Goal: Task Accomplishment & Management: Use online tool/utility

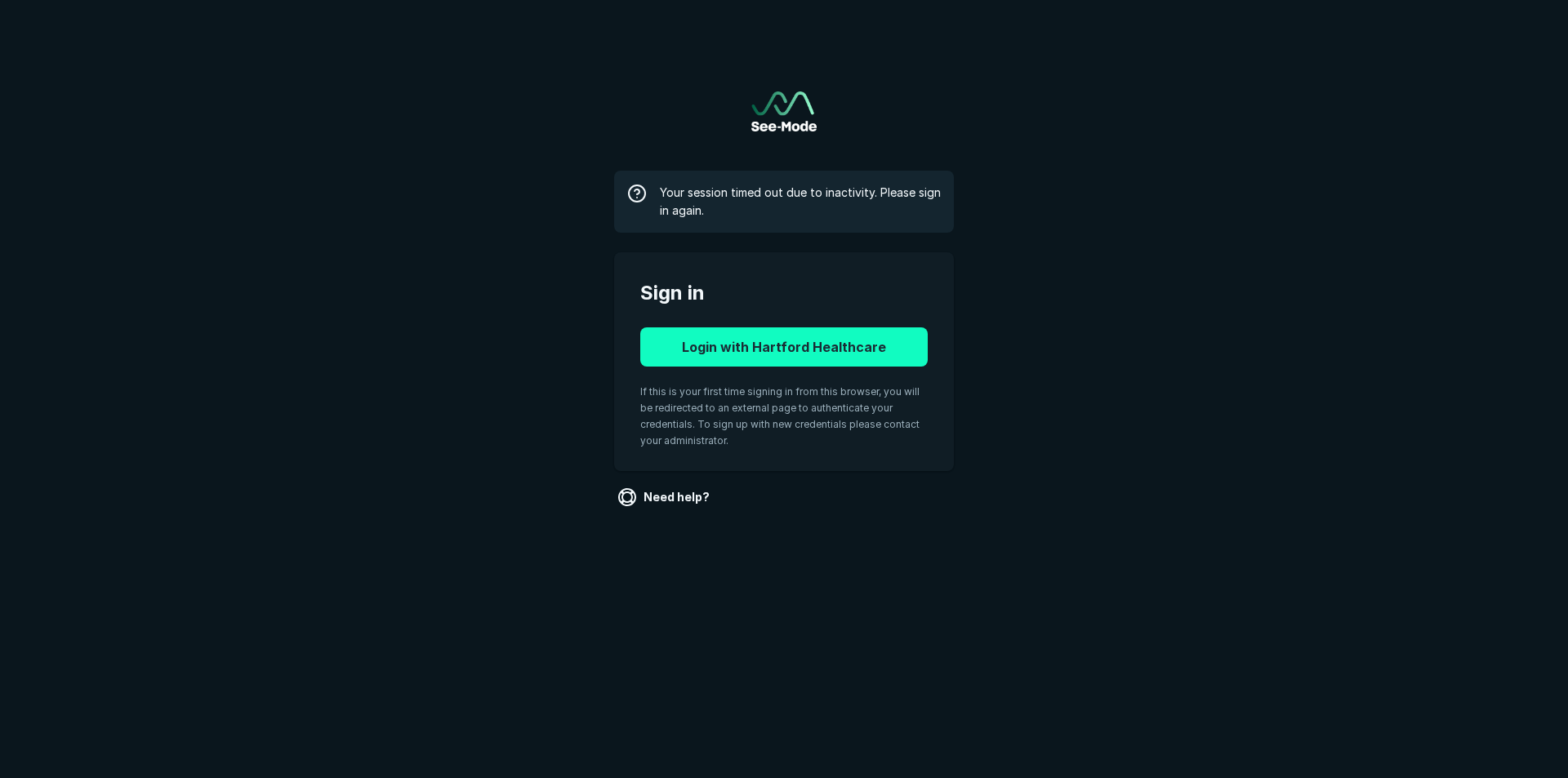
click at [768, 349] on button "Login with Hartford Healthcare" at bounding box center [784, 346] width 288 height 39
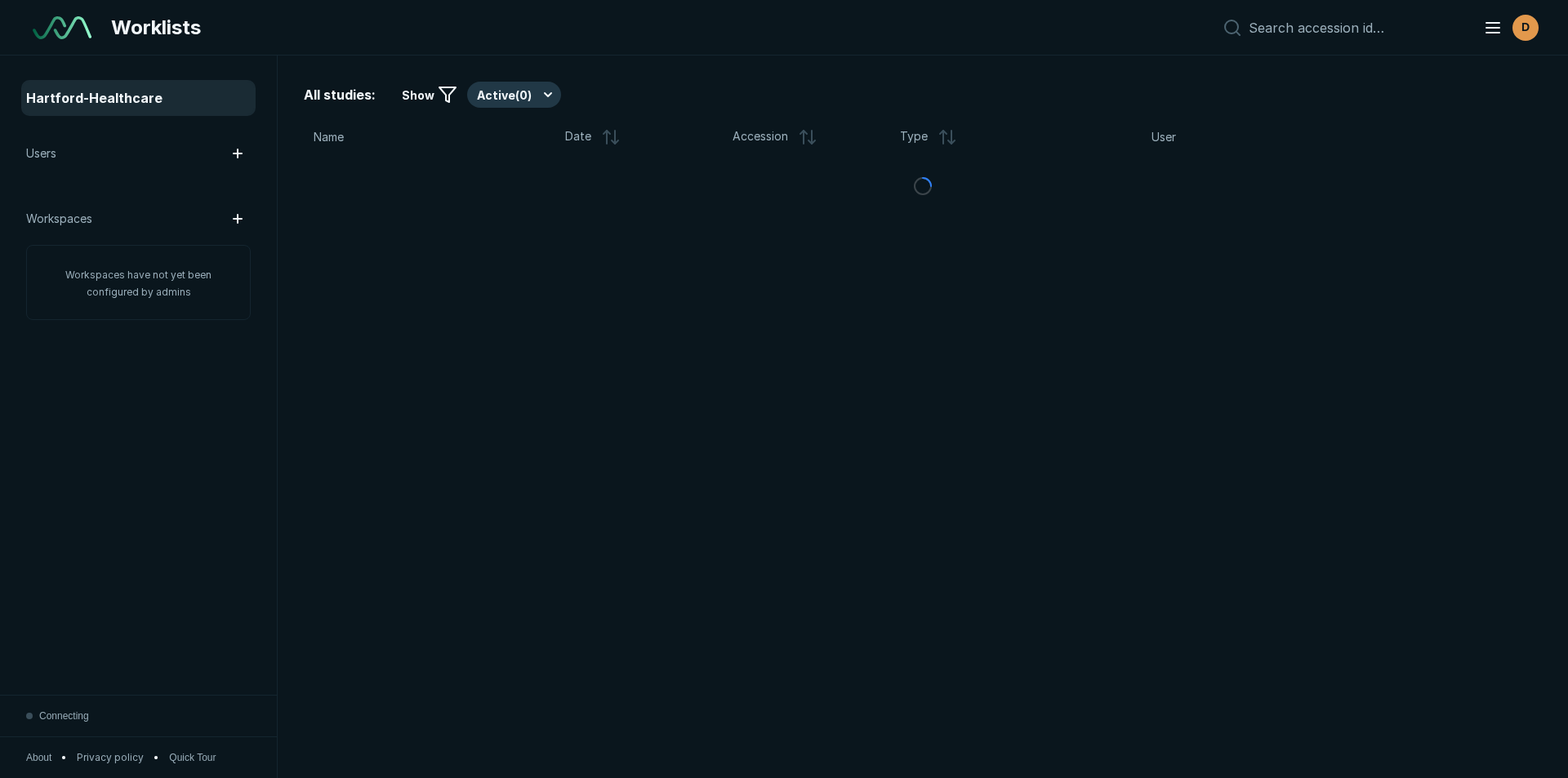
scroll to position [5054, 7645]
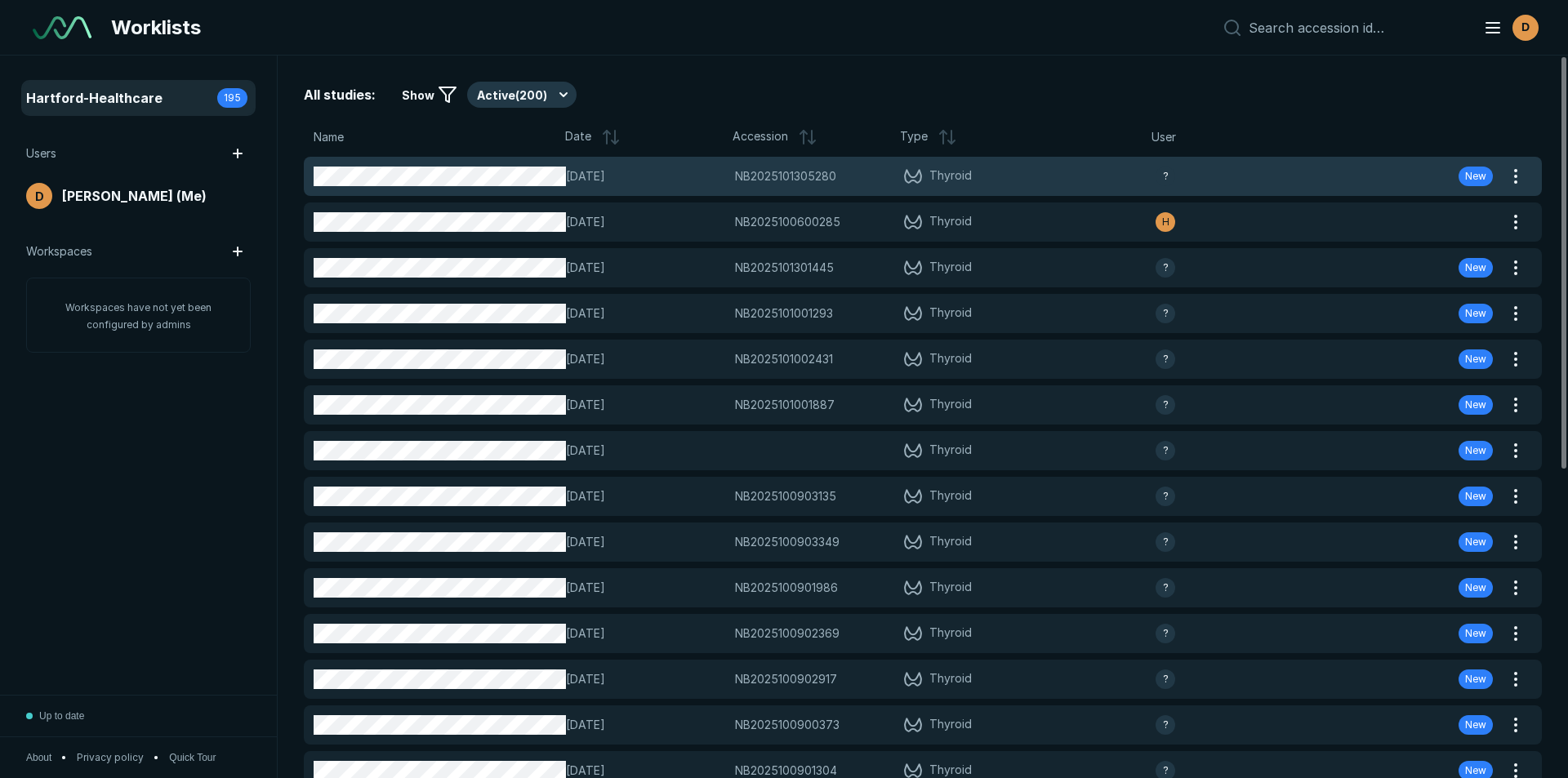
click at [752, 176] on span "NB2025101305280" at bounding box center [785, 176] width 101 height 18
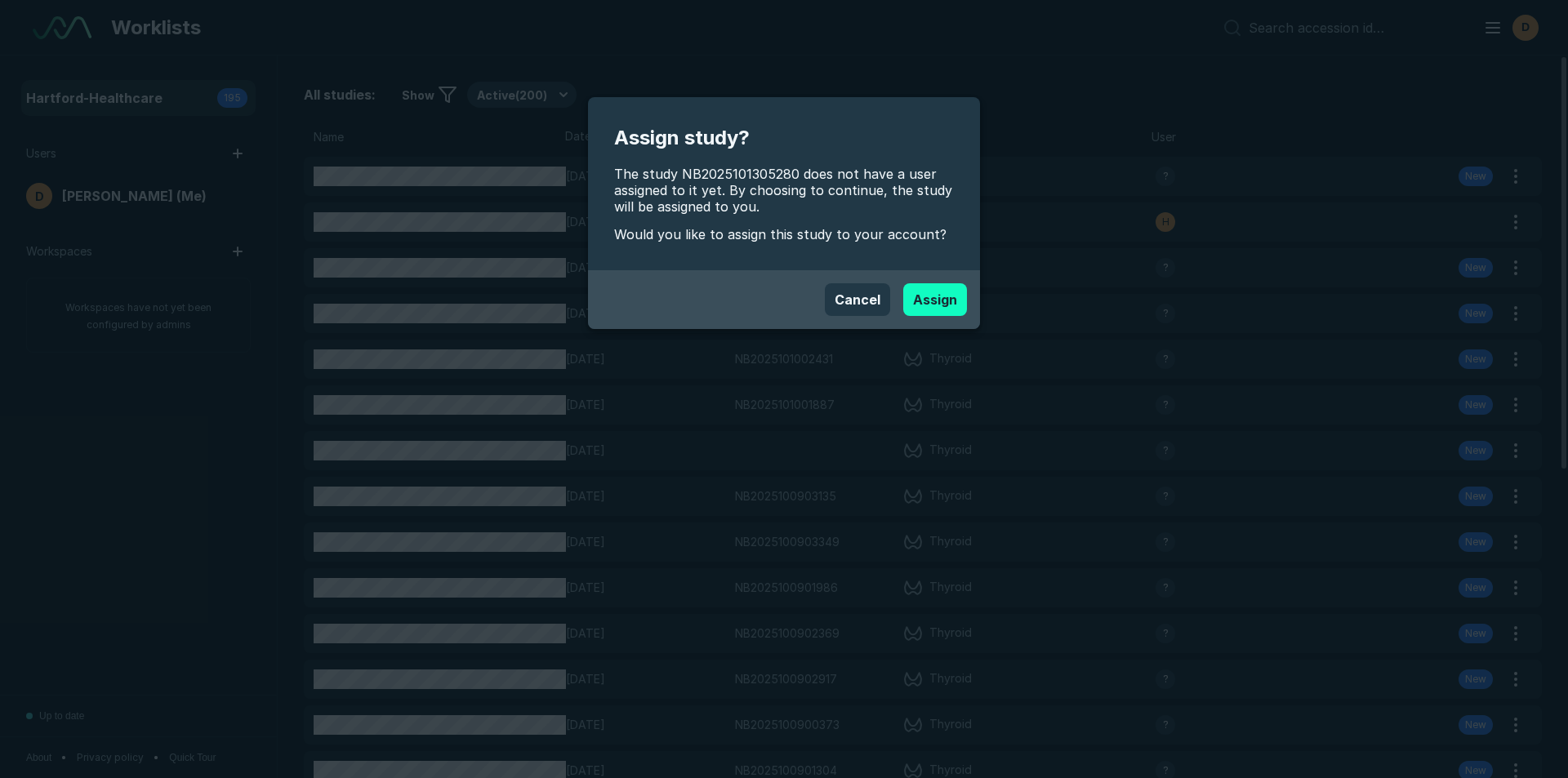
click at [938, 296] on button "Assign" at bounding box center [935, 300] width 63 height 33
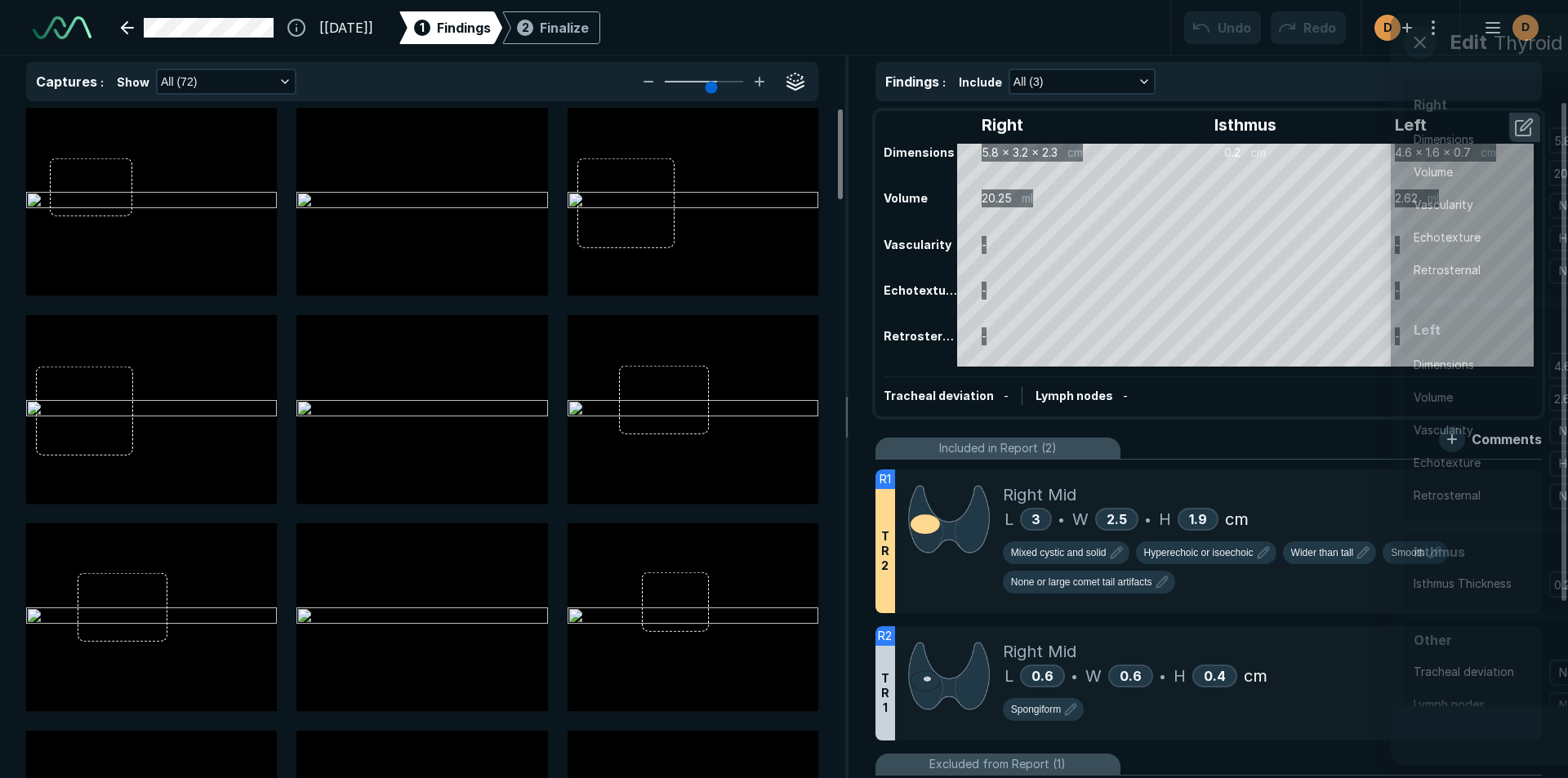
scroll to position [5315, 9156]
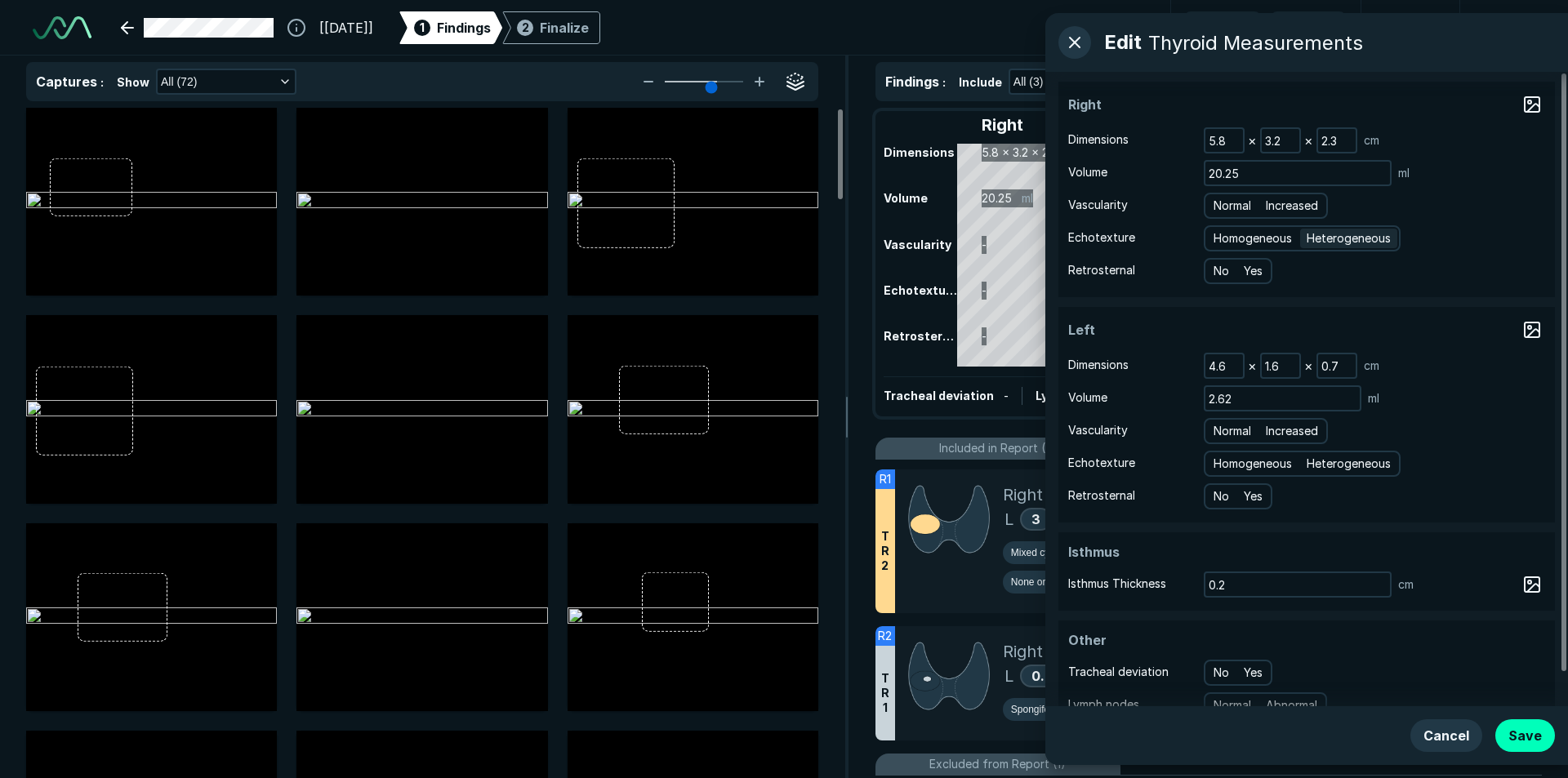
click at [1334, 238] on span "Heterogeneous" at bounding box center [1348, 238] width 84 height 18
click at [1315, 238] on input "Heterogeneous" at bounding box center [1309, 236] width 11 height 11
radio input "true"
click at [1307, 203] on span "Increased" at bounding box center [1292, 206] width 52 height 18
click at [1274, 203] on input "Increased" at bounding box center [1268, 203] width 11 height 11
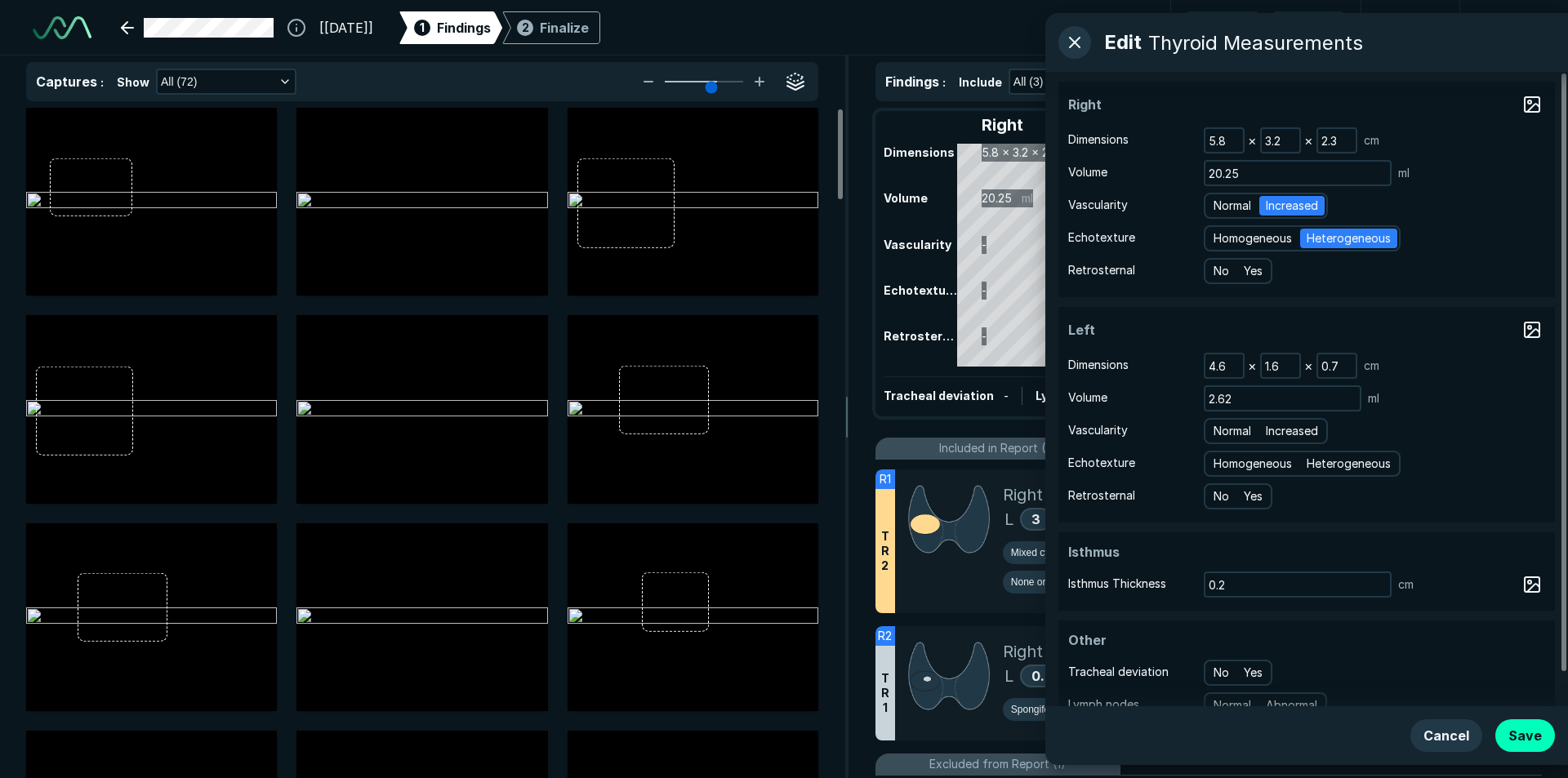
radio input "true"
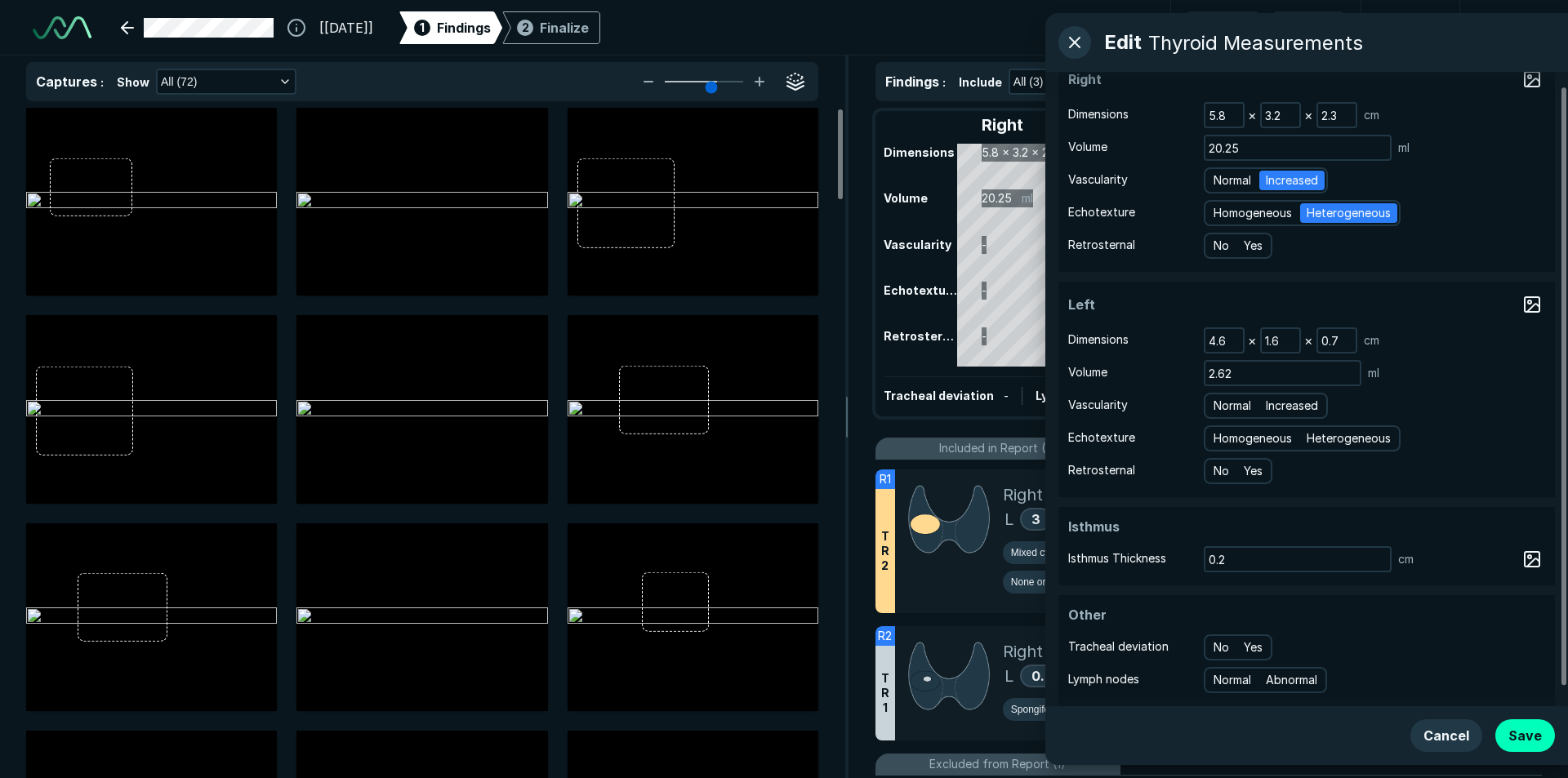
scroll to position [36, 0]
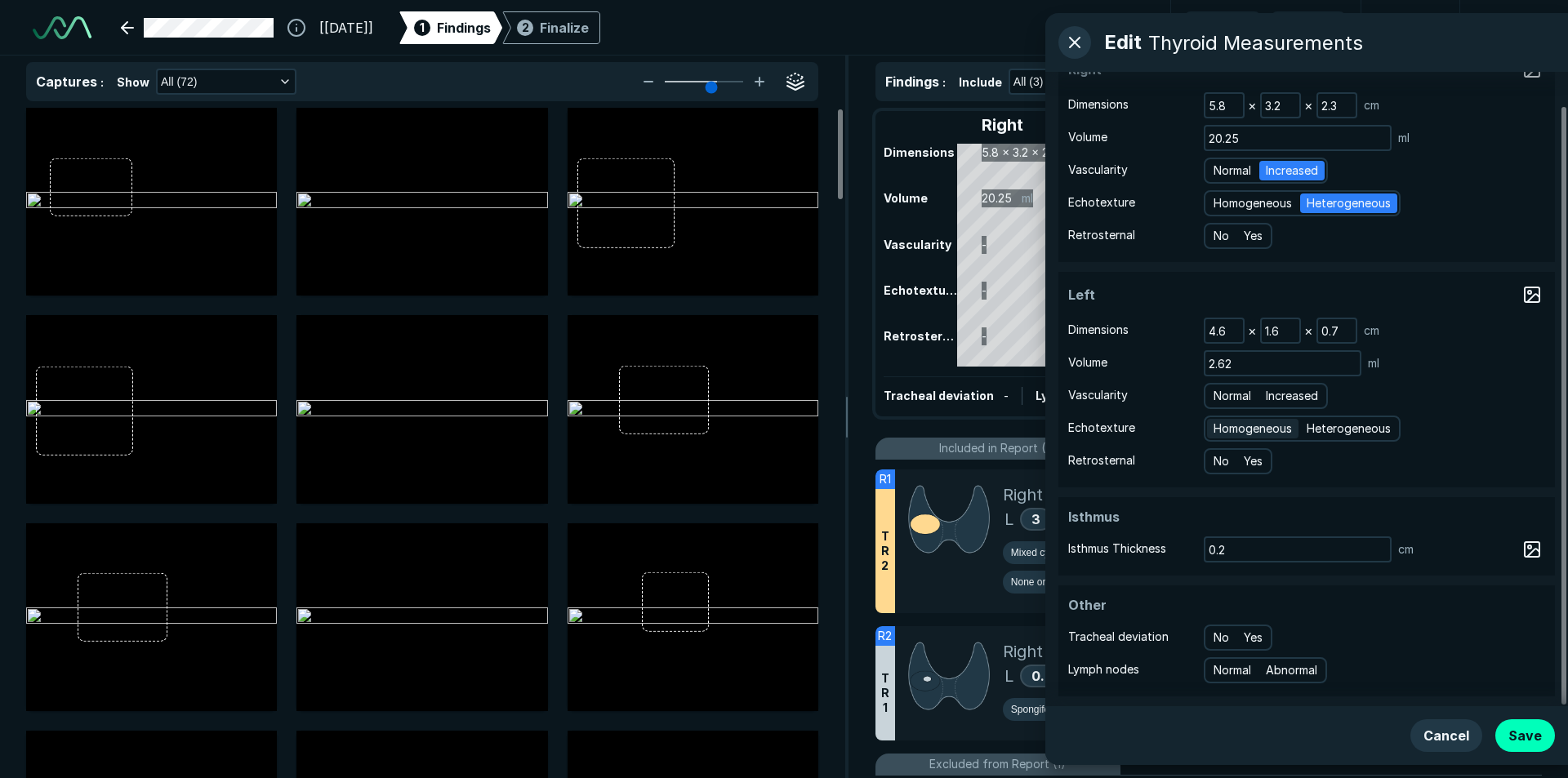
click at [1240, 430] on span "Homogeneous" at bounding box center [1253, 428] width 79 height 18
click at [1222, 430] on input "Homogeneous" at bounding box center [1216, 426] width 11 height 11
radio input "true"
click at [1220, 389] on span "Normal" at bounding box center [1232, 395] width 38 height 18
click at [1220, 389] on input "Normal" at bounding box center [1216, 393] width 11 height 11
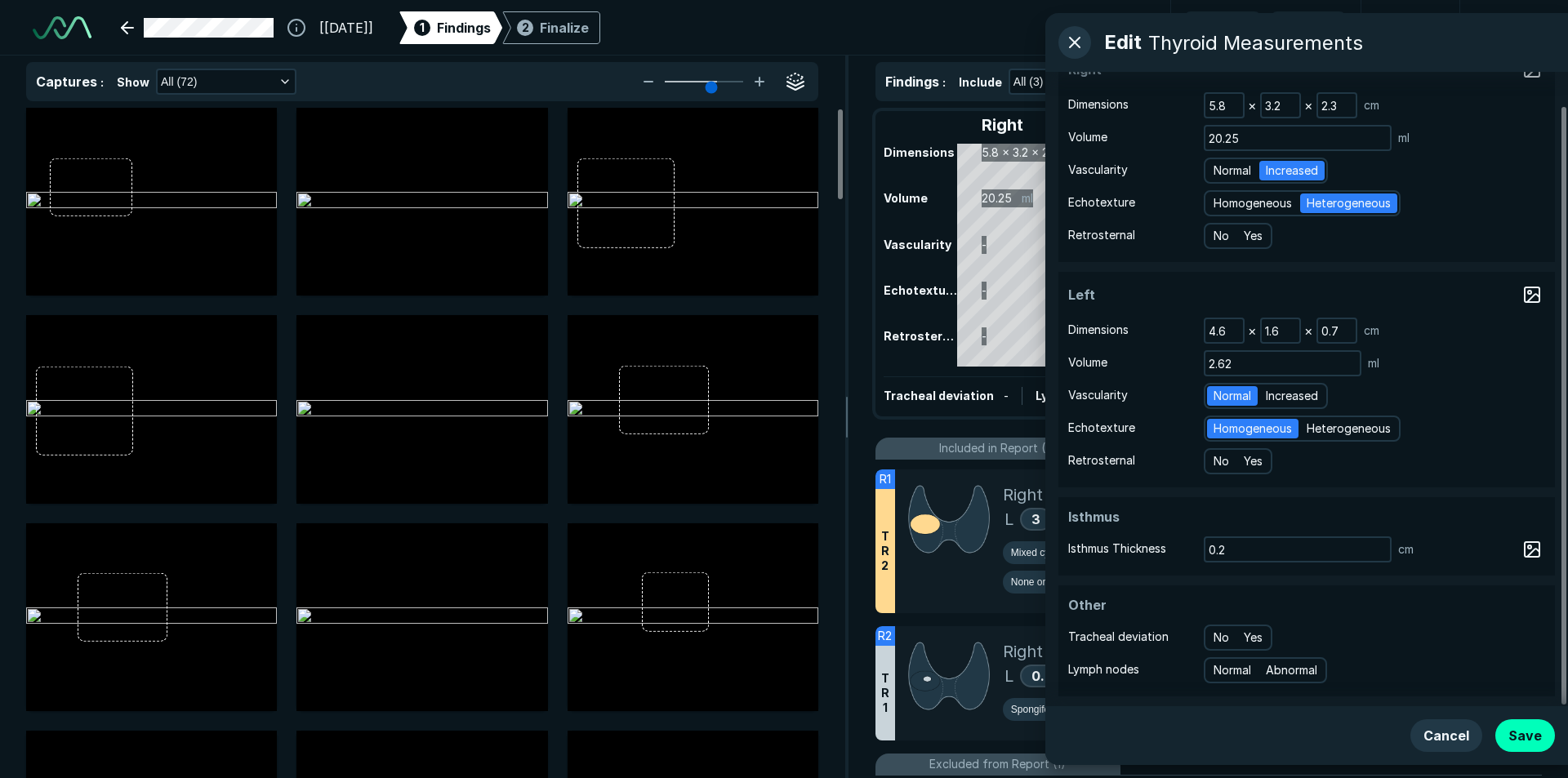
radio input "true"
click at [1533, 736] on button "Save" at bounding box center [1526, 736] width 60 height 33
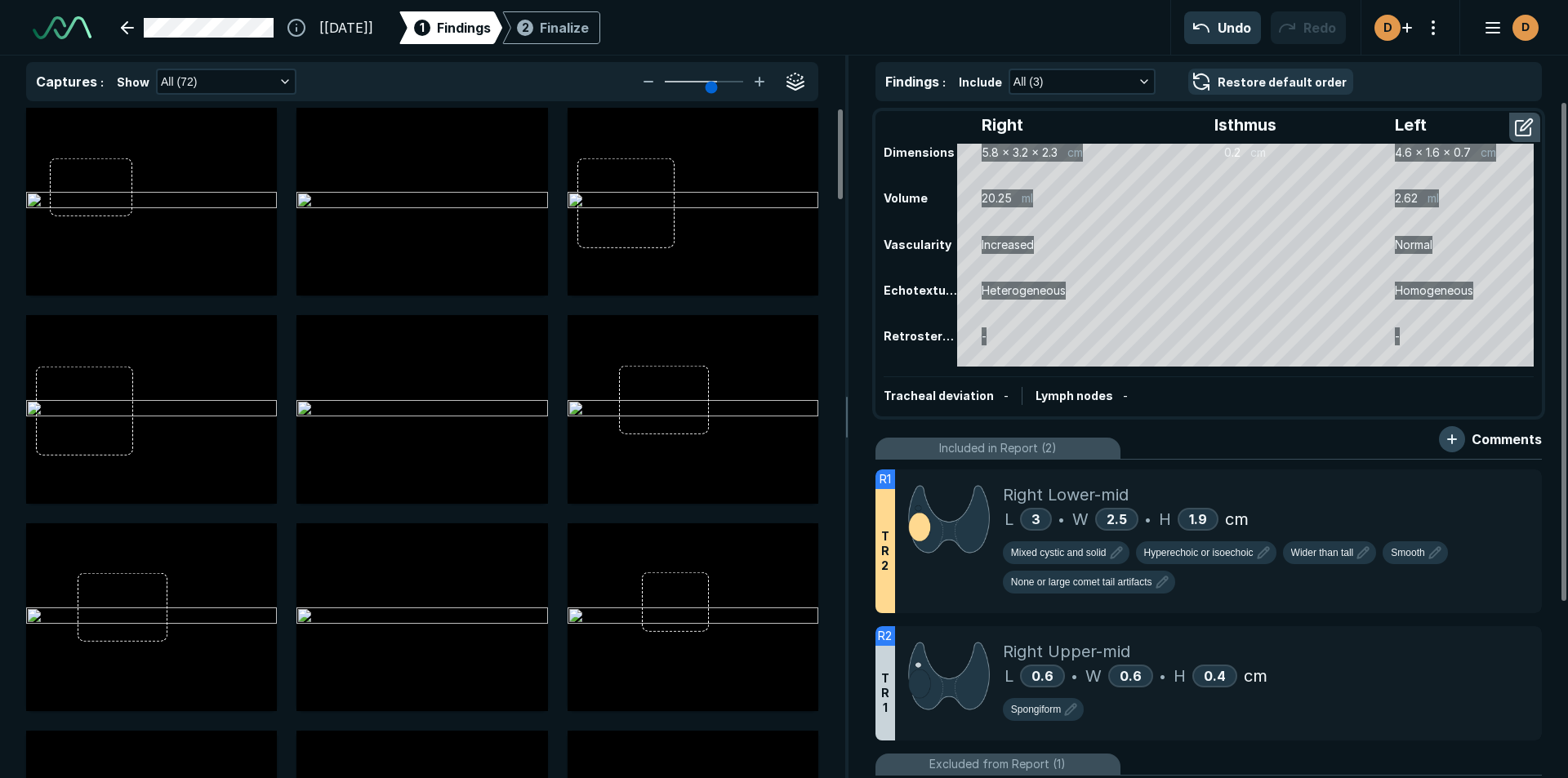
click at [1453, 439] on button "button" at bounding box center [1452, 439] width 26 height 26
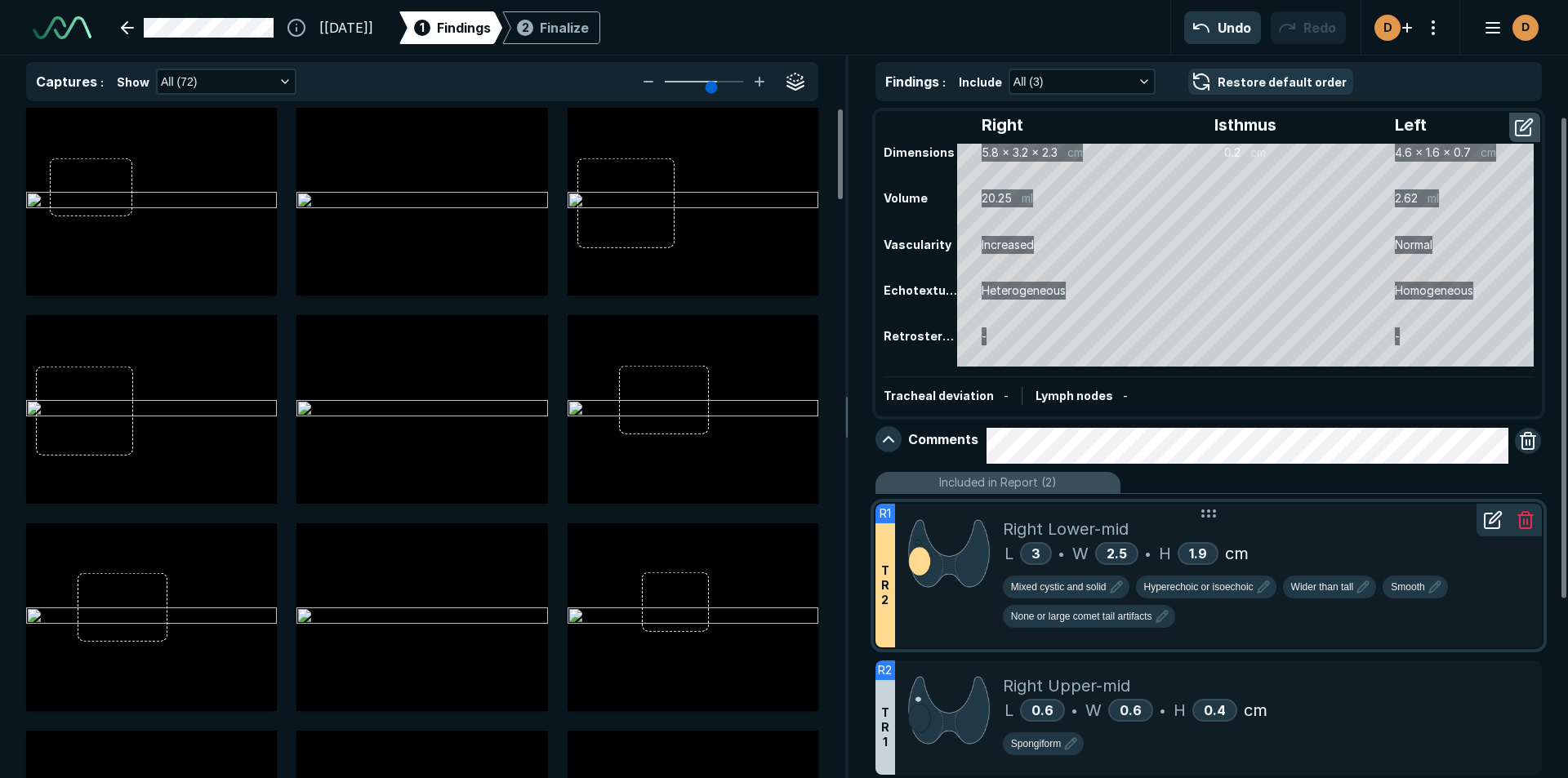
scroll to position [82, 0]
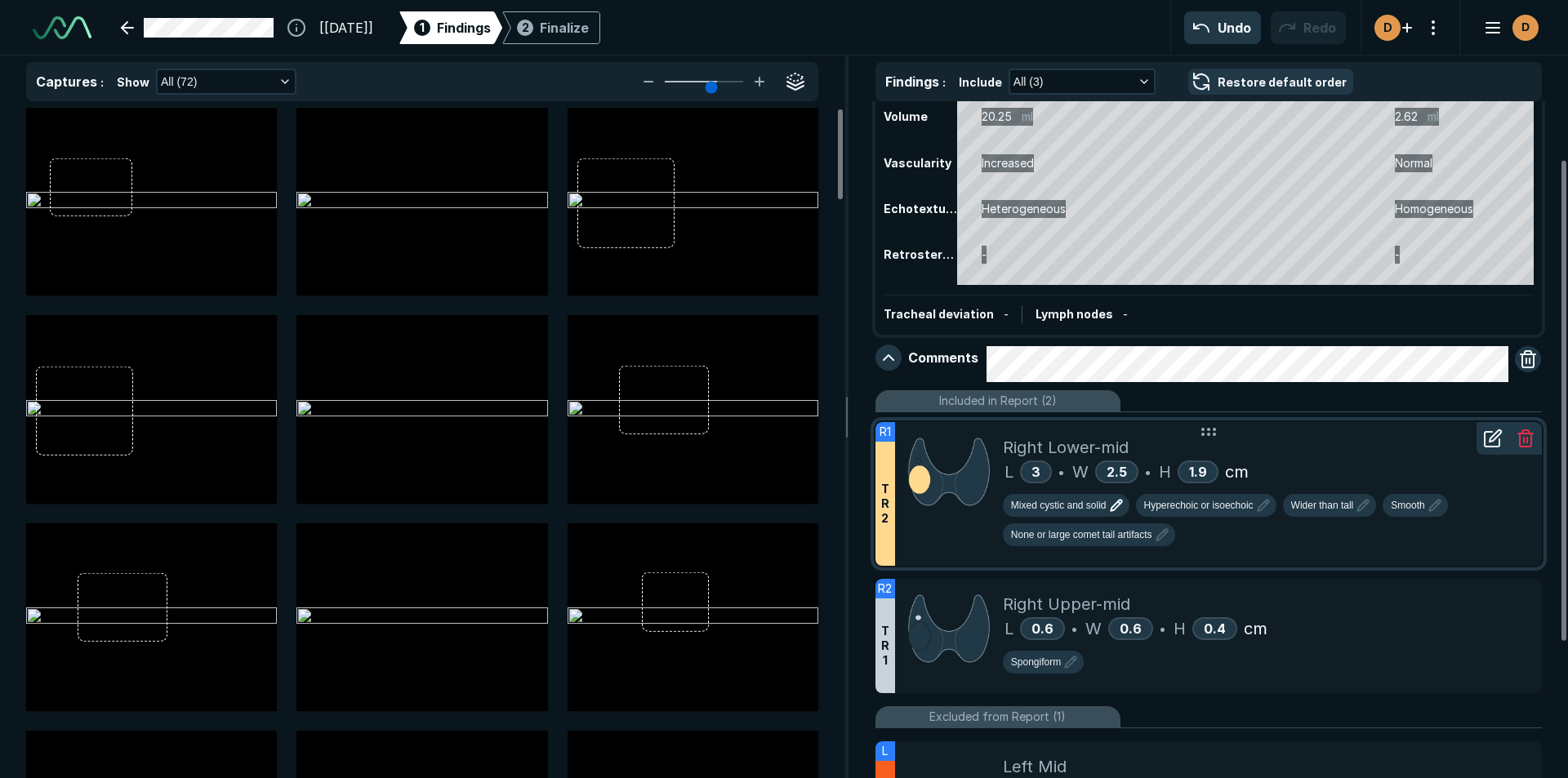
click at [1084, 500] on span "Mixed cystic and solid" at bounding box center [1058, 505] width 95 height 14
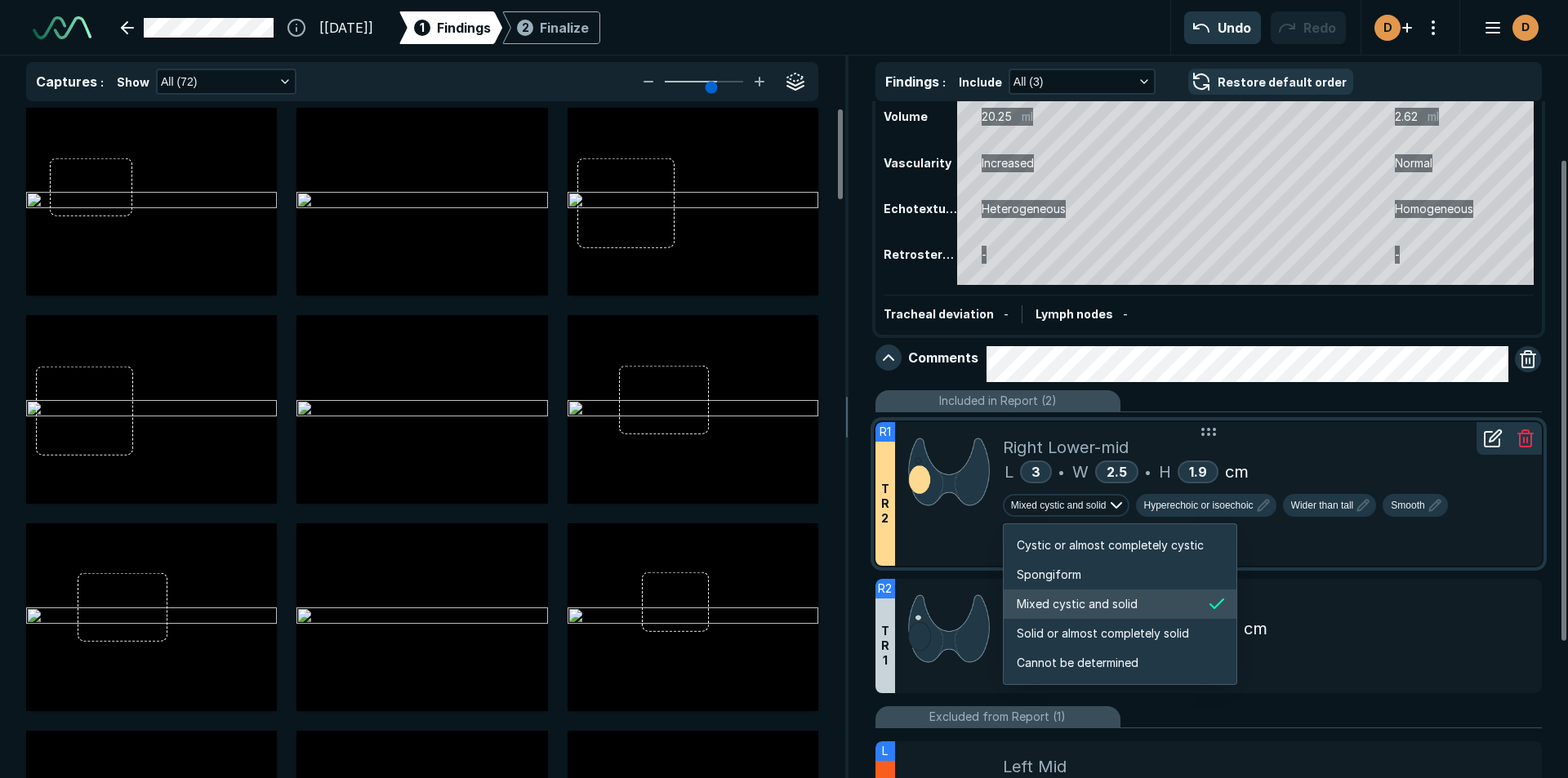
scroll to position [2724, 3137]
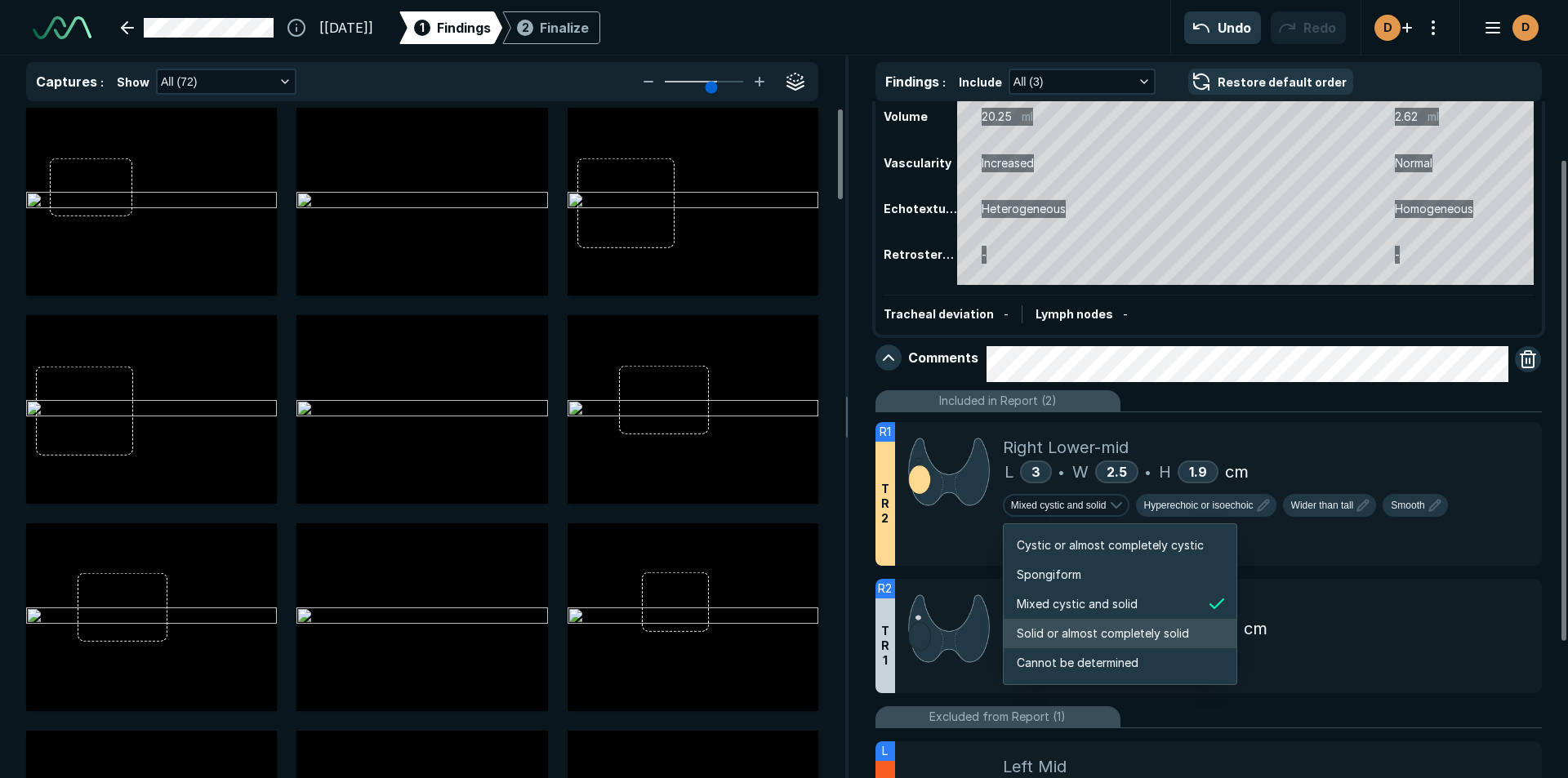
click at [1106, 631] on span "Solid or almost completely solid" at bounding box center [1102, 633] width 172 height 18
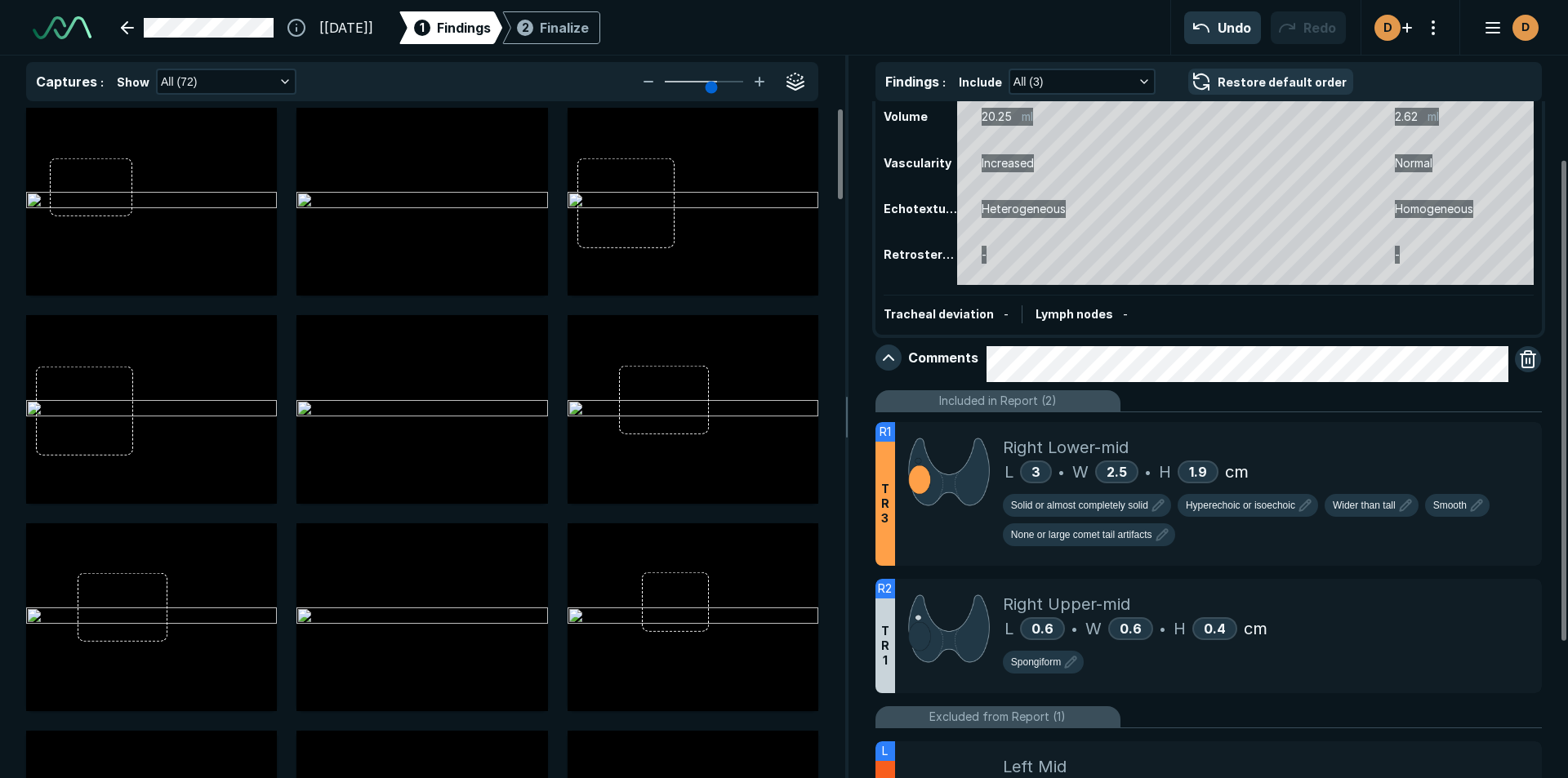
type textarea "x"
click at [1075, 533] on span "None or large comet tail artifacts" at bounding box center [1081, 534] width 141 height 14
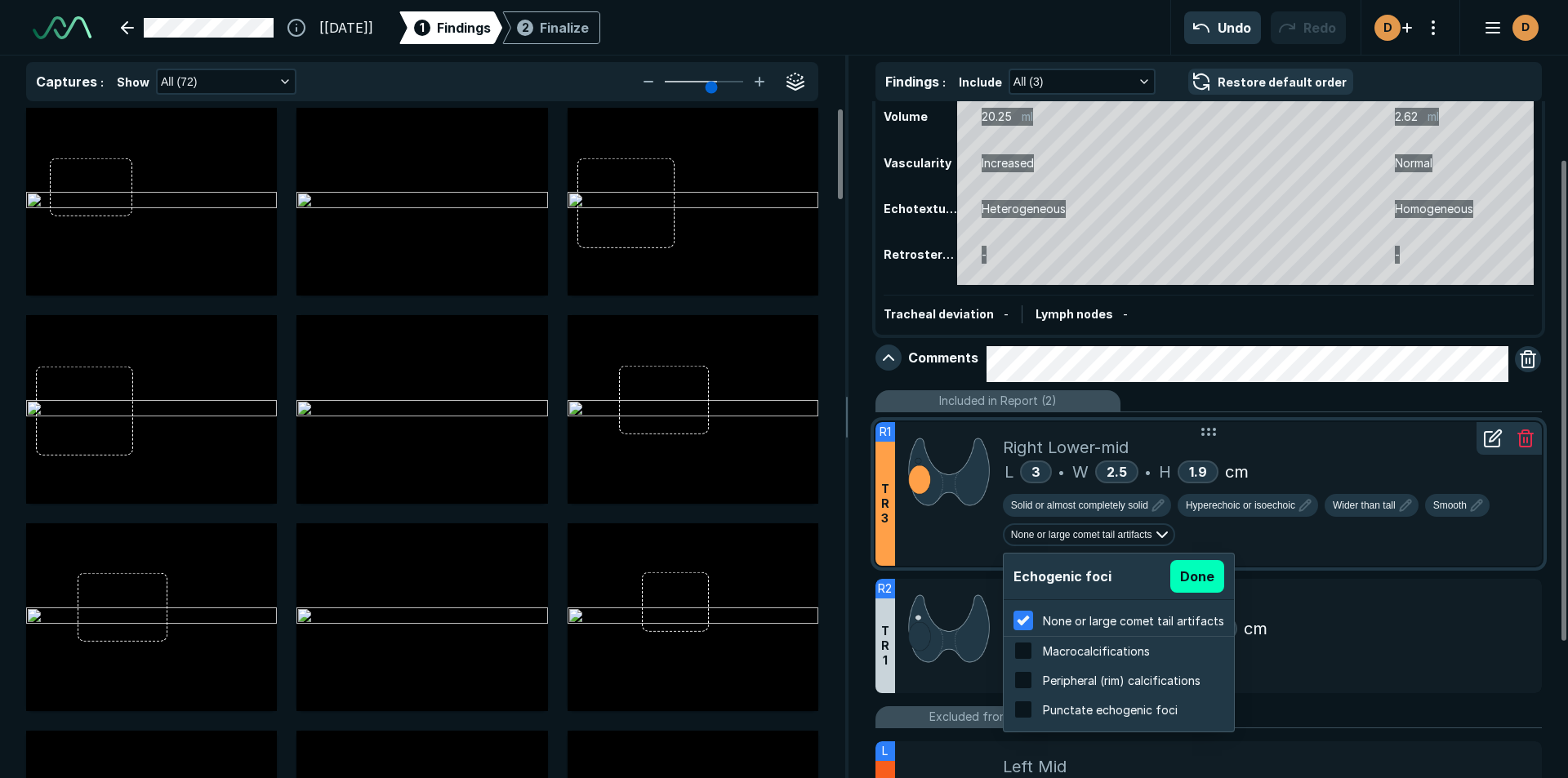
scroll to position [2625, 3115]
click at [1029, 647] on input "checkbox" at bounding box center [1024, 650] width 19 height 19
checkbox input "true"
checkbox input "false"
click at [1021, 704] on input "checkbox" at bounding box center [1024, 710] width 19 height 19
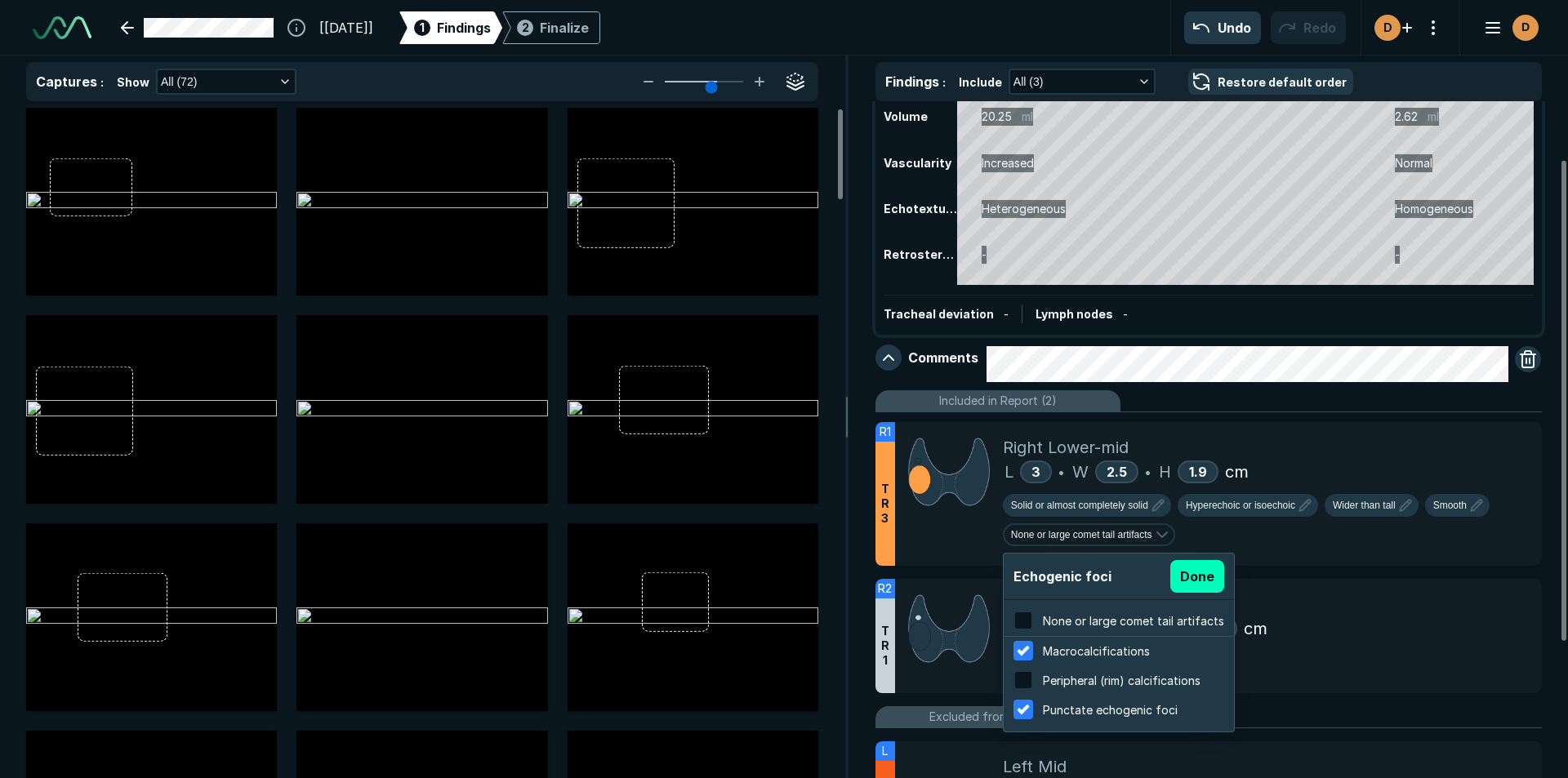
checkbox input "true"
click at [1195, 580] on button "Done" at bounding box center [1198, 576] width 54 height 33
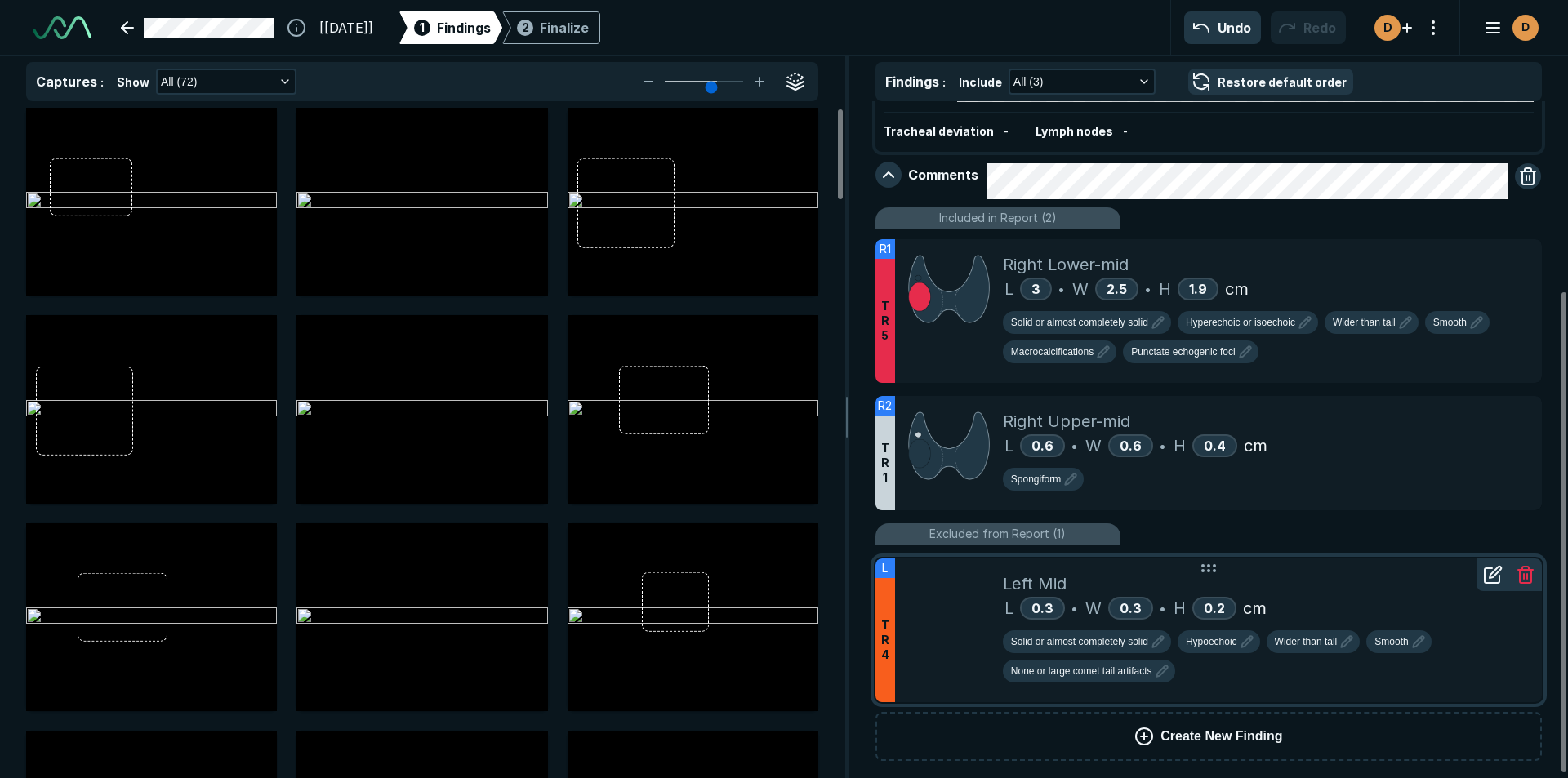
scroll to position [273, 0]
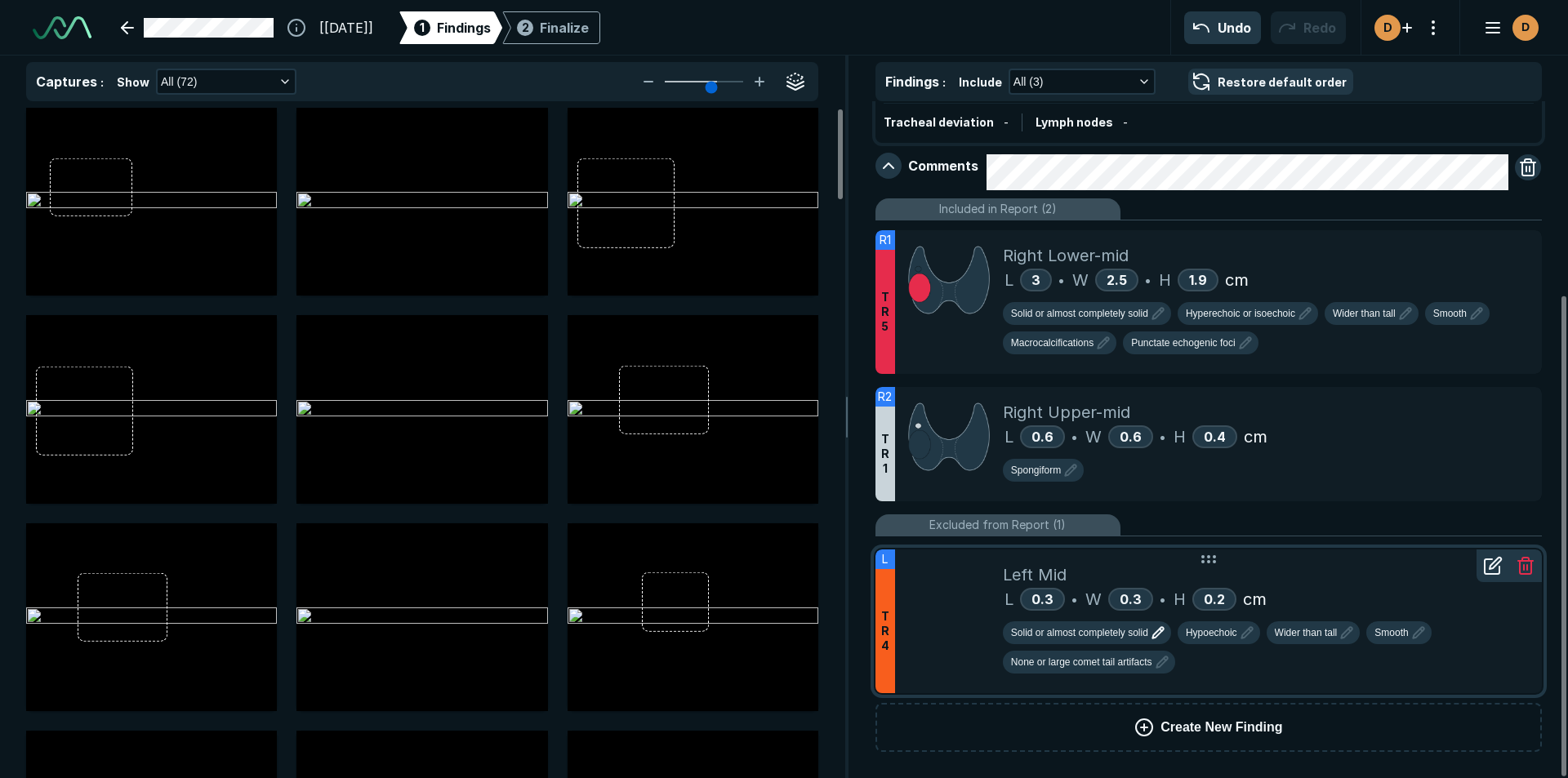
click at [1077, 636] on span "Solid or almost completely solid" at bounding box center [1079, 632] width 138 height 14
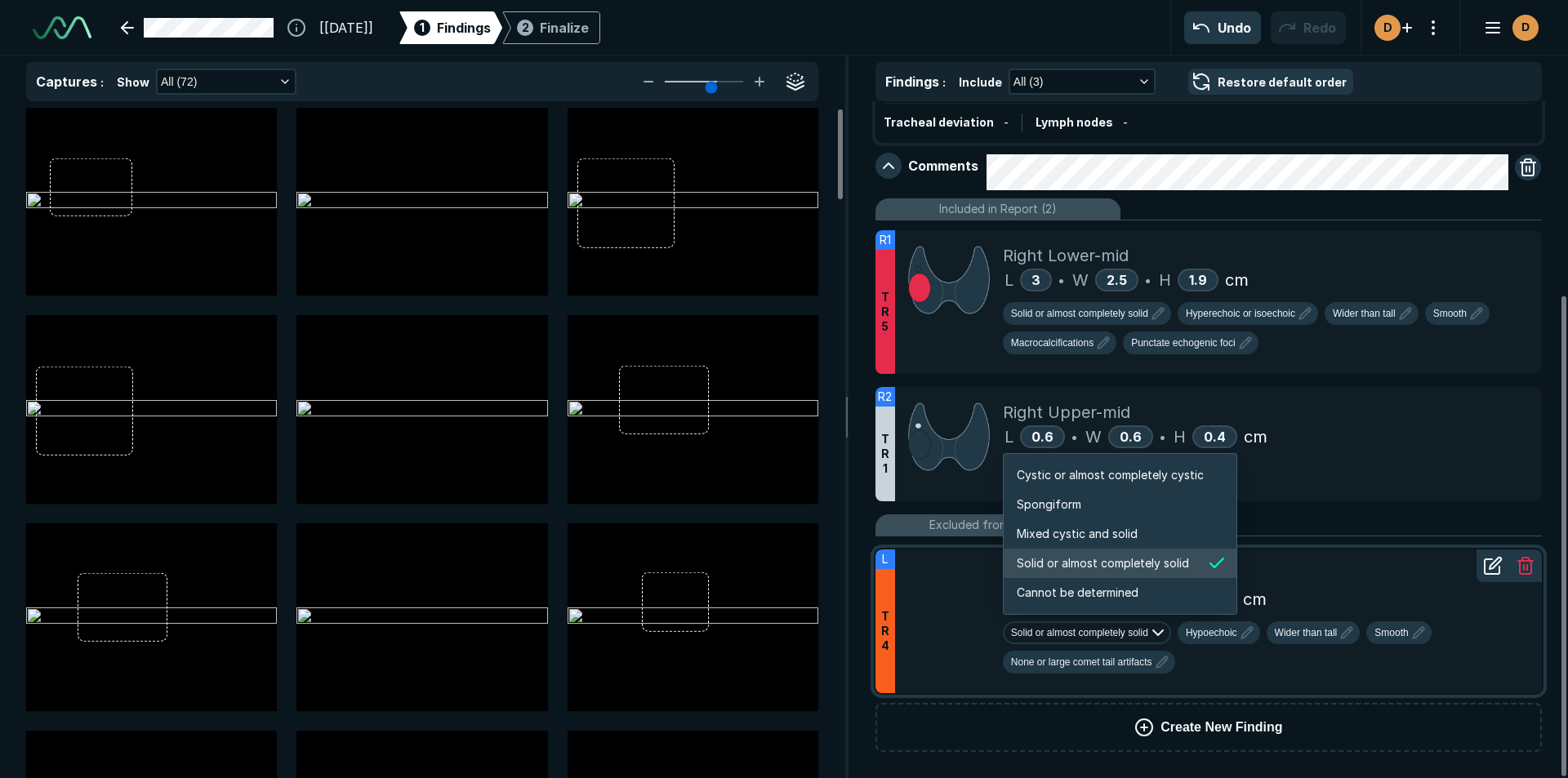
scroll to position [2724, 3137]
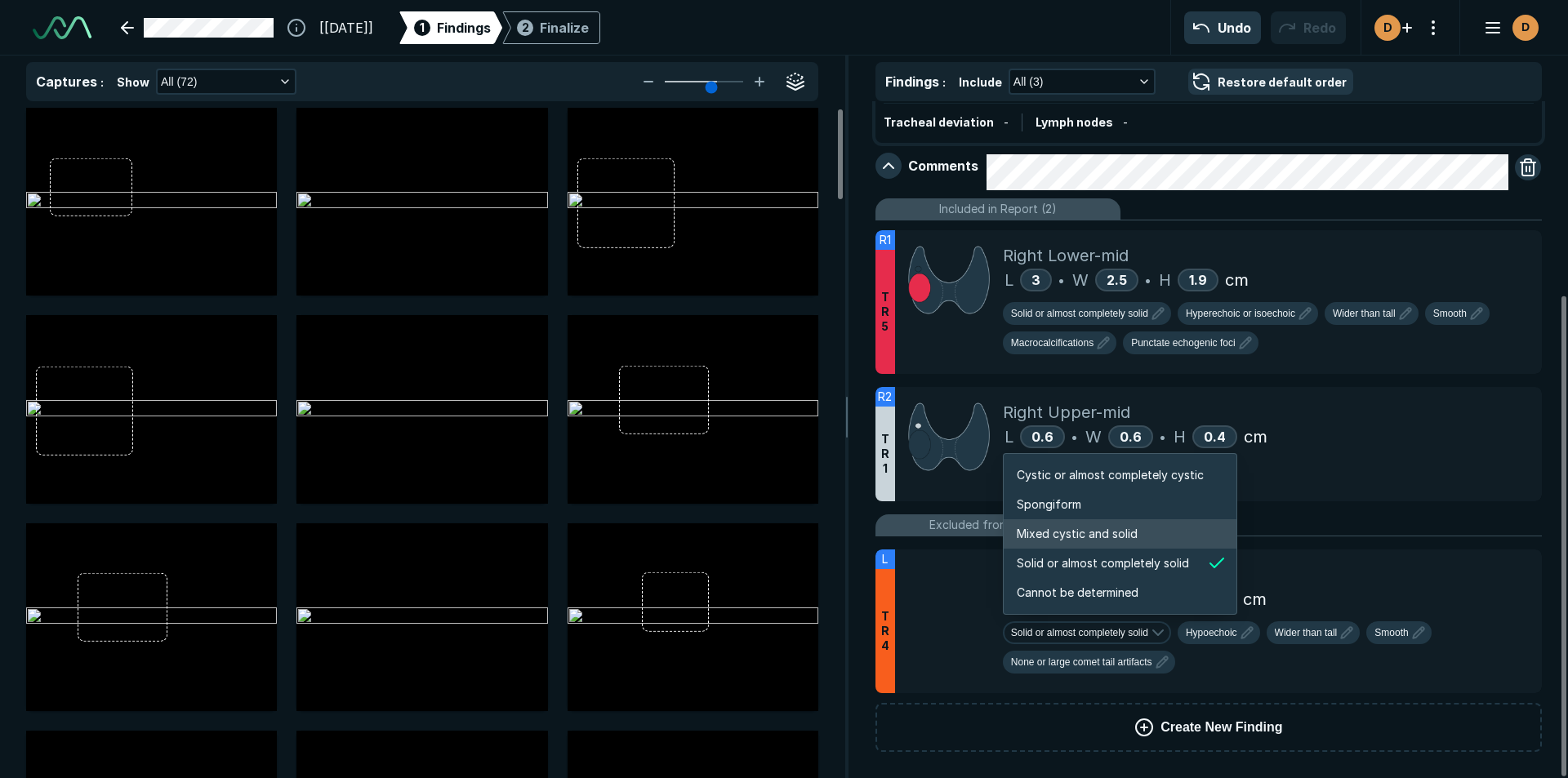
click at [1086, 529] on span "Mixed cystic and solid" at bounding box center [1077, 534] width 121 height 18
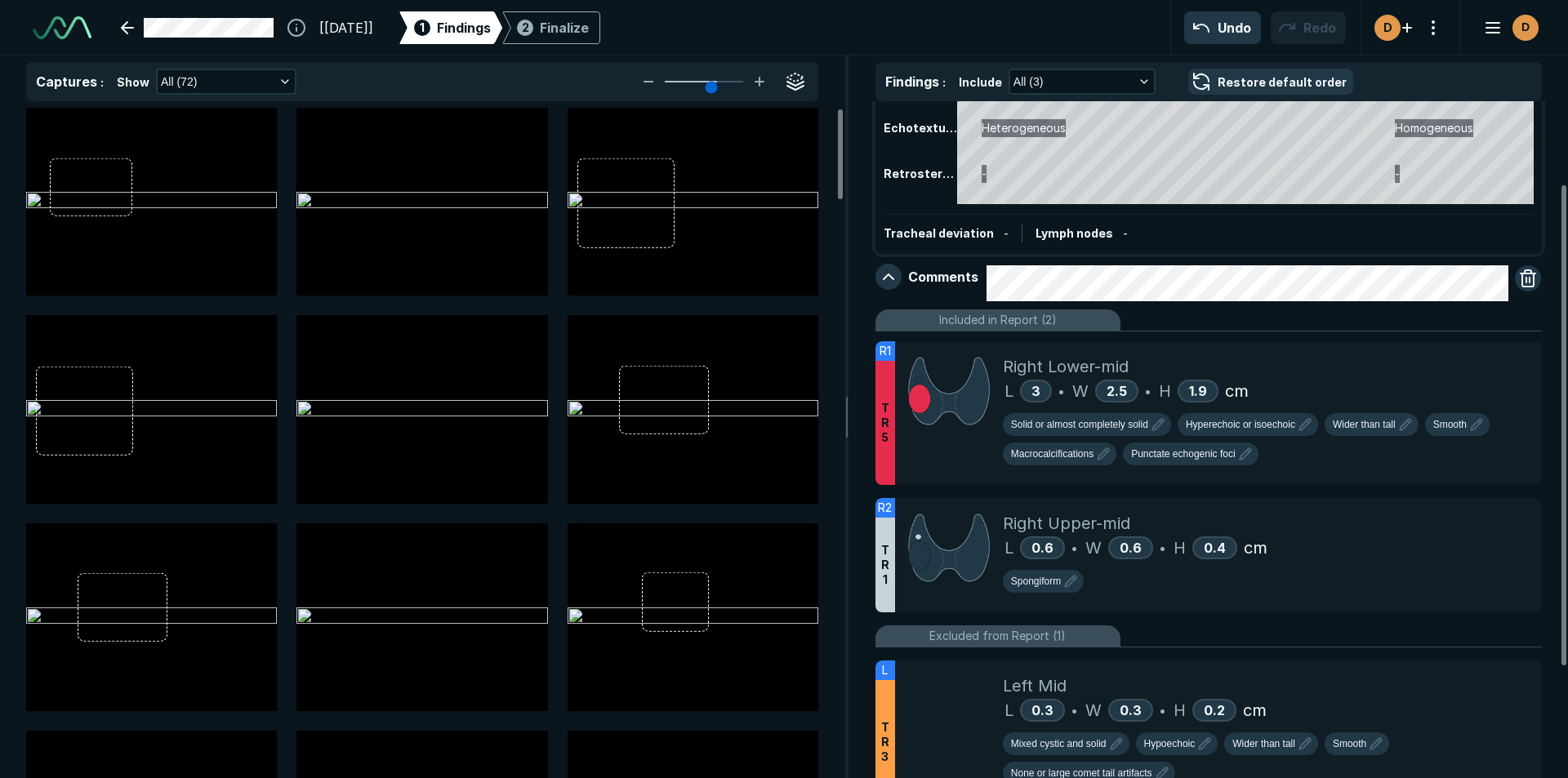
scroll to position [111, 0]
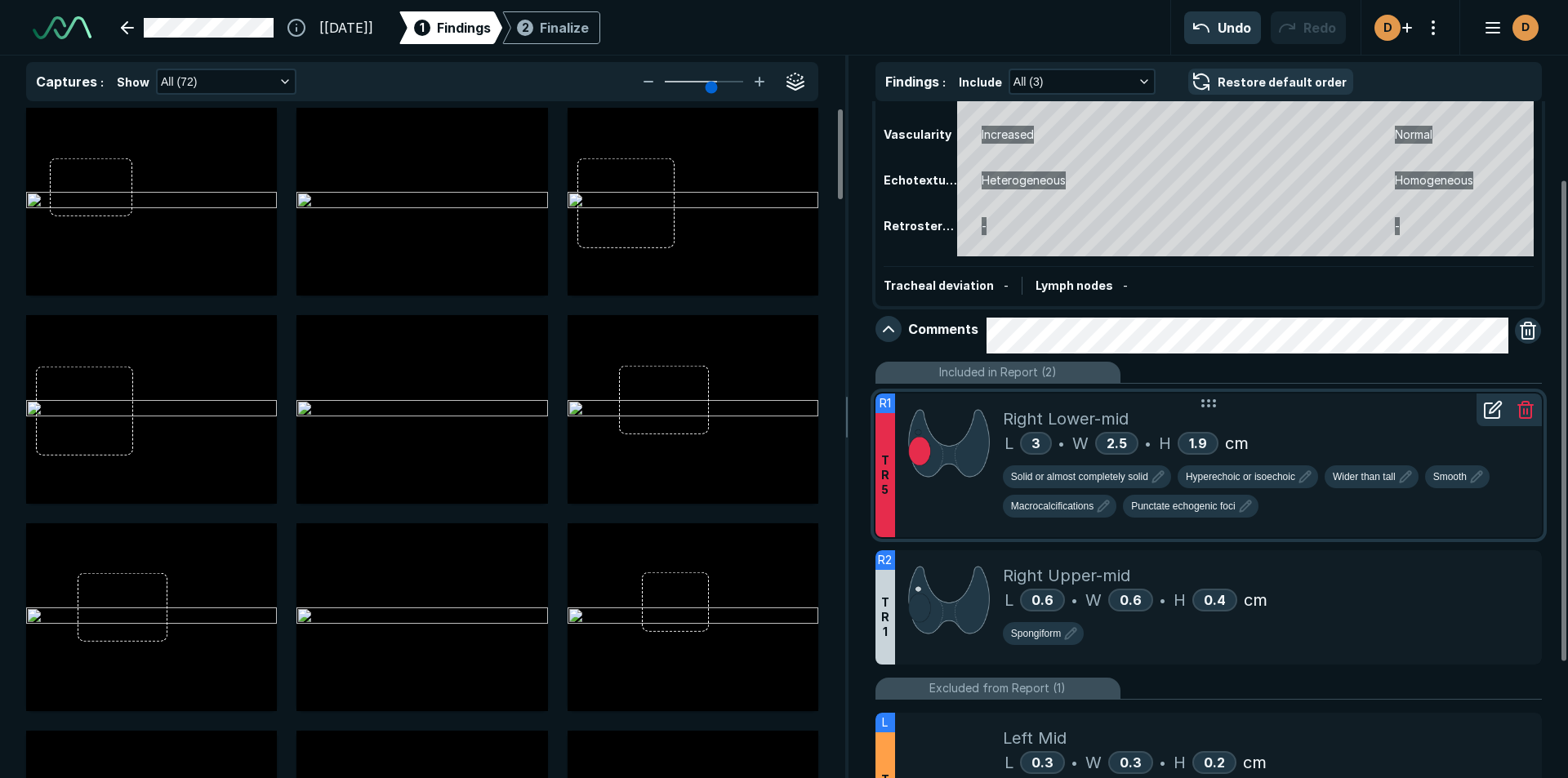
click at [1489, 404] on icon at bounding box center [1492, 410] width 14 height 14
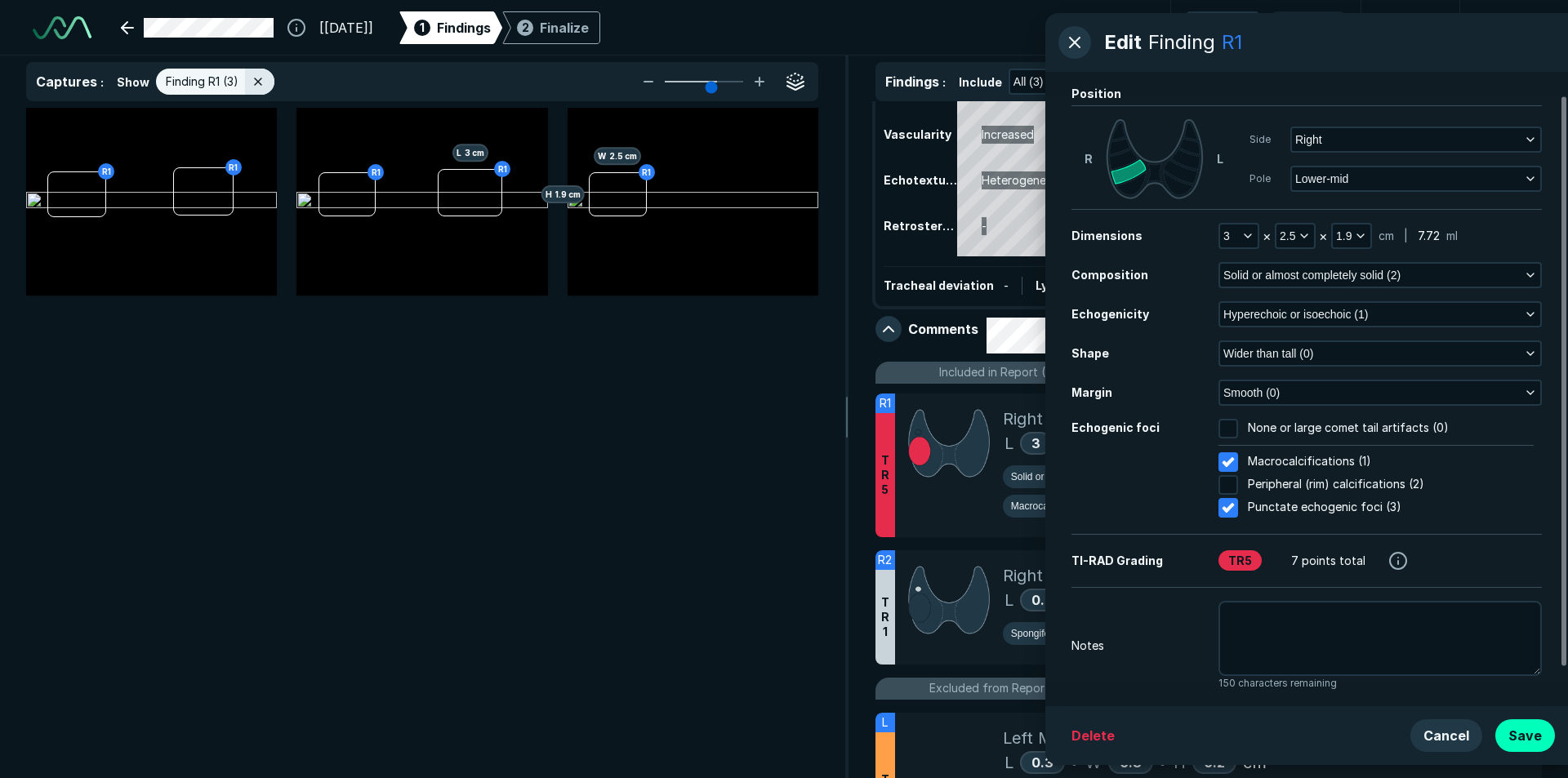
scroll to position [69, 0]
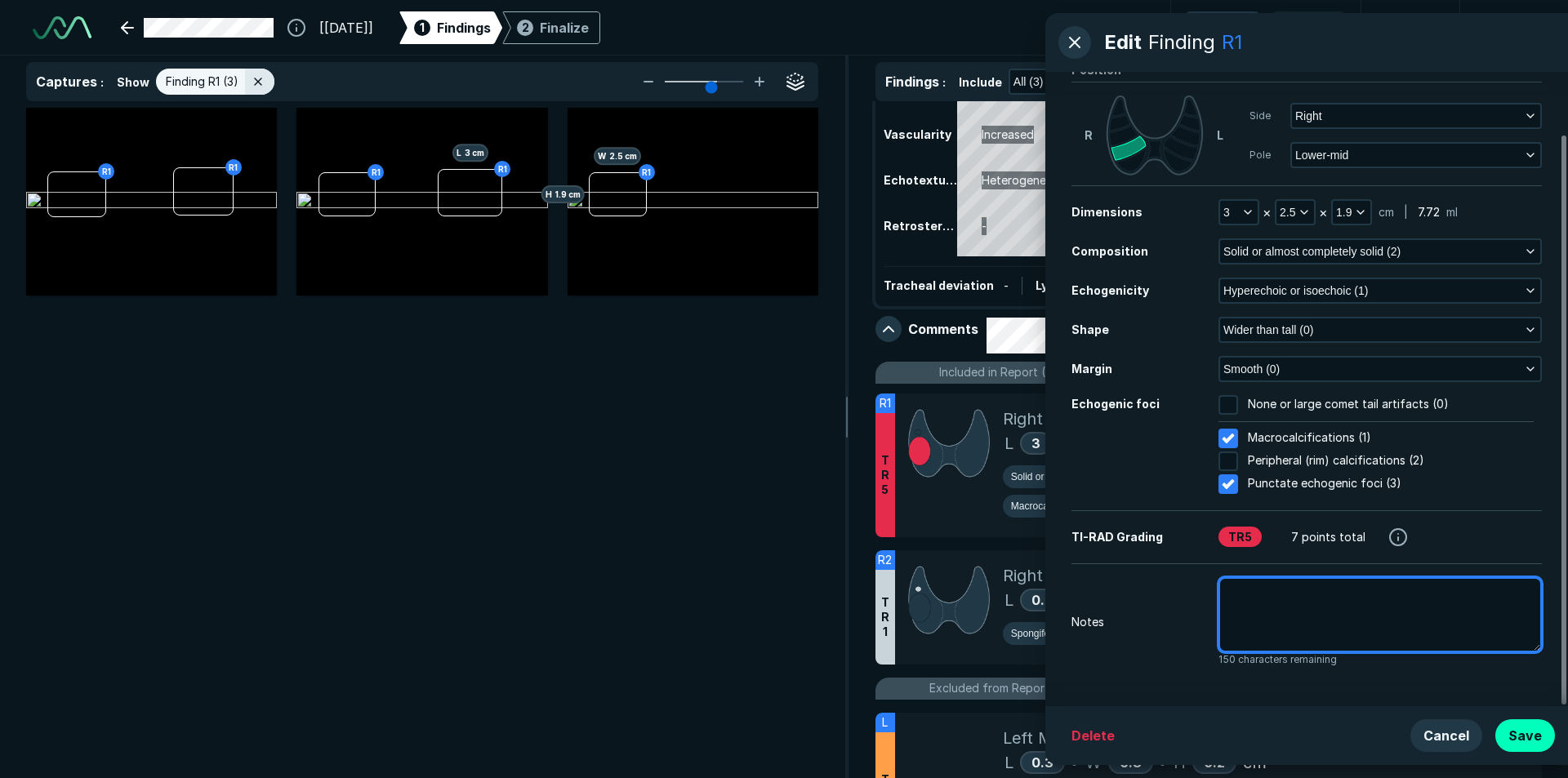
click at [1246, 601] on textarea at bounding box center [1380, 615] width 323 height 75
type textarea "x"
type textarea "R"
type textarea "x"
type textarea "Ri"
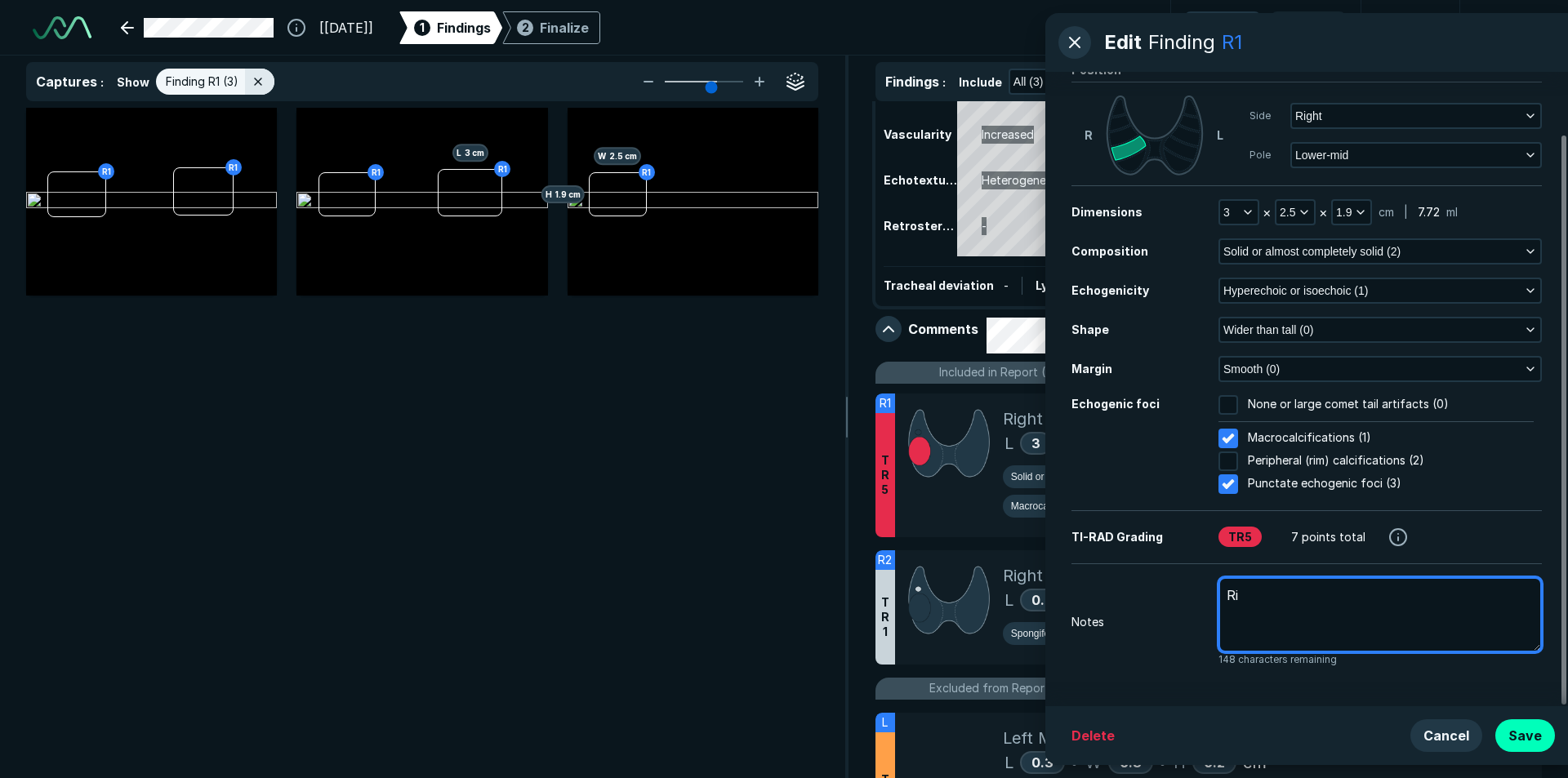
type textarea "x"
type textarea "Rig"
type textarea "x"
type textarea "Righ"
type textarea "x"
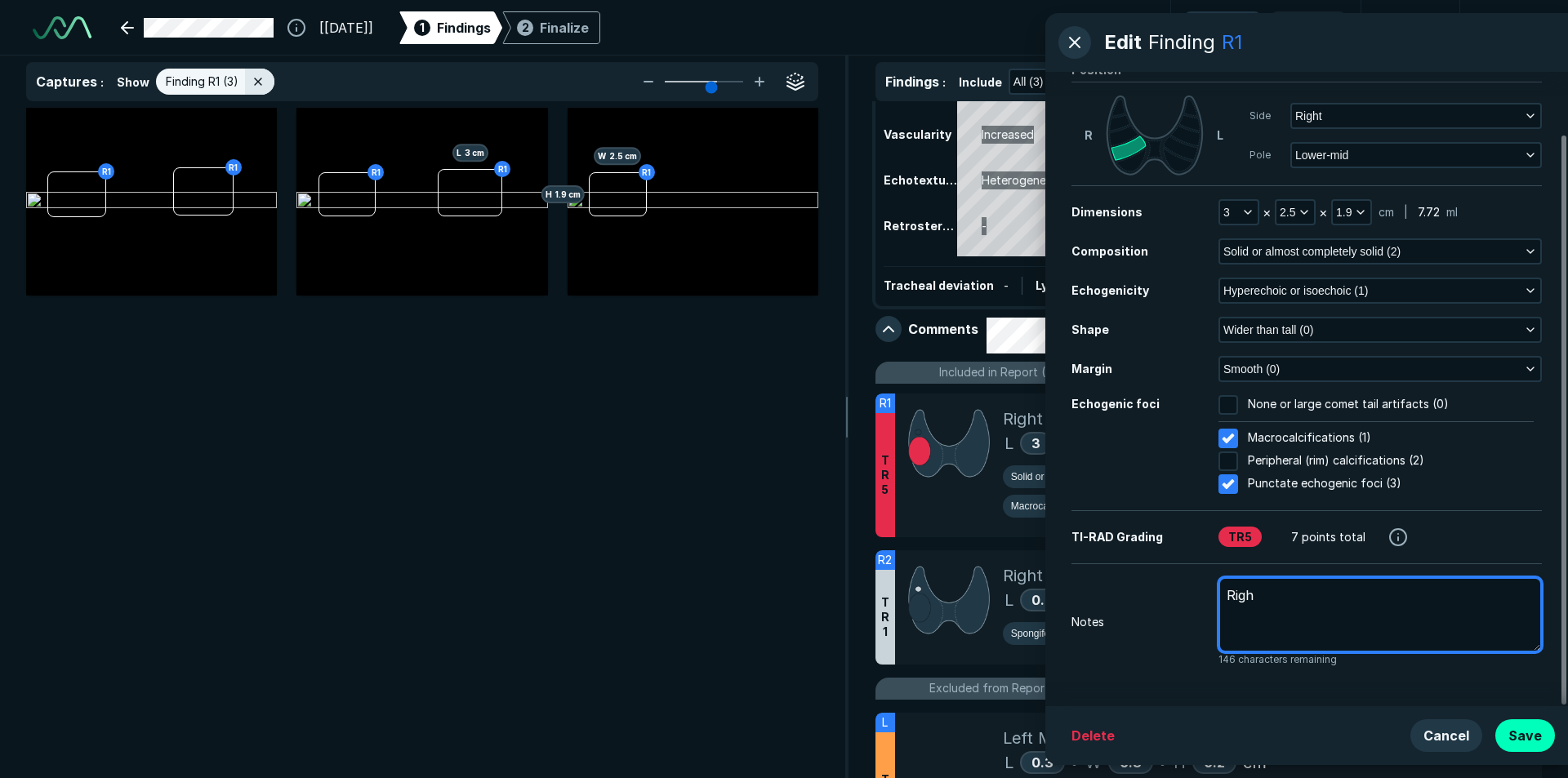
type textarea "Right"
type textarea "x"
type textarea "Right"
type textarea "x"
type textarea "Right t"
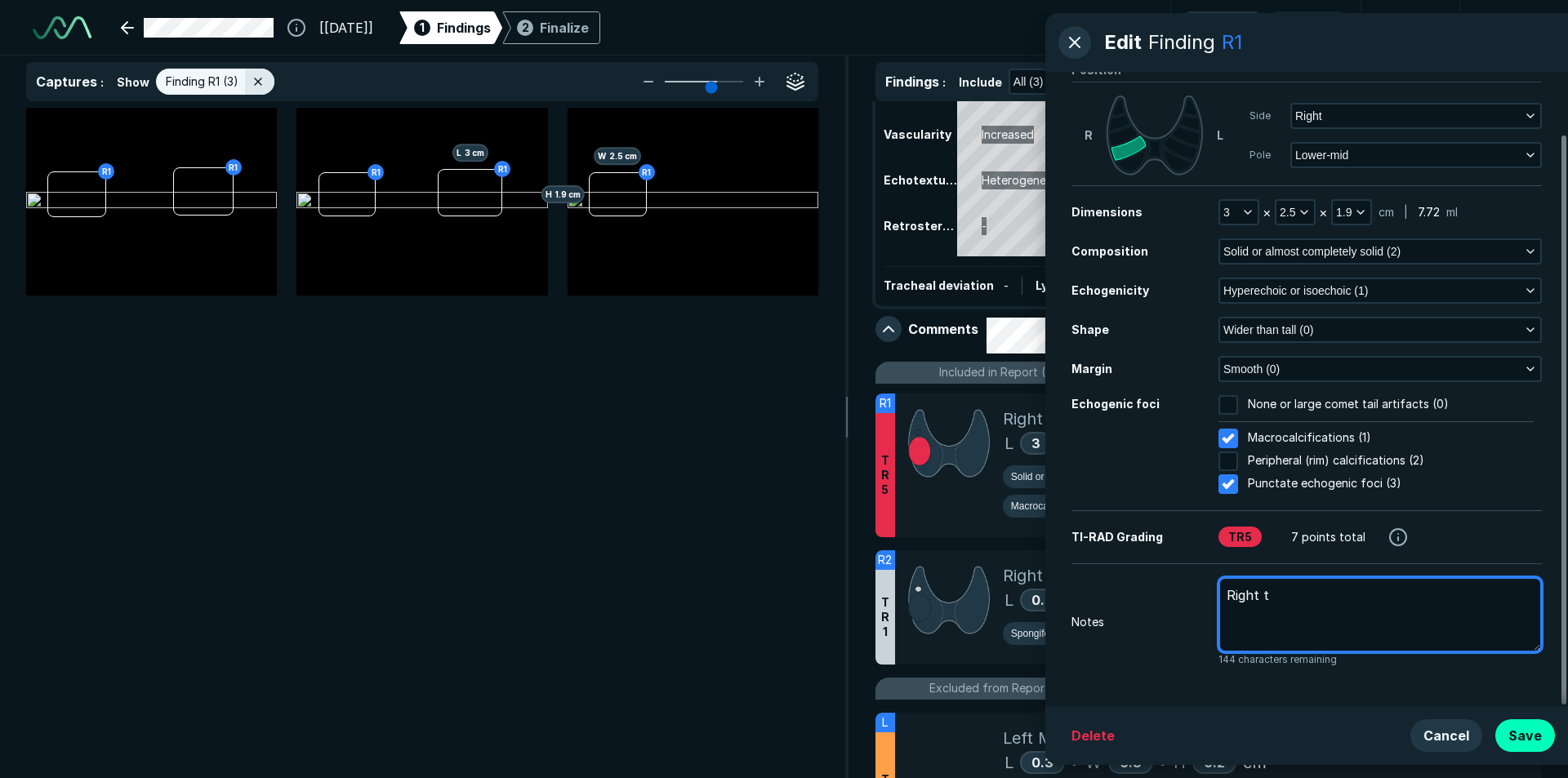
type textarea "x"
type textarea "Right th"
type textarea "x"
type textarea "Right thy"
type textarea "x"
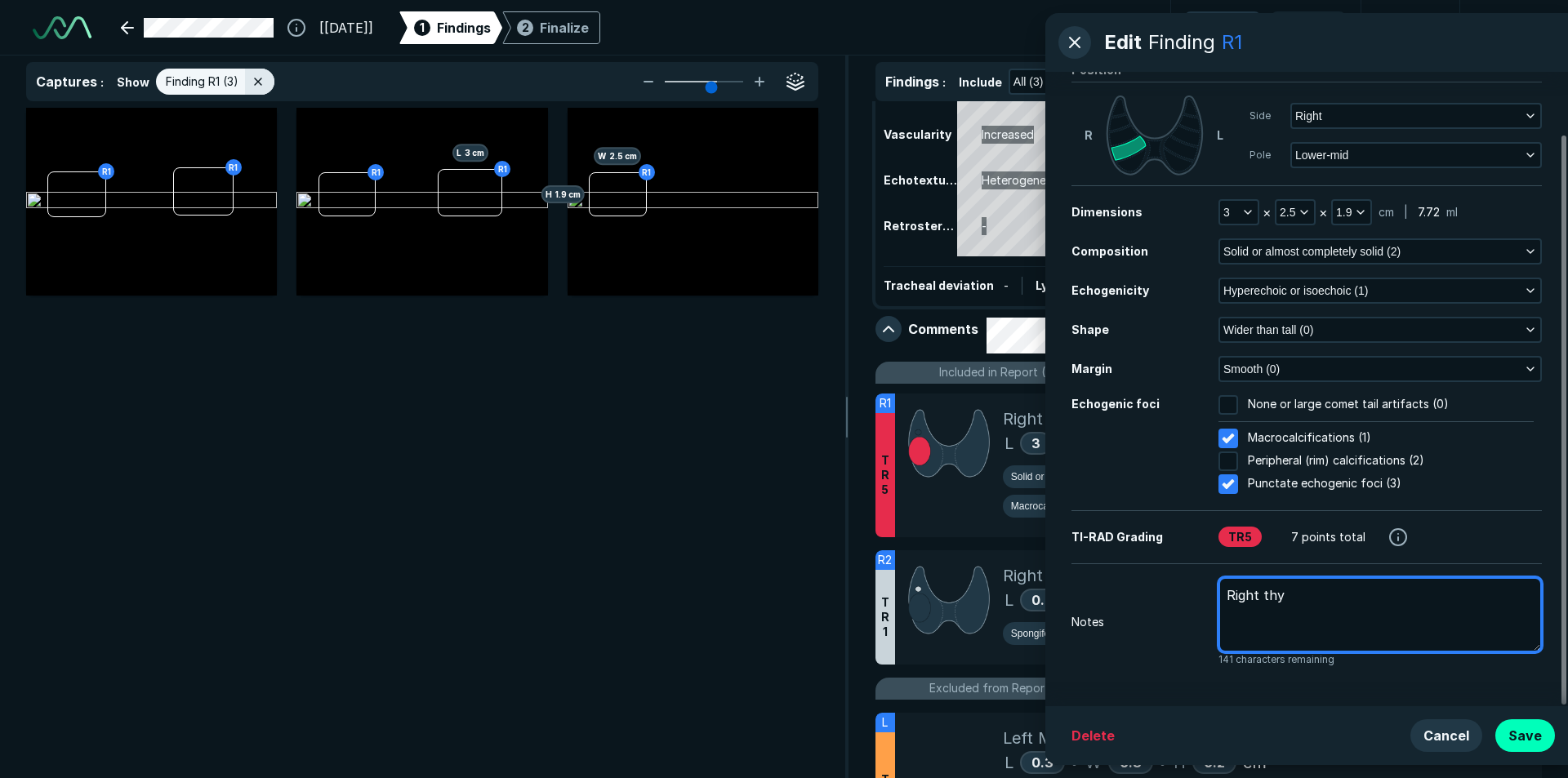
type textarea "Right thyr"
type textarea "x"
type textarea "Right thyro"
type textarea "x"
type textarea "Right thyroi"
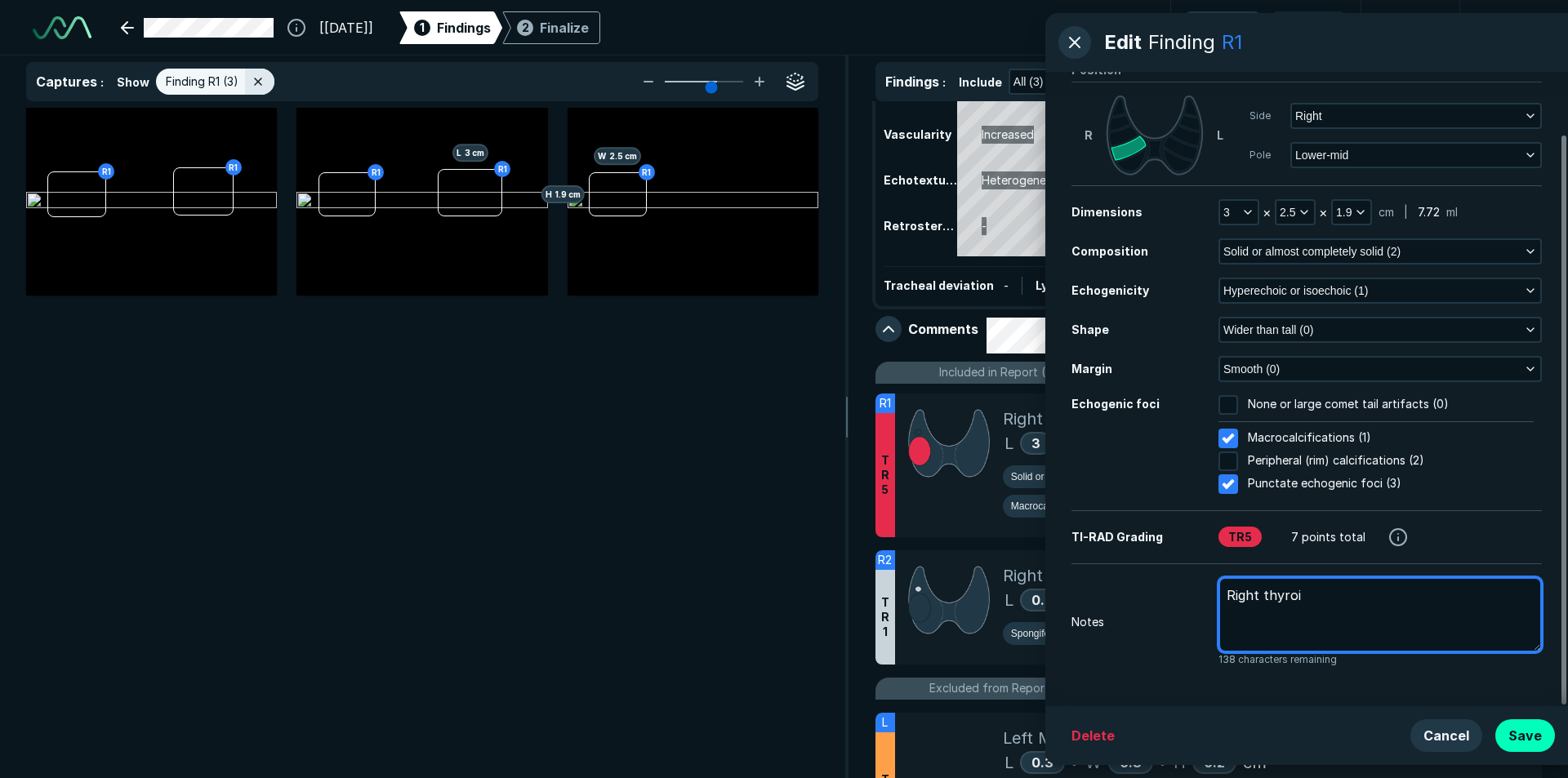
type textarea "x"
type textarea "Right thyroid"
type textarea "x"
type textarea "Right thyroid"
type textarea "x"
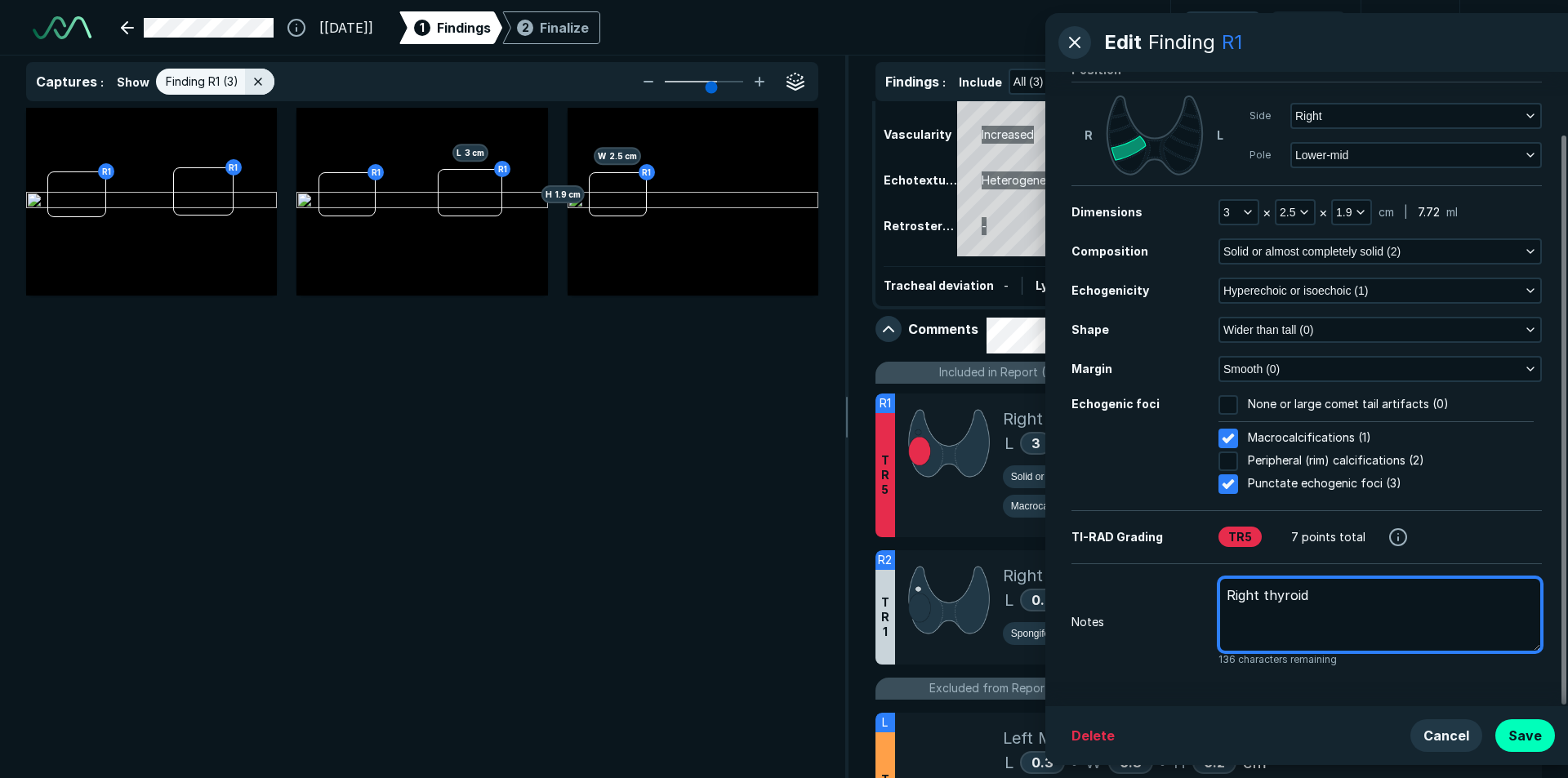
type textarea "Right thyroid n"
type textarea "x"
type textarea "Right thyroid no"
type textarea "x"
type textarea "Right thyroid nod"
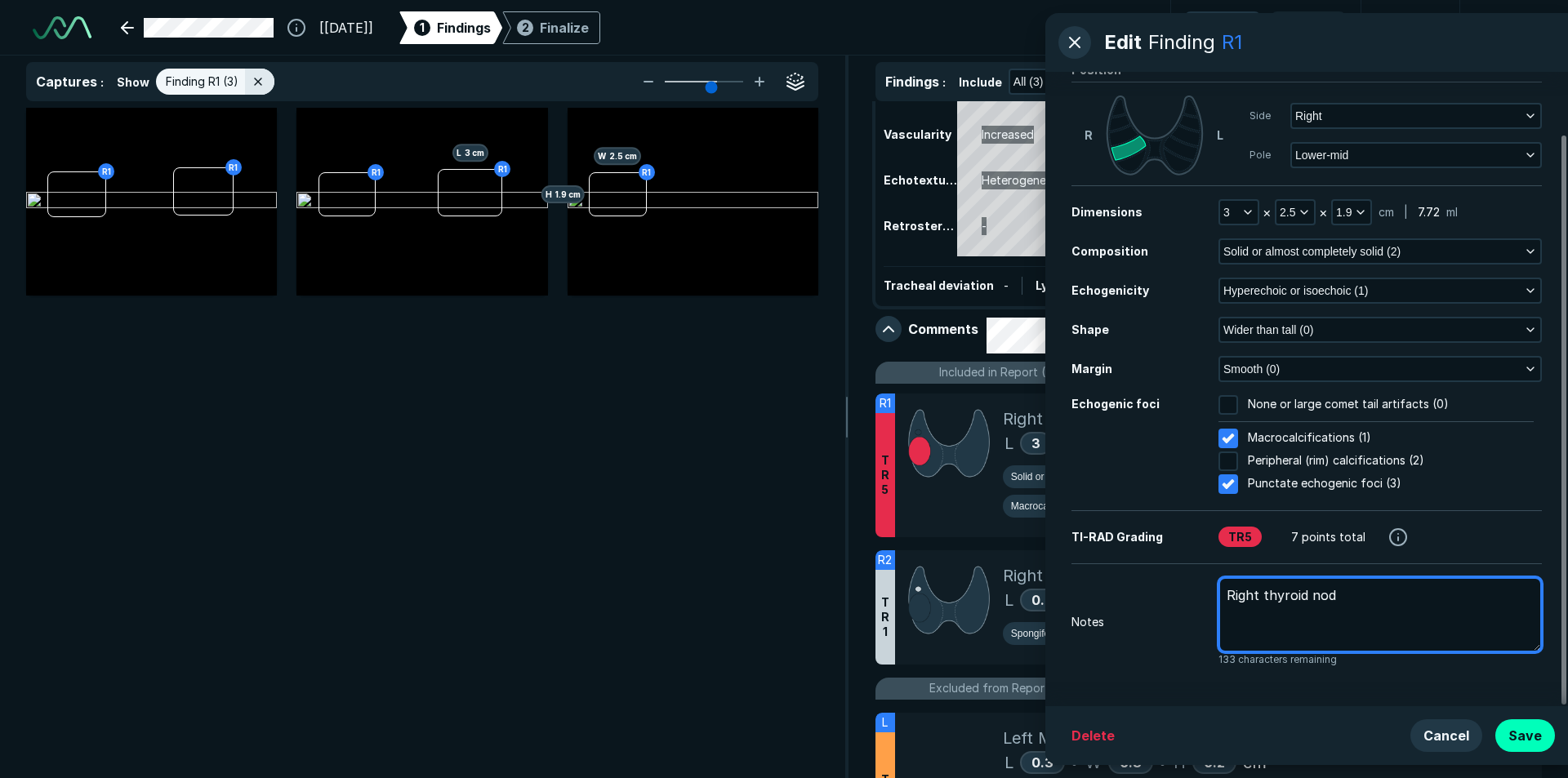
type textarea "x"
type textarea "Right thyroid nodu"
type textarea "x"
type textarea "Right thyroid nodul"
type textarea "x"
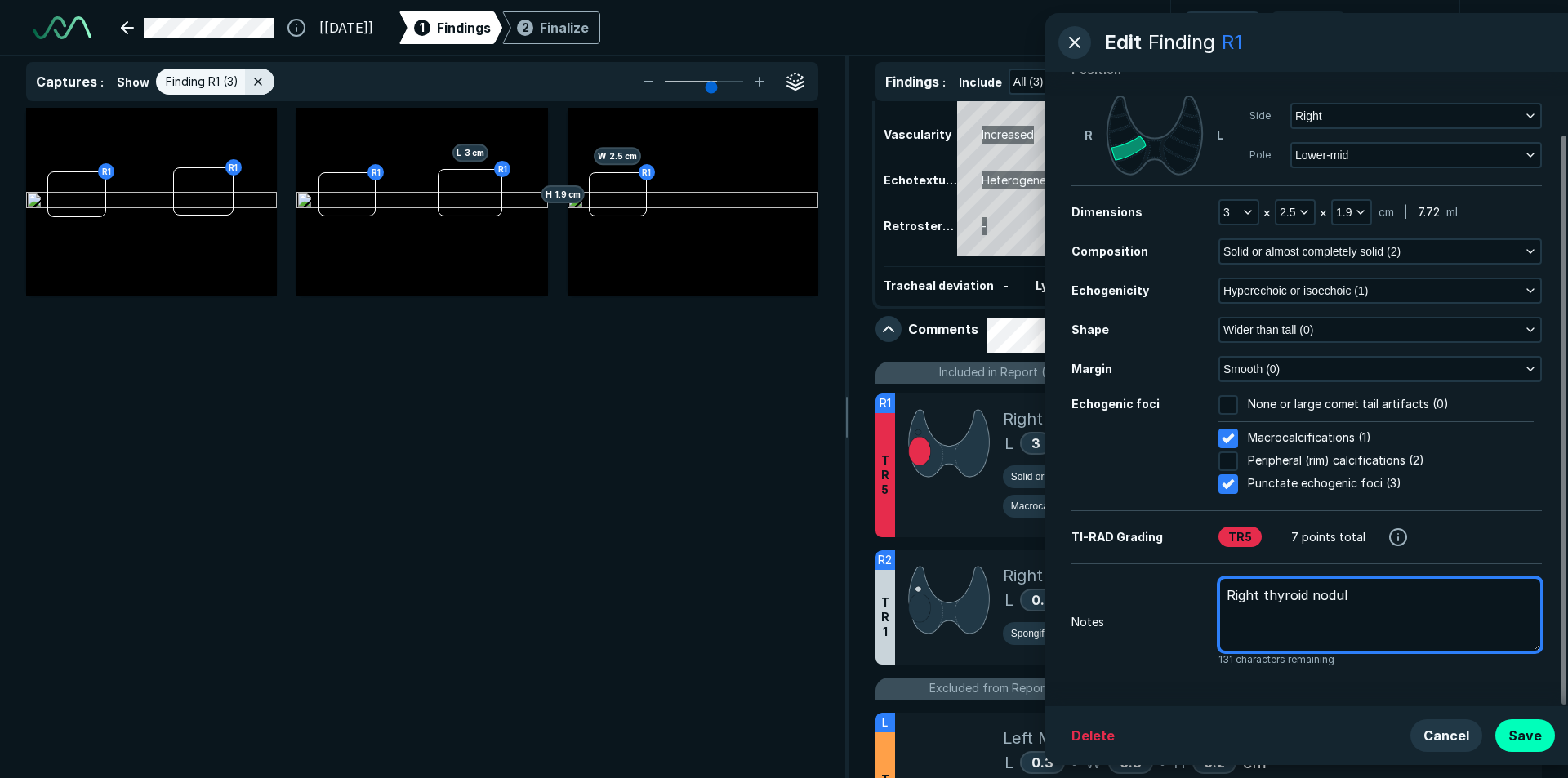
type textarea "Right [MEDICAL_DATA]"
type textarea "x"
type textarea "Right [MEDICAL_DATA]"
type textarea "x"
type textarea "Right [MEDICAL_DATA] #"
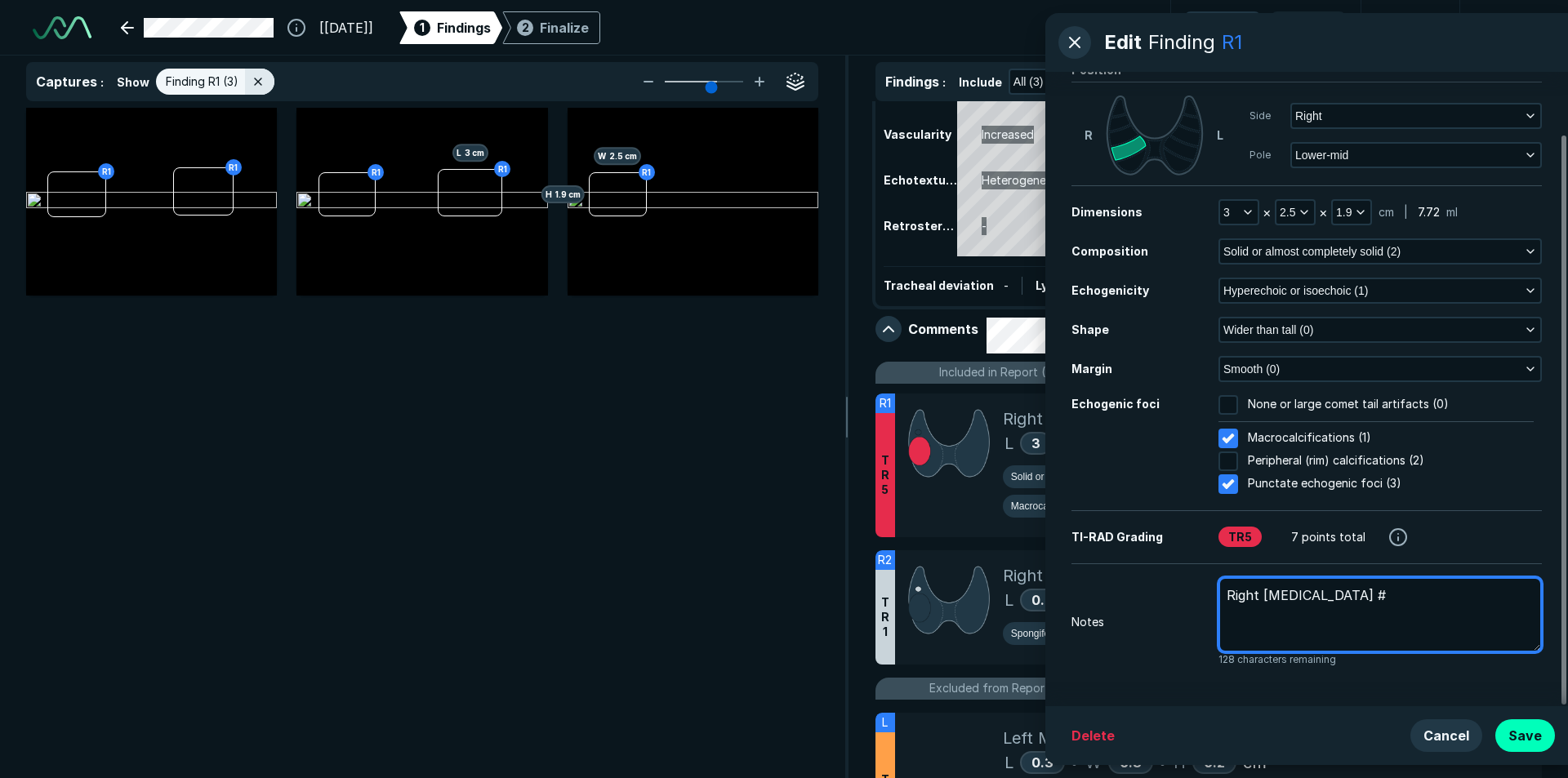
type textarea "x"
type textarea "Right [MEDICAL_DATA] #1"
type textarea "x"
type textarea "Right [MEDICAL_DATA] #1"
type textarea "x"
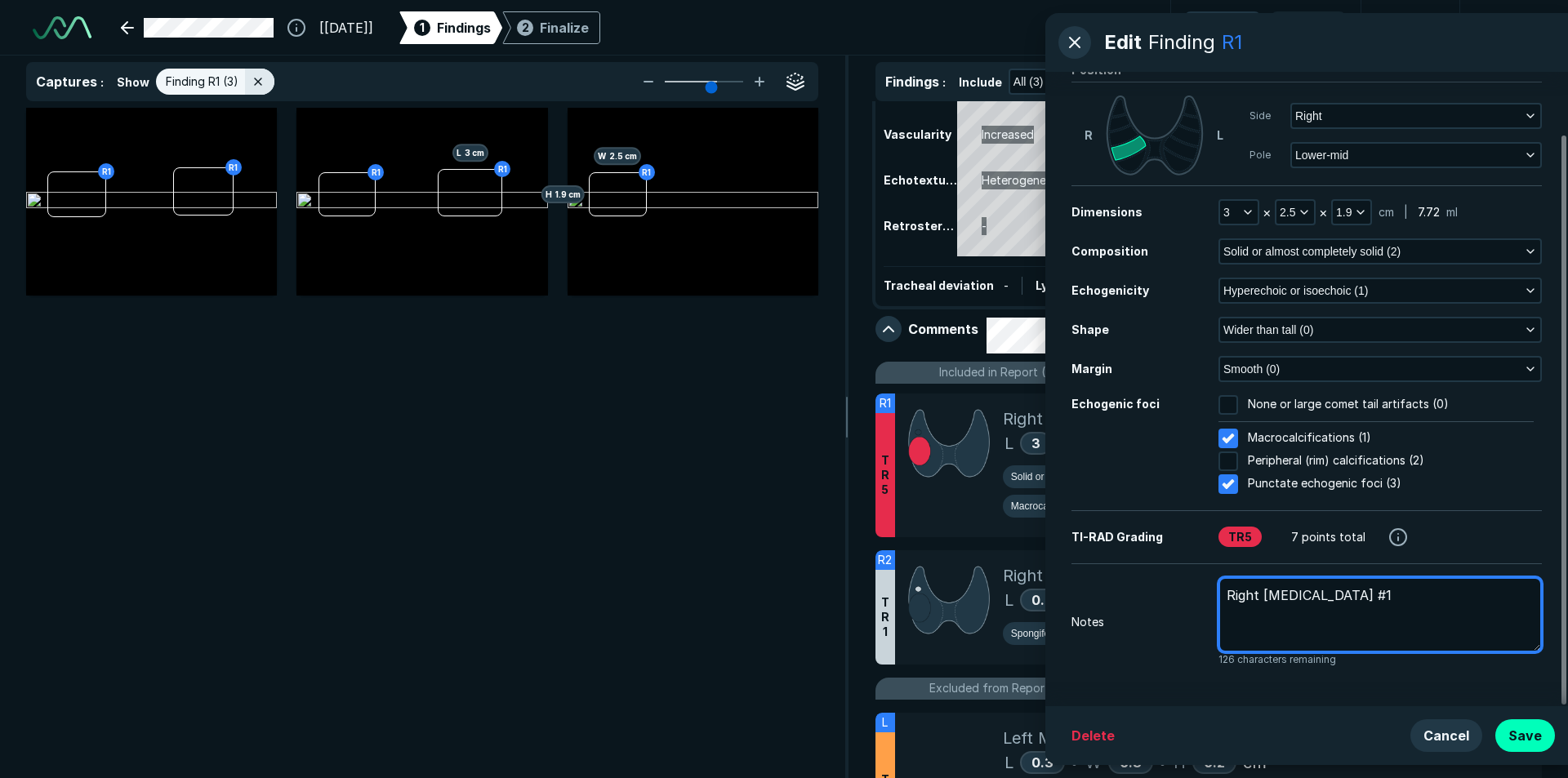
type textarea "Right [MEDICAL_DATA] #1 p"
type textarea "x"
type textarea "Right [MEDICAL_DATA] #1 pr"
type textarea "x"
type textarea "Right [MEDICAL_DATA] #1 pri"
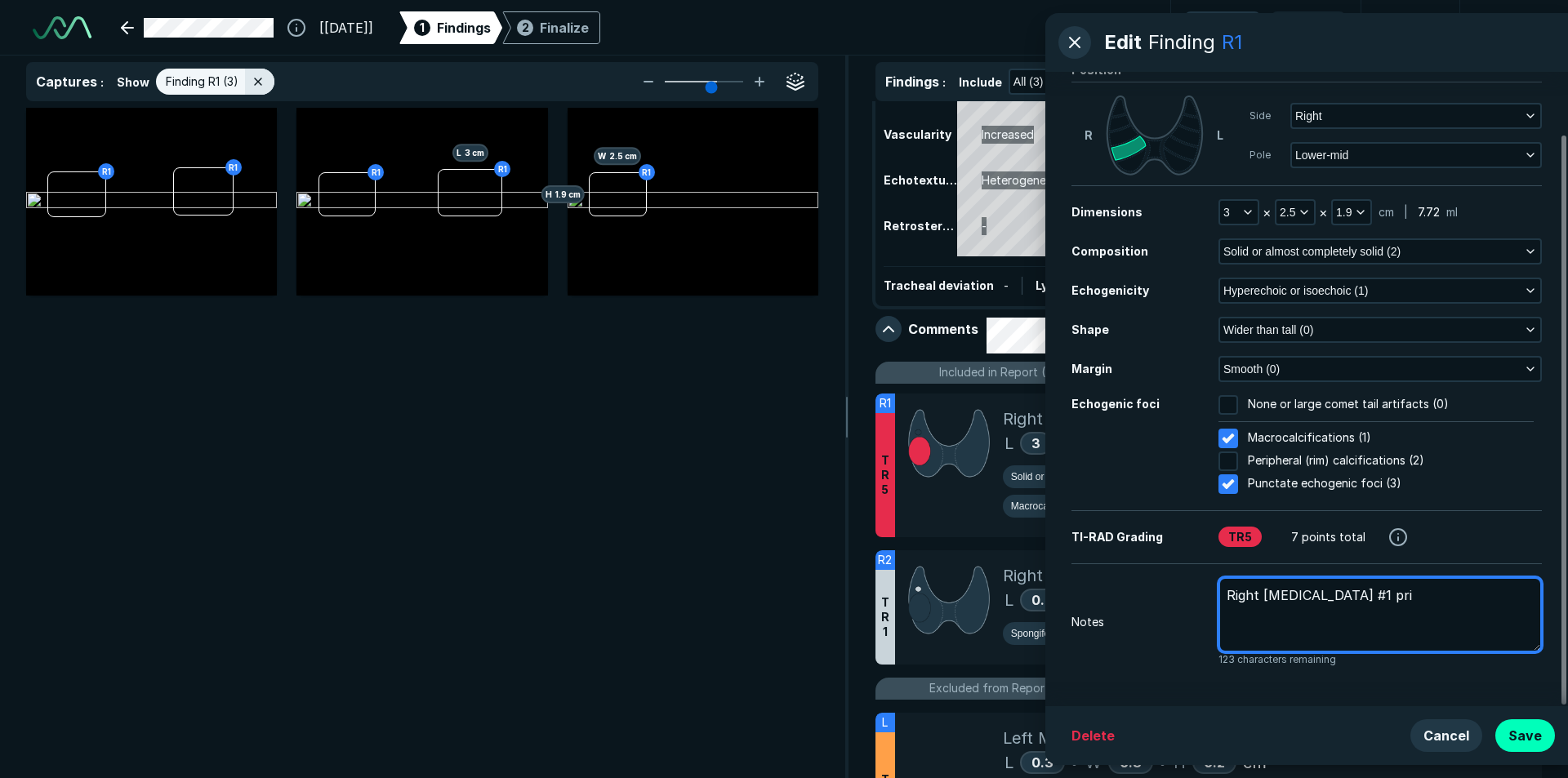
type textarea "x"
type textarea "Right [MEDICAL_DATA] #1 prio"
type textarea "x"
type textarea "Right [MEDICAL_DATA] #1 prior"
type textarea "x"
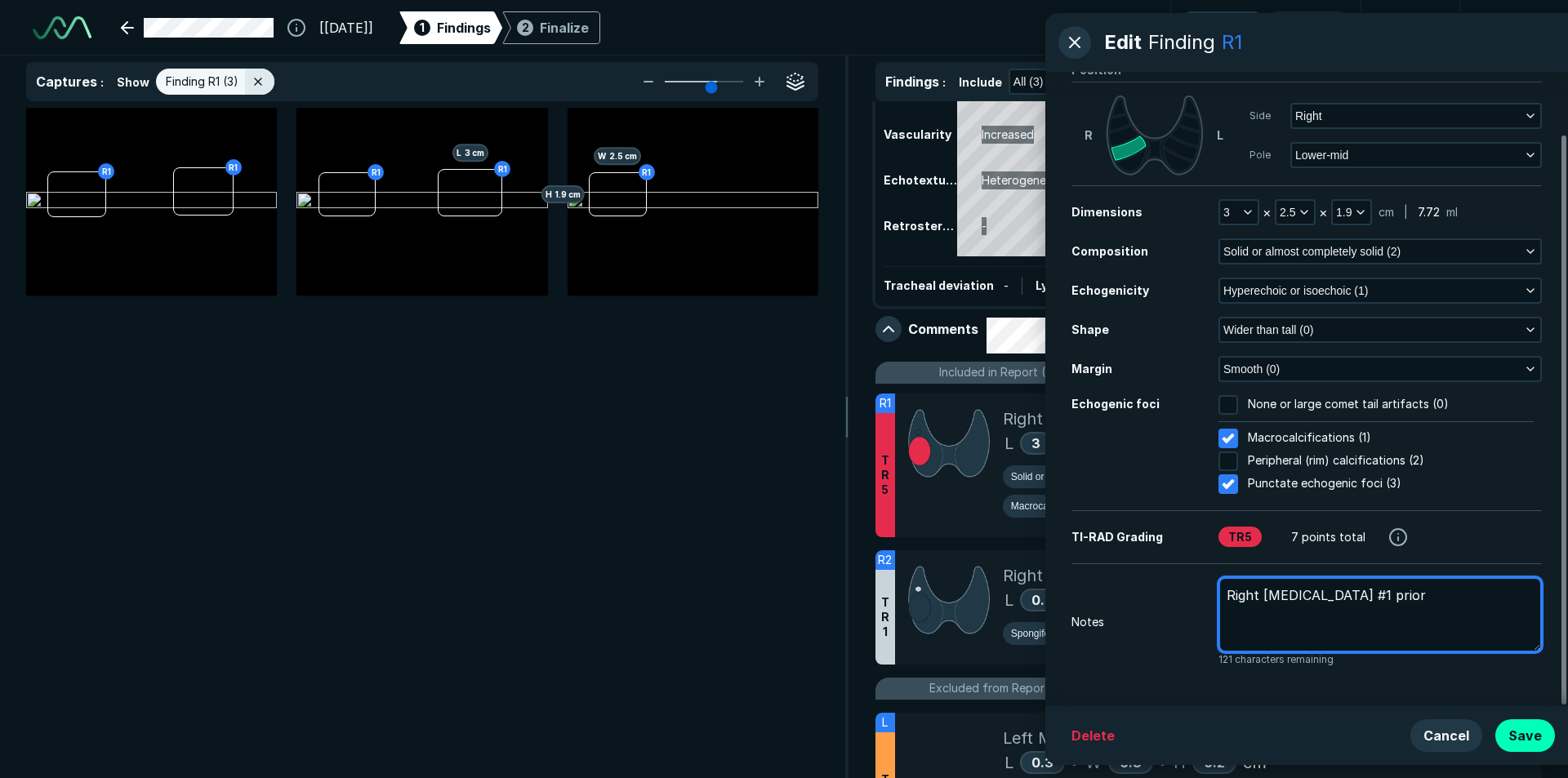
type textarea "Right [MEDICAL_DATA] #1 prior"
type textarea "x"
type textarea "Right [MEDICAL_DATA] #1 prior m"
type textarea "x"
type textarea "Right [MEDICAL_DATA] #1 prior me"
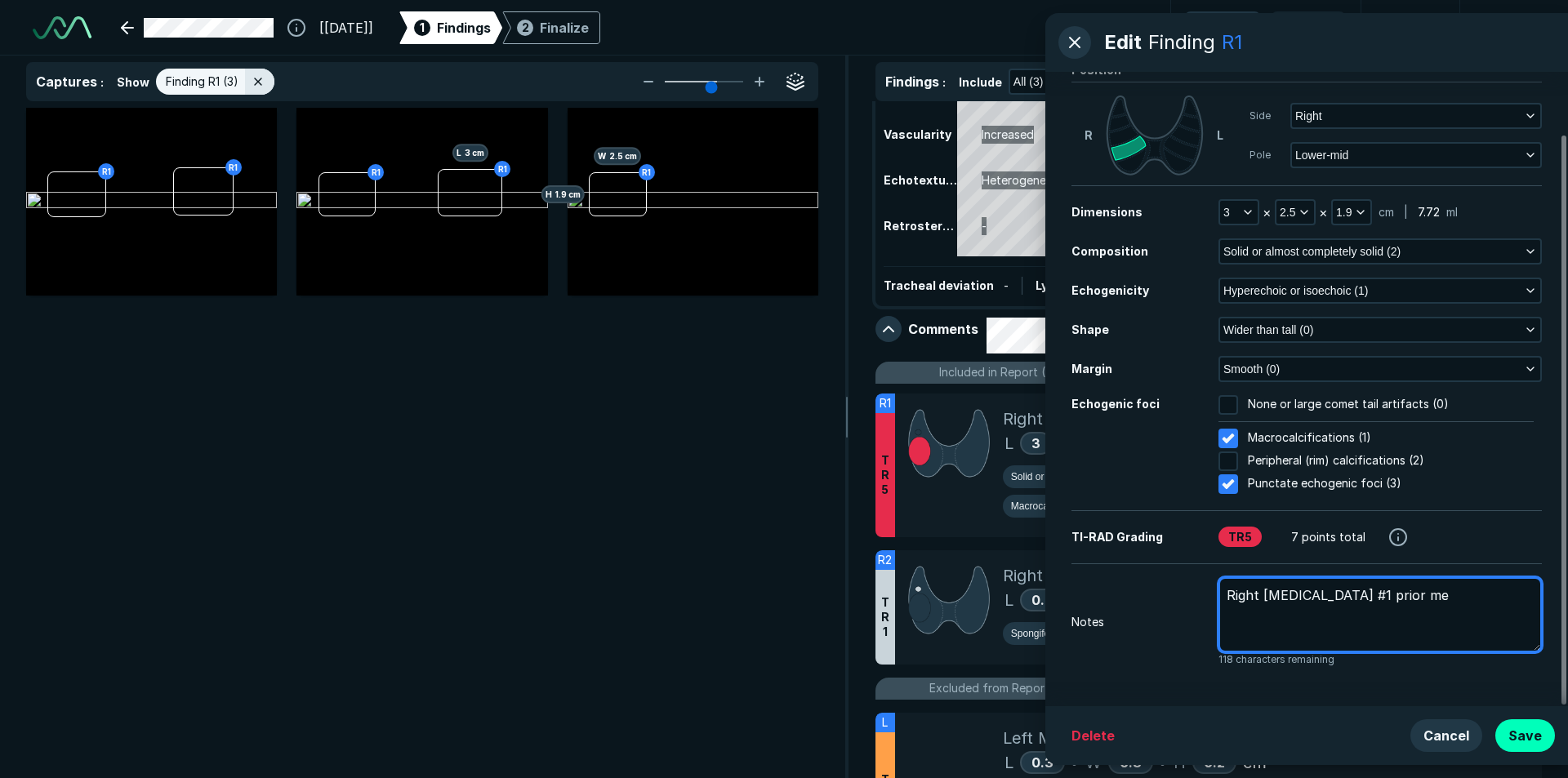
type textarea "x"
type textarea "Right [MEDICAL_DATA] #1 prior mea"
type textarea "x"
type textarea "Right [MEDICAL_DATA] #1 prior meas"
type textarea "x"
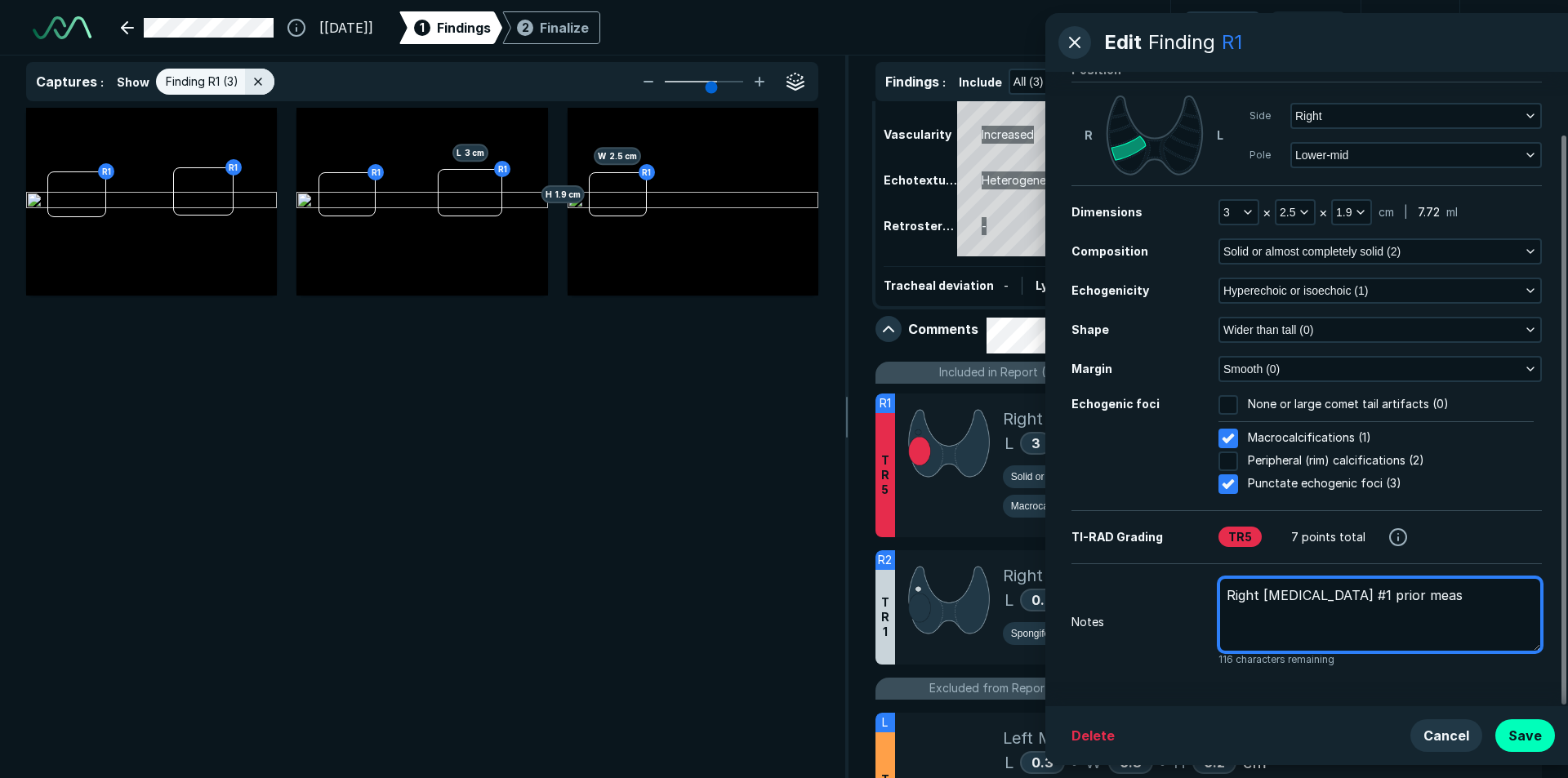
type textarea "Right [MEDICAL_DATA] #1 prior measu"
type textarea "x"
type textarea "Right [MEDICAL_DATA] #1 prior measur"
type textarea "x"
type textarea "Right [MEDICAL_DATA] #1 prior measure"
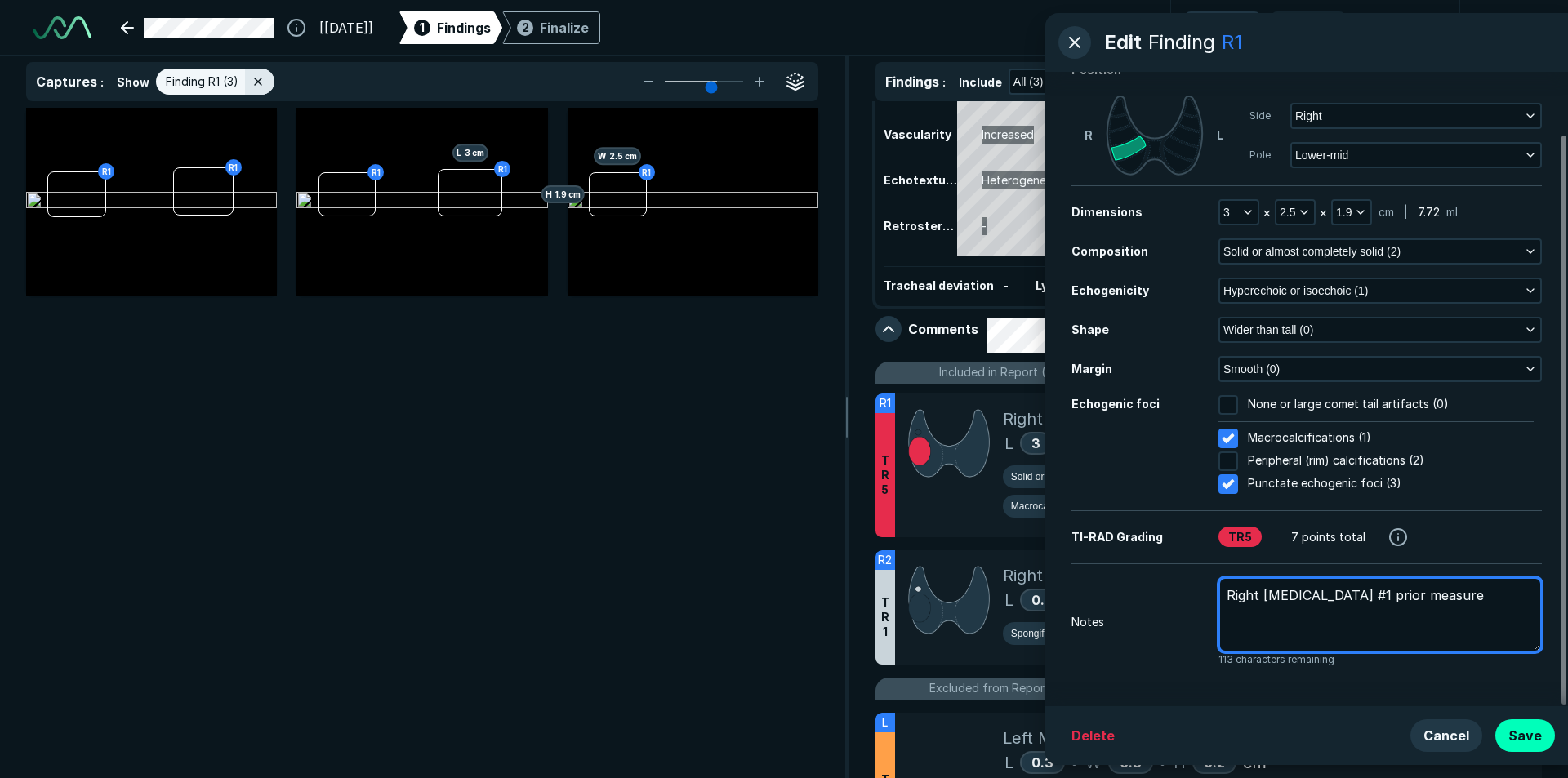
click at [1372, 596] on textarea "Right [MEDICAL_DATA] #1 prior measure" at bounding box center [1380, 615] width 323 height 75
type textarea "x"
type textarea "Right [MEDICAL_DATA] #1 ,prior measure"
type textarea "x"
type textarea "Right [MEDICAL_DATA] #1 ,Hprior measure"
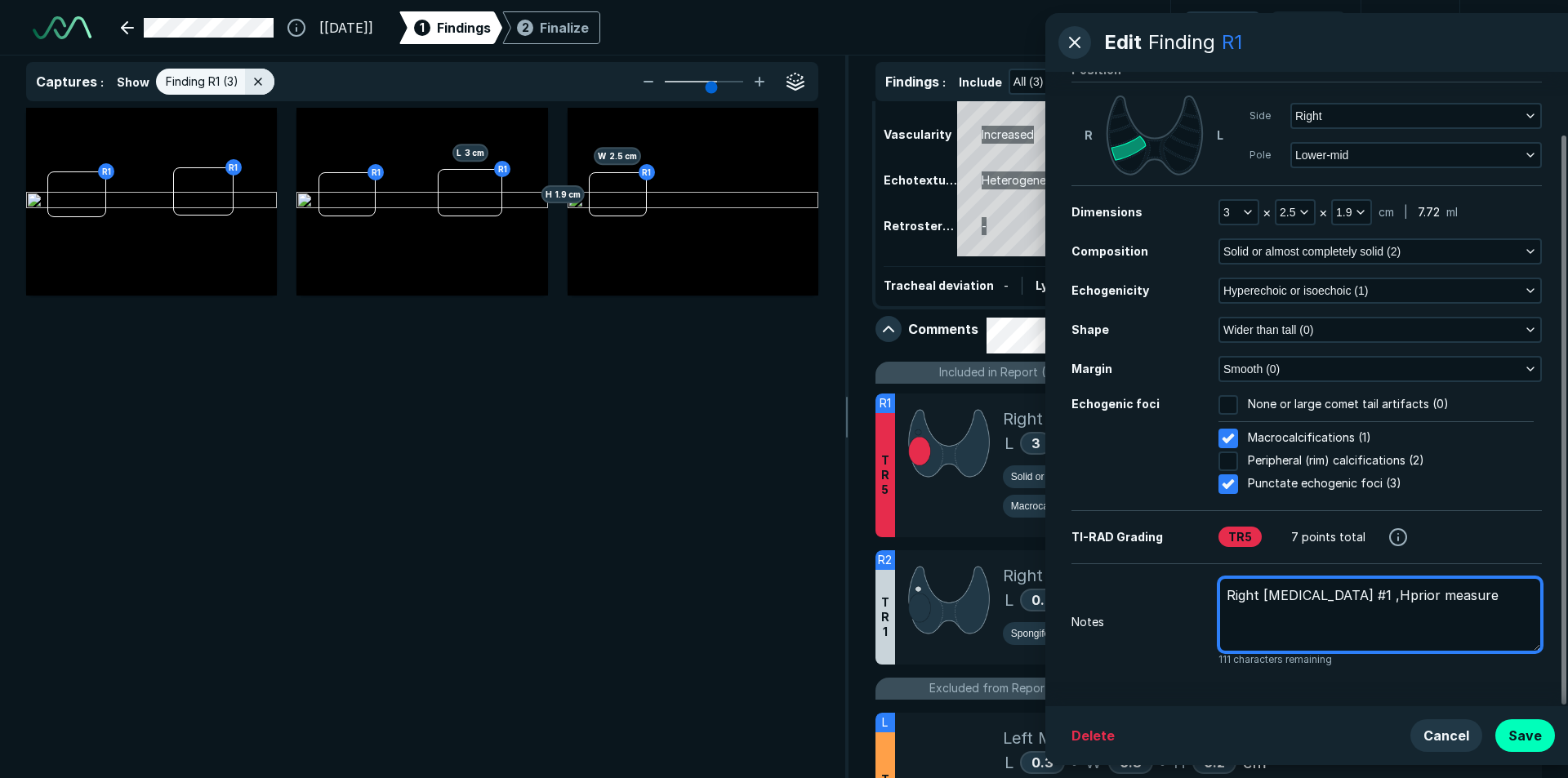
type textarea "x"
type textarea "Right [MEDICAL_DATA] #1 ,Hyprior measure"
type textarea "x"
type textarea "Right [MEDICAL_DATA] #1 ,Hyeprior measure"
type textarea "x"
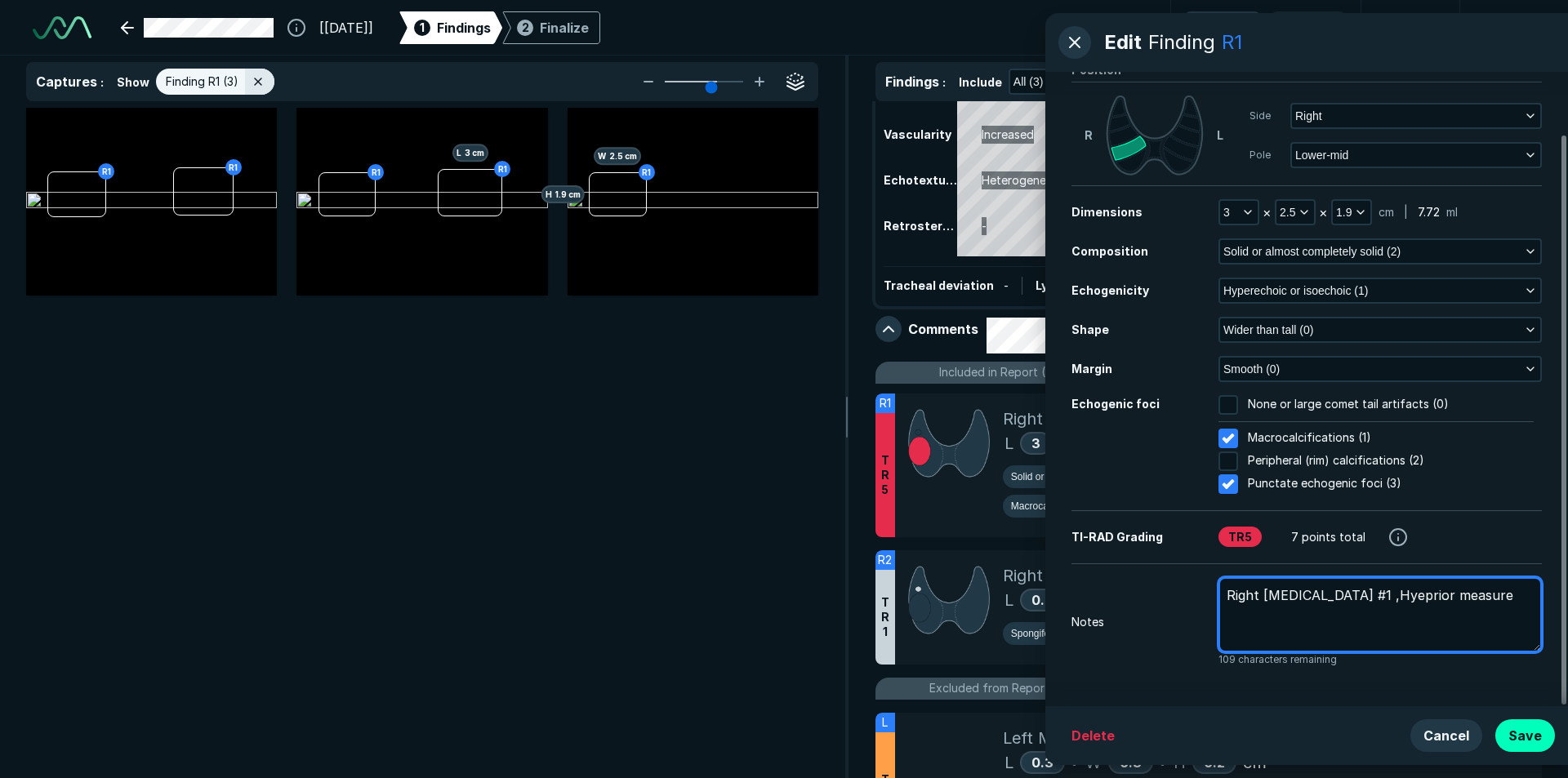
type textarea "Right [MEDICAL_DATA] #1 ,Hyerprior measure"
type textarea "x"
type textarea "Right [MEDICAL_DATA] #1 ,Hyeroprior measure"
type textarea "x"
type textarea "Right [MEDICAL_DATA] #1 ,Hyerovprior measure"
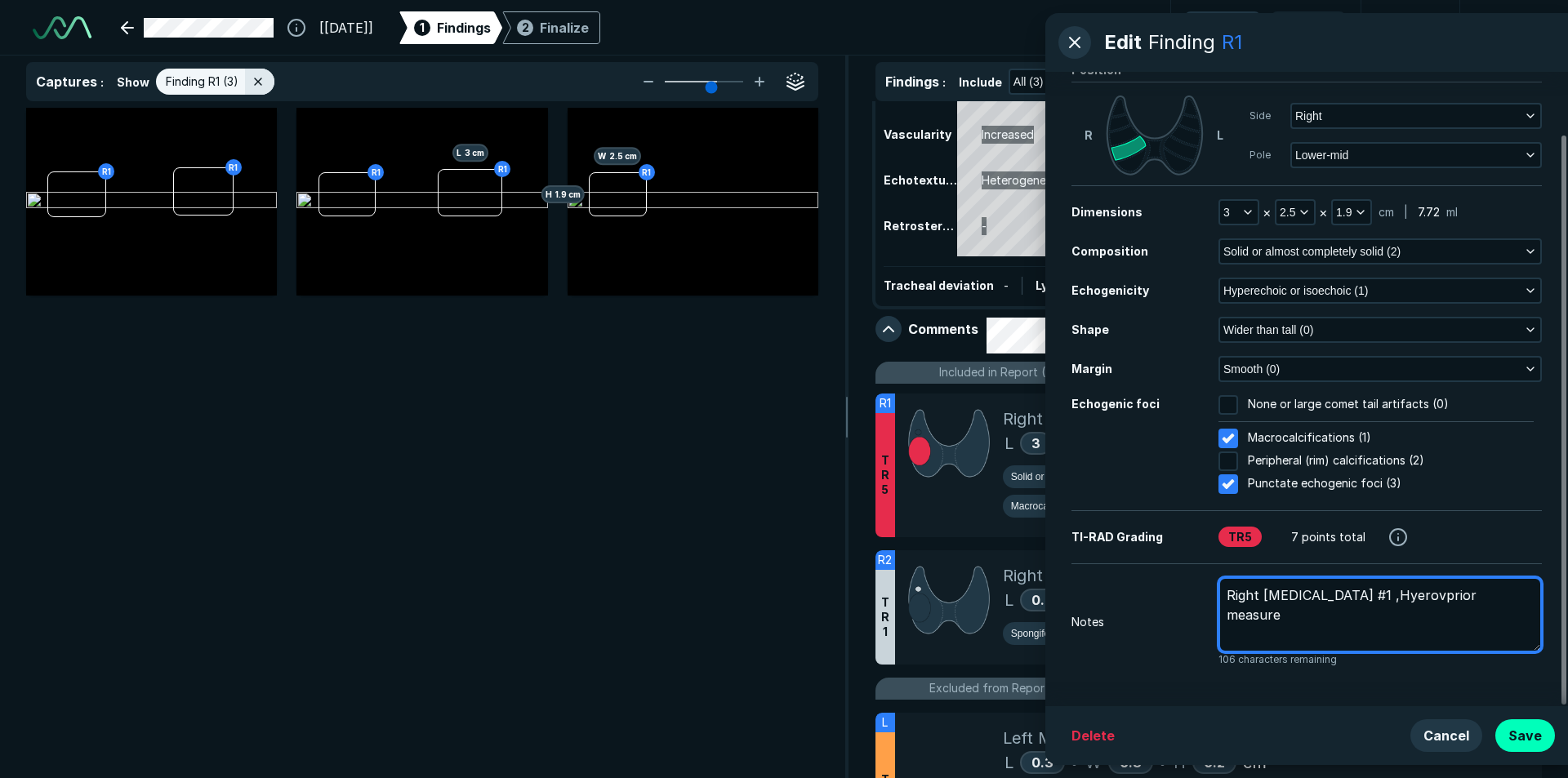
type textarea "x"
type textarea "Right [MEDICAL_DATA] #1 ,Hyerovaprior measure"
type textarea "x"
type textarea "Right [MEDICAL_DATA] #1 ,Hyerovasprior measure"
type textarea "x"
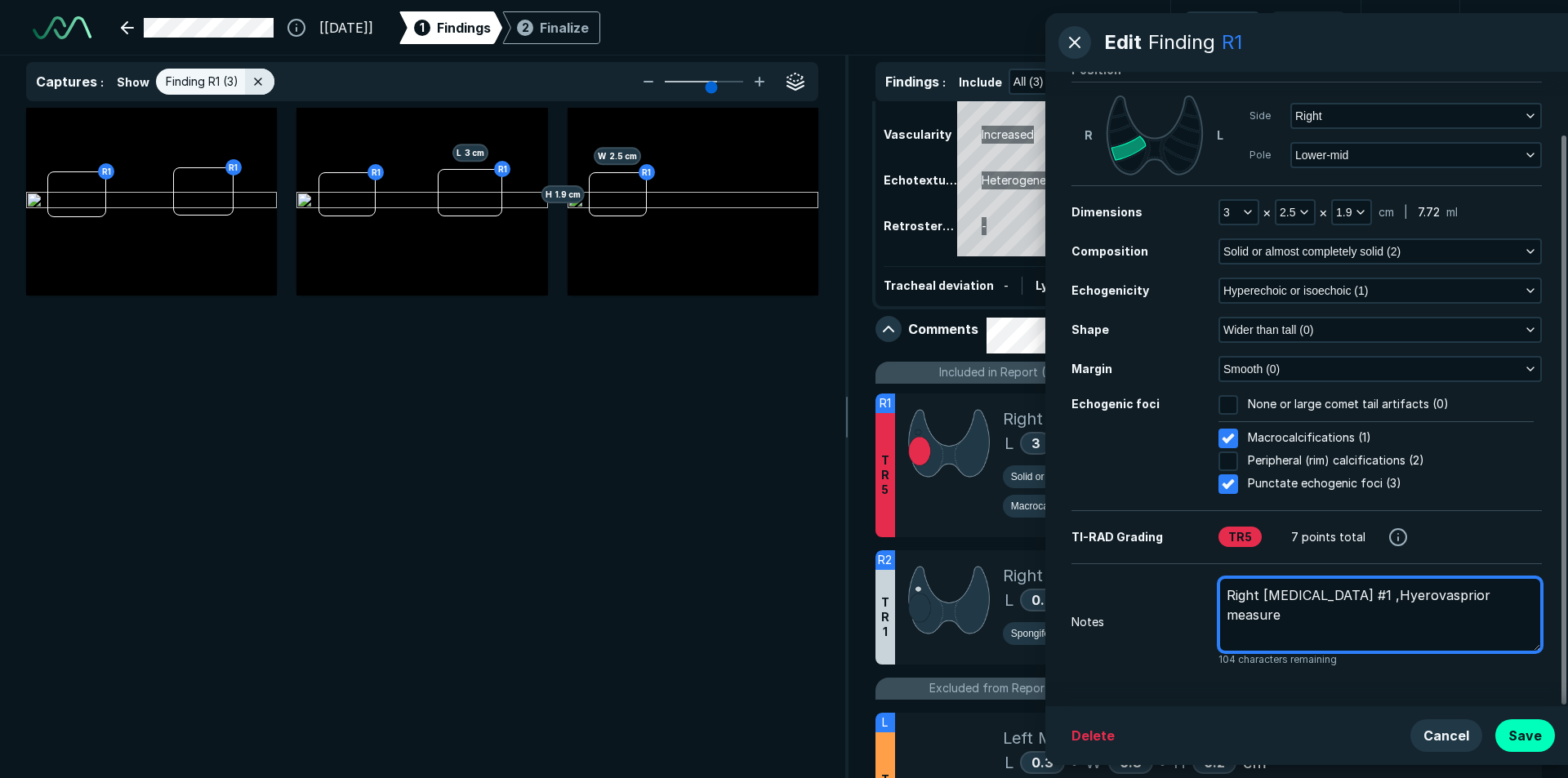
type textarea "Right [MEDICAL_DATA] #1 ,Hyerovascprior measure"
type textarea "x"
type textarea "Right [MEDICAL_DATA] #1 ,Hyerovascuprior measure"
type textarea "x"
type textarea "Right [MEDICAL_DATA] #1 ,Hyerovascuaprior measure"
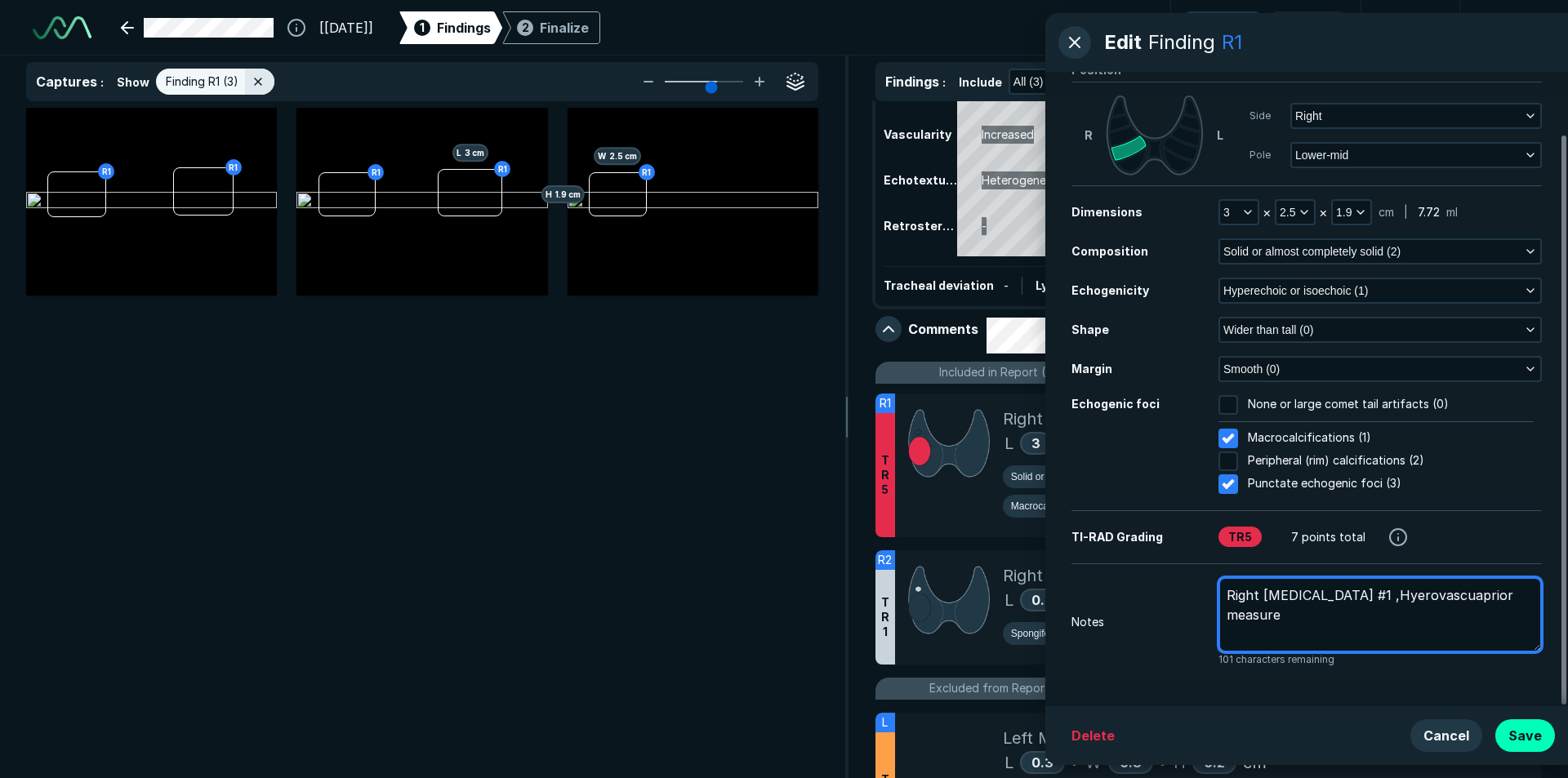
type textarea "x"
type textarea "Right [MEDICAL_DATA] #1 ,Hyerovascuarprior measure"
type textarea "x"
type textarea "Right [MEDICAL_DATA] #1 ,Hyerovascuarlprior measure"
type textarea "x"
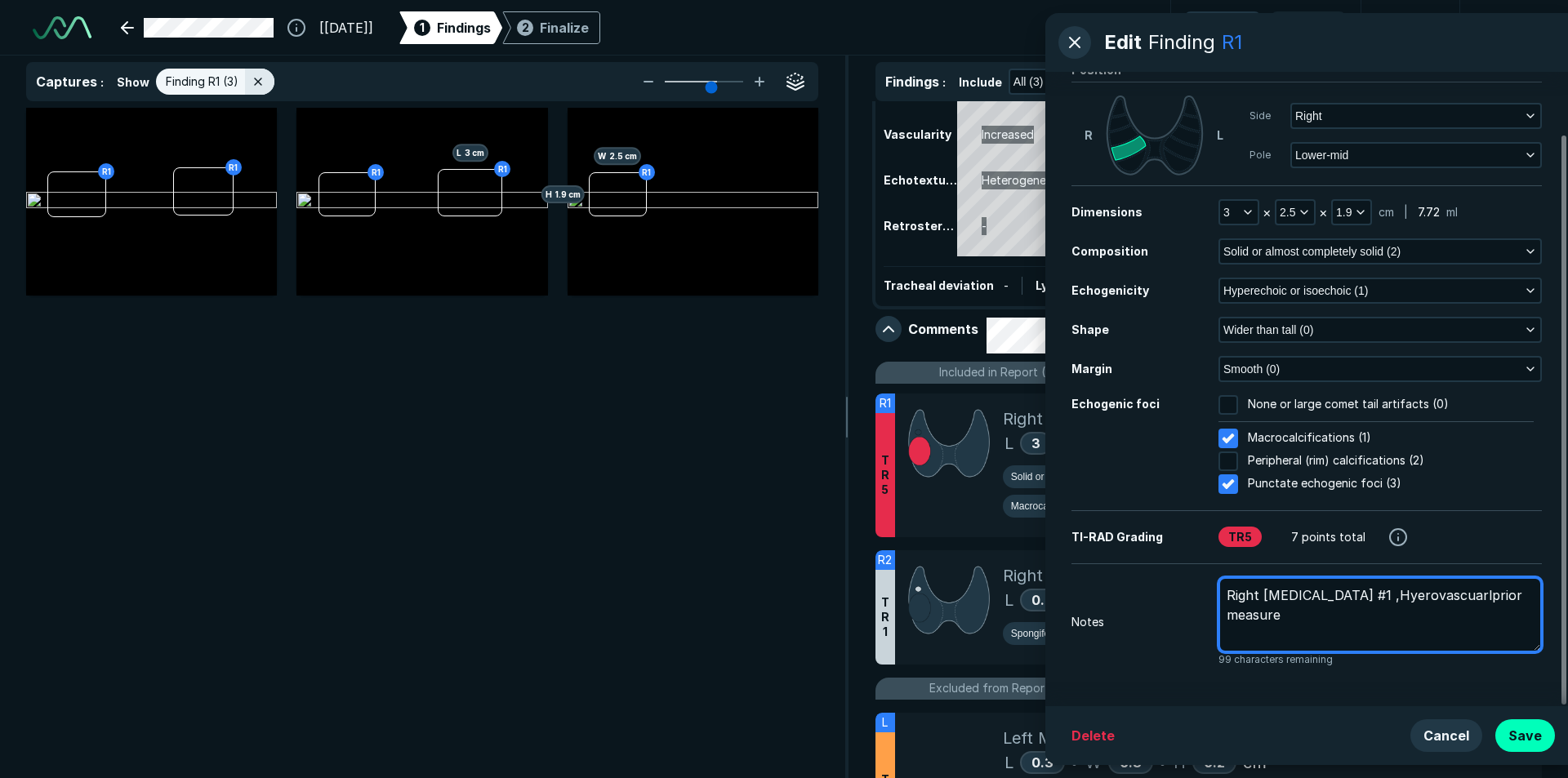
type textarea "Right [MEDICAL_DATA] #1 ,Hyerovascuarprior measure"
type textarea "x"
type textarea "Right [MEDICAL_DATA] #1 ,Hyerovascuaprior measure"
type textarea "x"
type textarea "Right [MEDICAL_DATA] #1 ,Hyerovascuarprior measure"
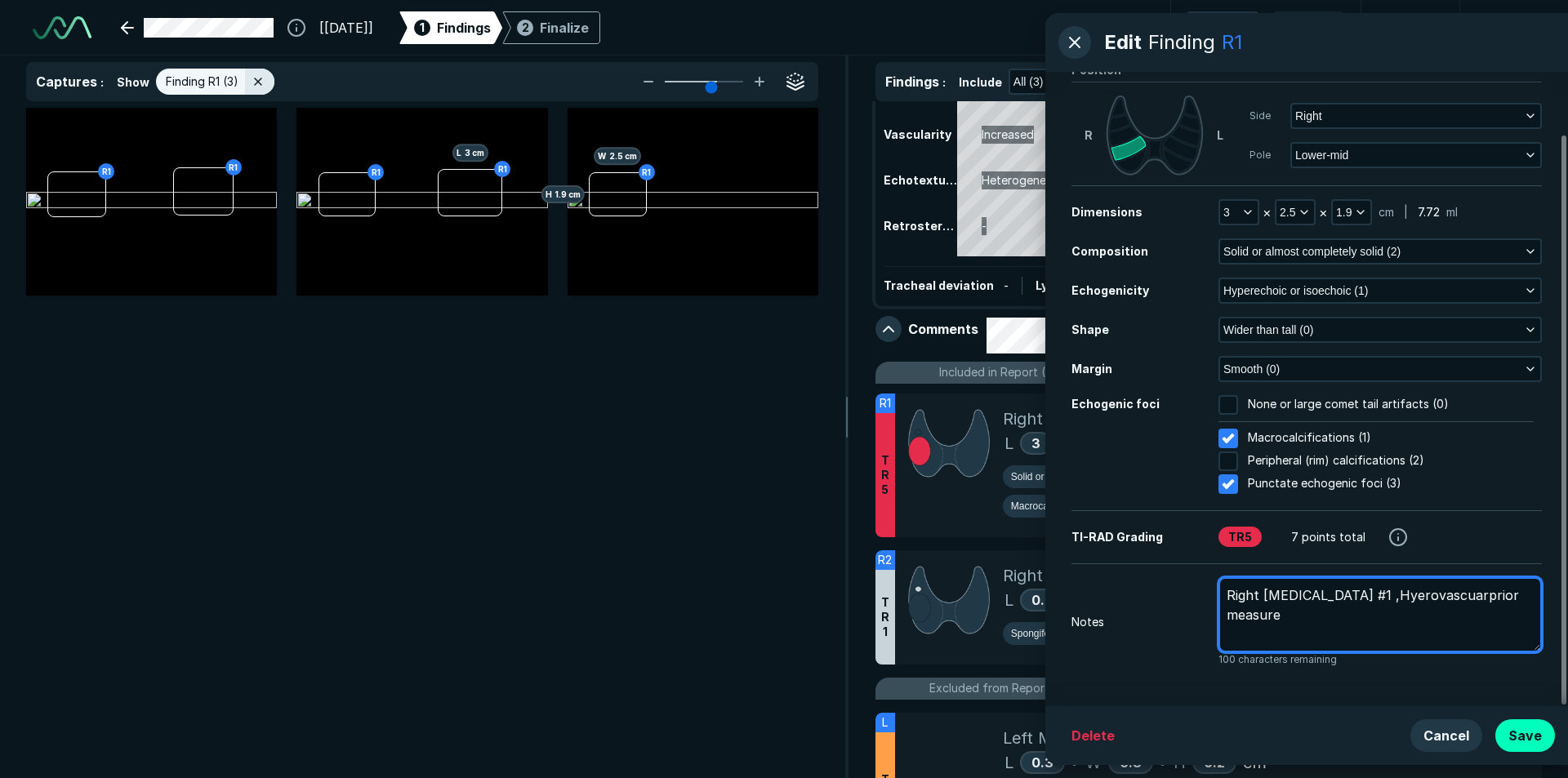
type textarea "x"
type textarea "Right [MEDICAL_DATA] #1 ,Hyerovascuar prior measure"
drag, startPoint x: 1413, startPoint y: 597, endPoint x: 1426, endPoint y: 618, distance: 24.7
click at [1391, 619] on textarea "Right [MEDICAL_DATA] #1 ,Hyerovascuar prior measure" at bounding box center [1380, 615] width 323 height 75
click at [1463, 592] on textarea "Right [MEDICAL_DATA] #1 ,Hyerovascuar prior measure" at bounding box center [1380, 615] width 323 height 75
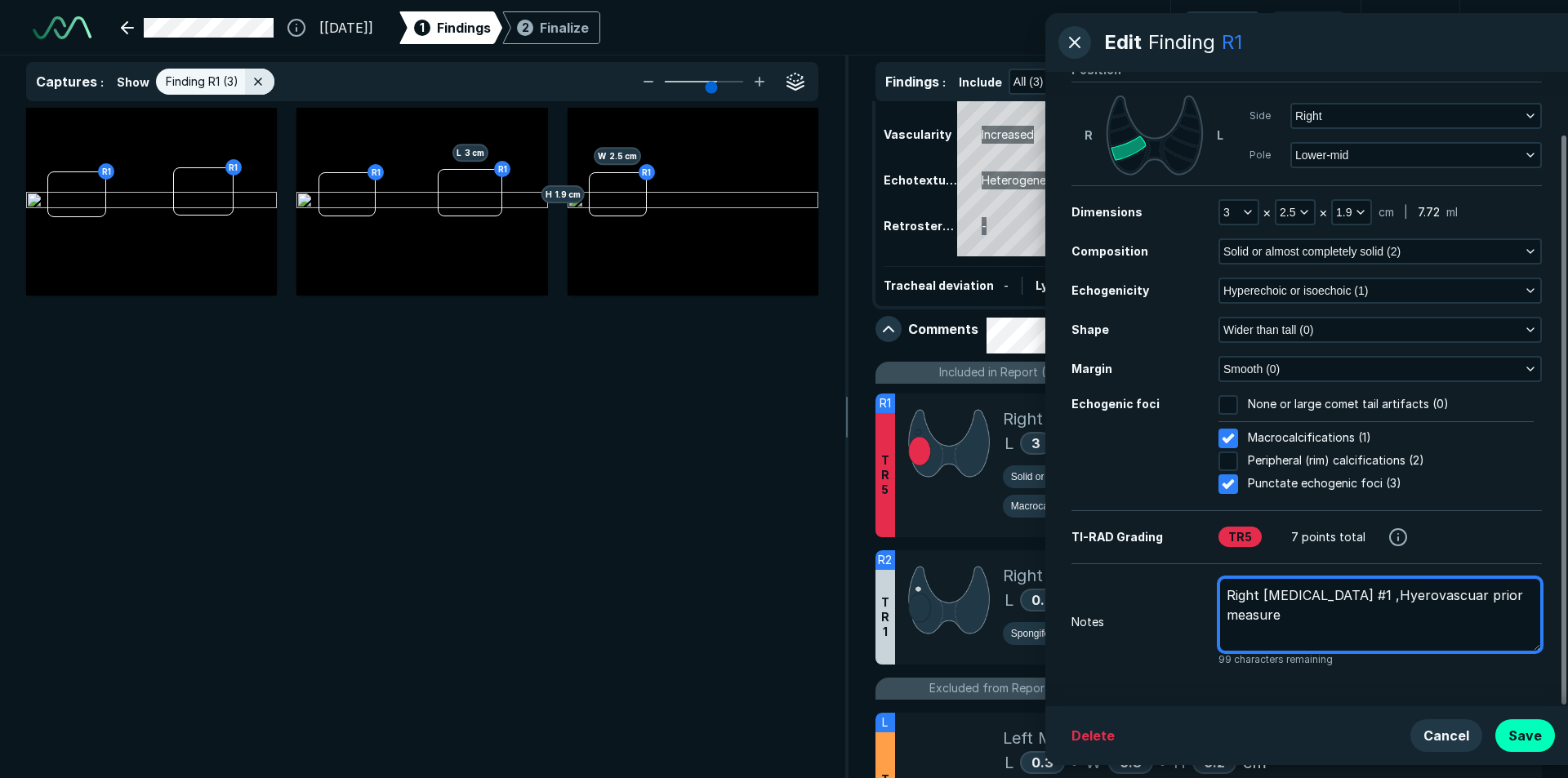
type textarea "x"
type textarea "Right [MEDICAL_DATA] #1 ,Hyerovascua prior measure"
type textarea "x"
type textarea "Right [MEDICAL_DATA] #1 ,Hyerovascu prior measure"
type textarea "x"
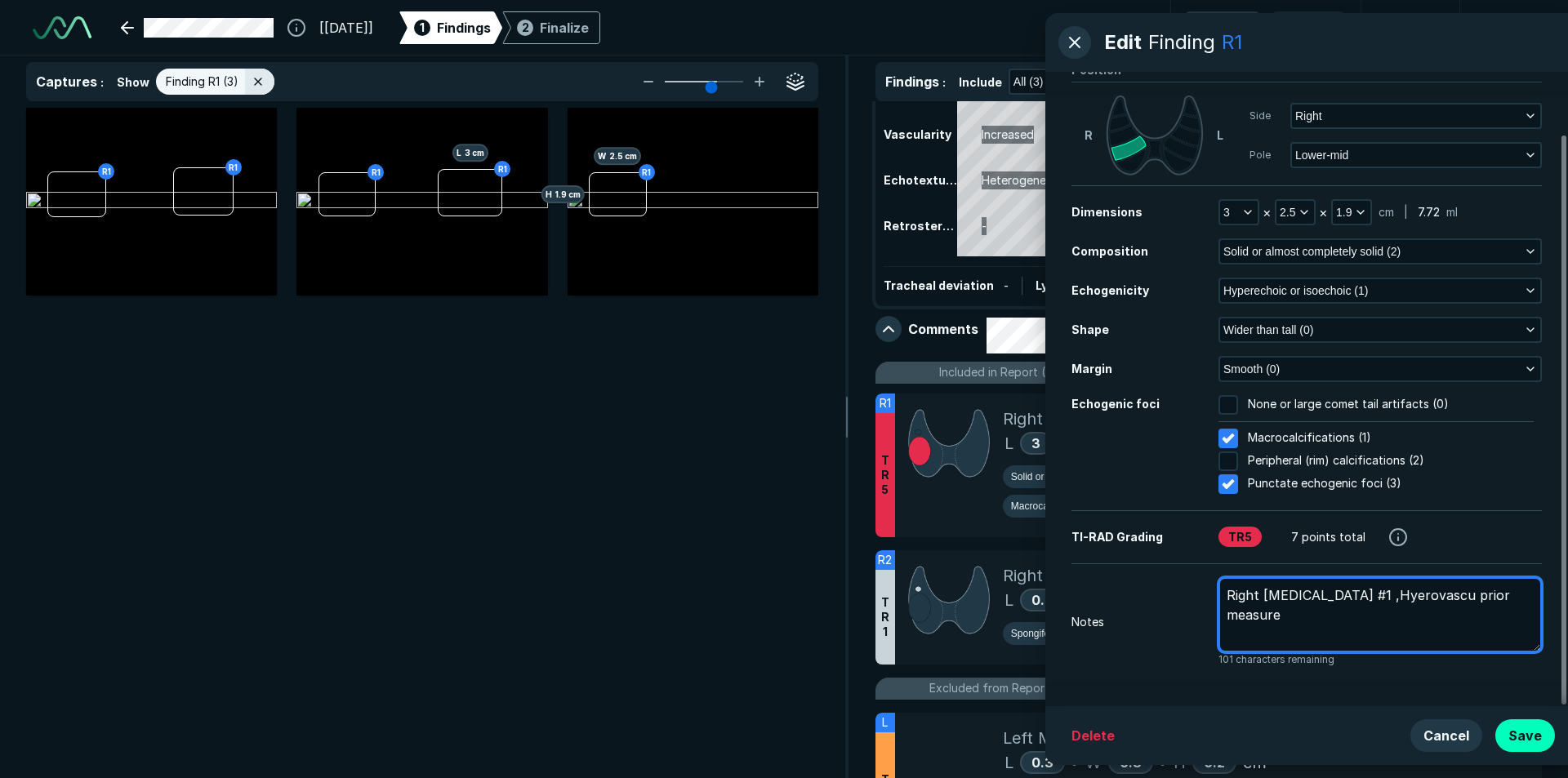
type textarea "Right [MEDICAL_DATA] #1 ,Hyerovasc prior measure"
type textarea "x"
type textarea "Right [MEDICAL_DATA] #1 ,Hyerovas prior measure"
type textarea "x"
type textarea "Right [MEDICAL_DATA] #1 ,Hyerova prior measure"
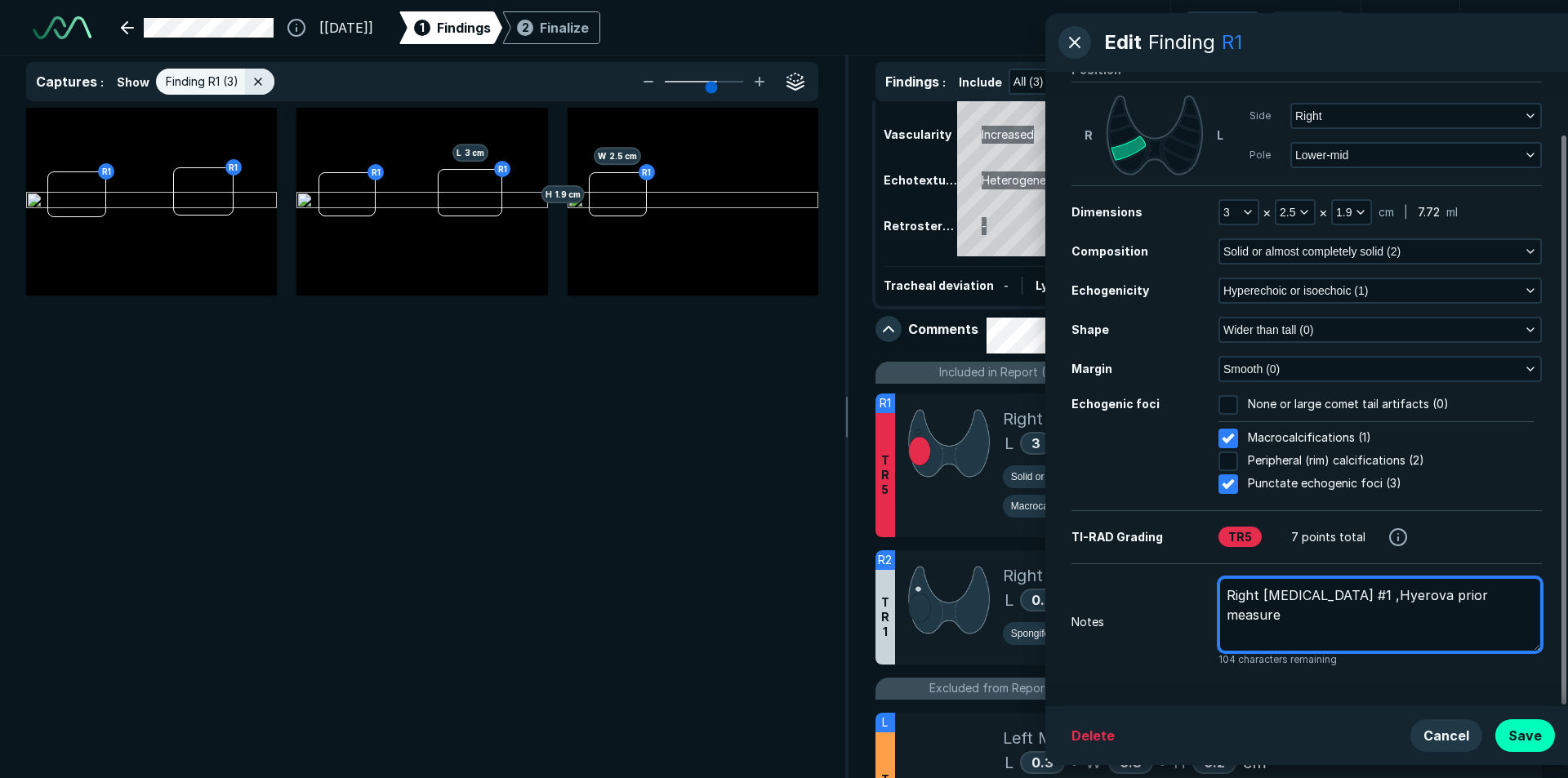
type textarea "x"
type textarea "Right [MEDICAL_DATA] #1 ,Hyerov prior measure"
type textarea "x"
type textarea "Right [MEDICAL_DATA] #1 ,Hyero prior measure"
type textarea "x"
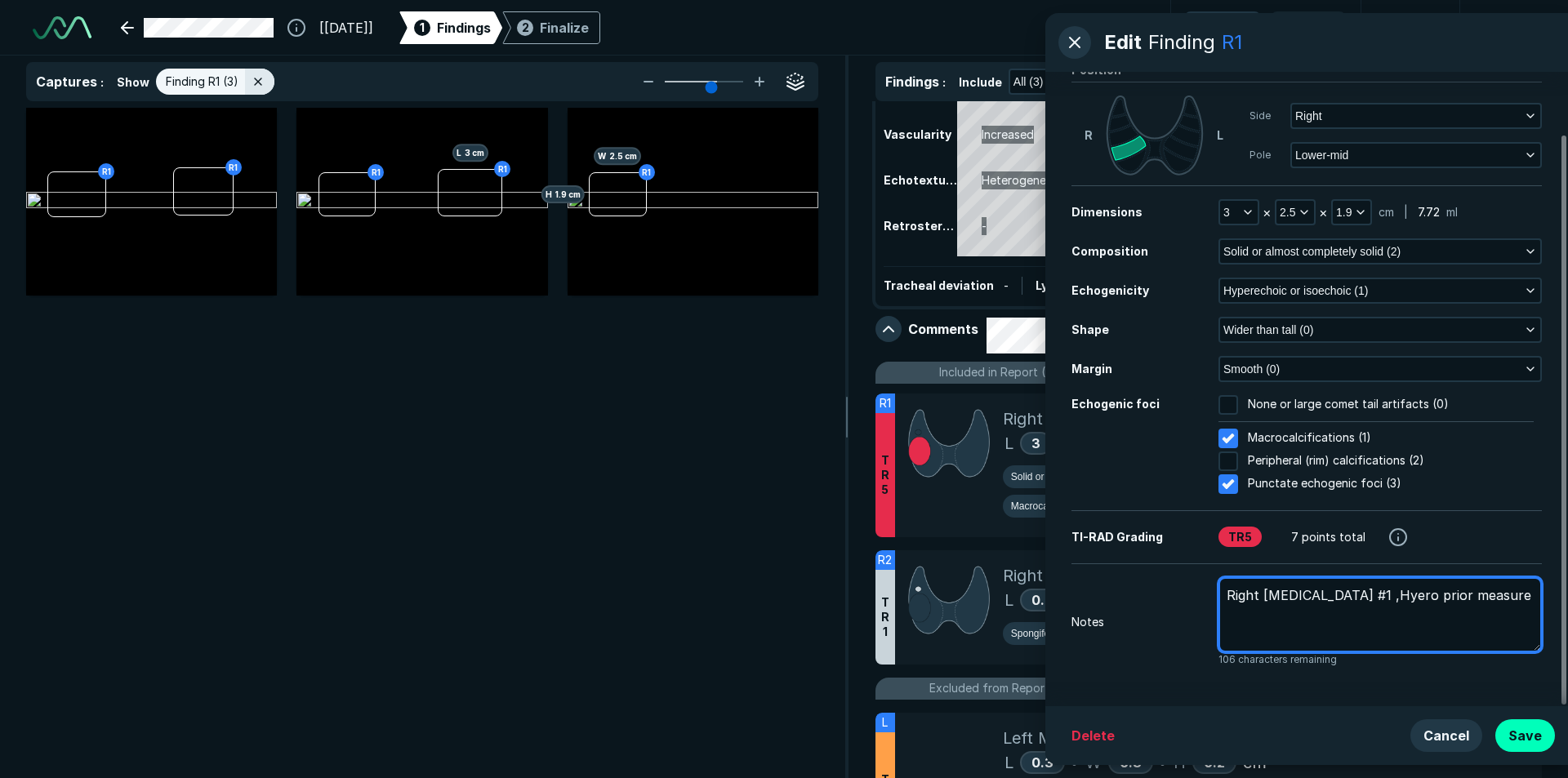
type textarea "Right [MEDICAL_DATA] #1 ,[PERSON_NAME] prior measure"
type textarea "x"
type textarea "Right [MEDICAL_DATA] #1 ,Hye prior measure"
type textarea "x"
type textarea "Right [MEDICAL_DATA] #1 ,Hy prior measure"
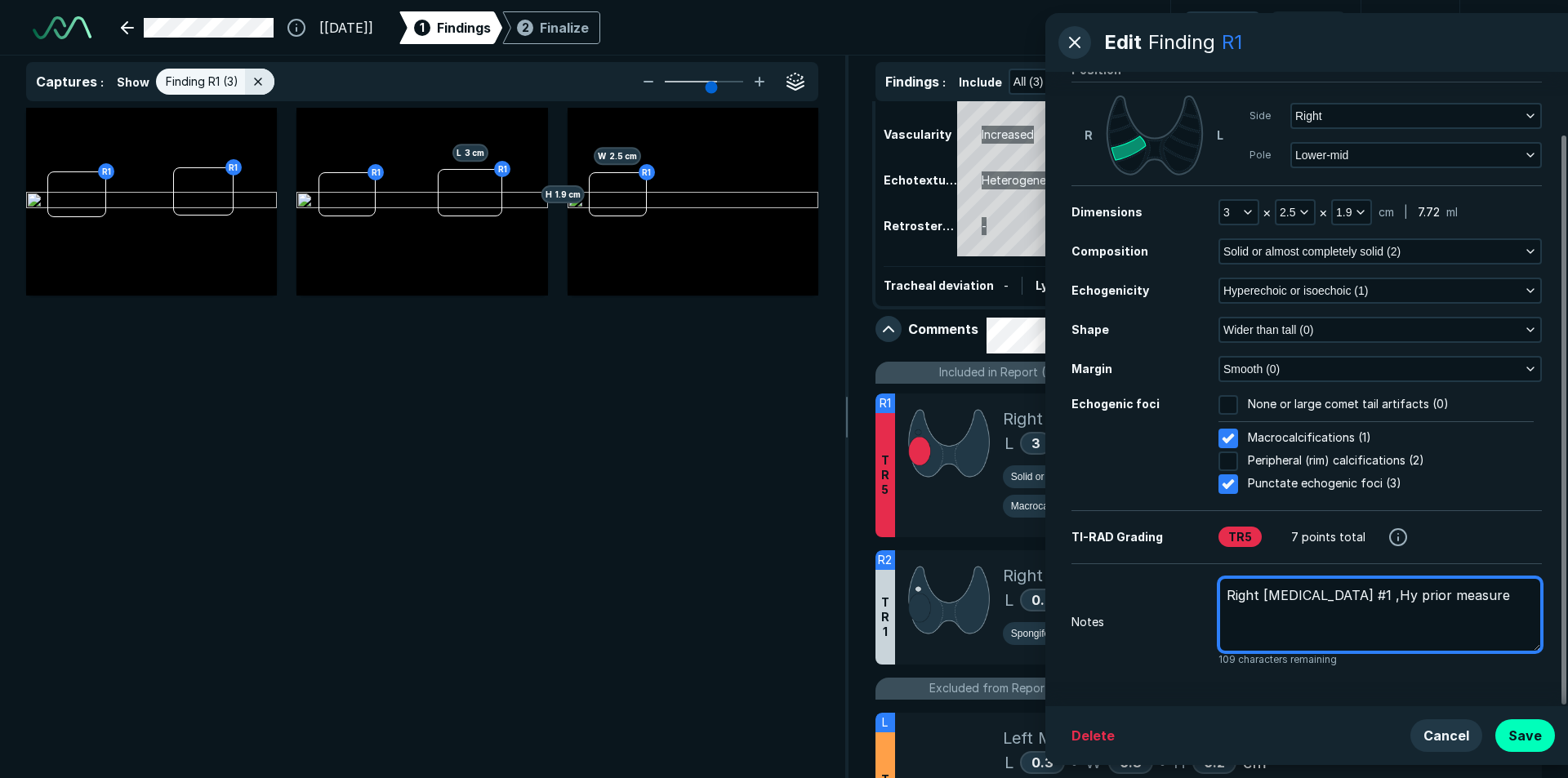
type textarea "x"
type textarea "Right [MEDICAL_DATA] #1 ,Hyp prior measure"
type textarea "x"
type textarea "Right [MEDICAL_DATA] #1 ,Hype prior measure"
type textarea "x"
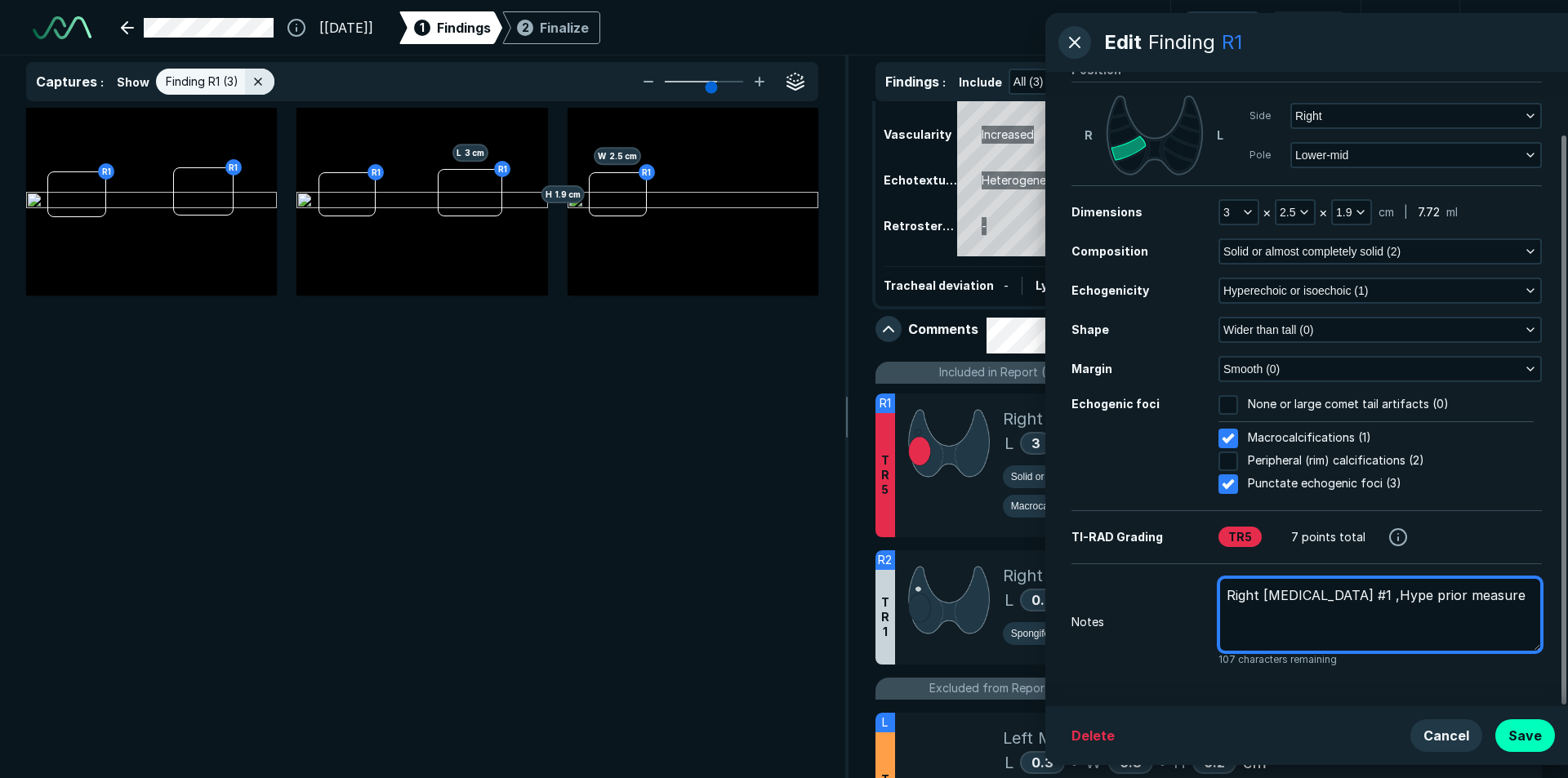
type textarea "Right [MEDICAL_DATA] #1 ,Hyper prior measure"
type textarea "x"
type textarea "Right [MEDICAL_DATA] #1 ,Hyperv prior measure"
type textarea "x"
type textarea "Right [MEDICAL_DATA] #1 ,Hyperva prior measure"
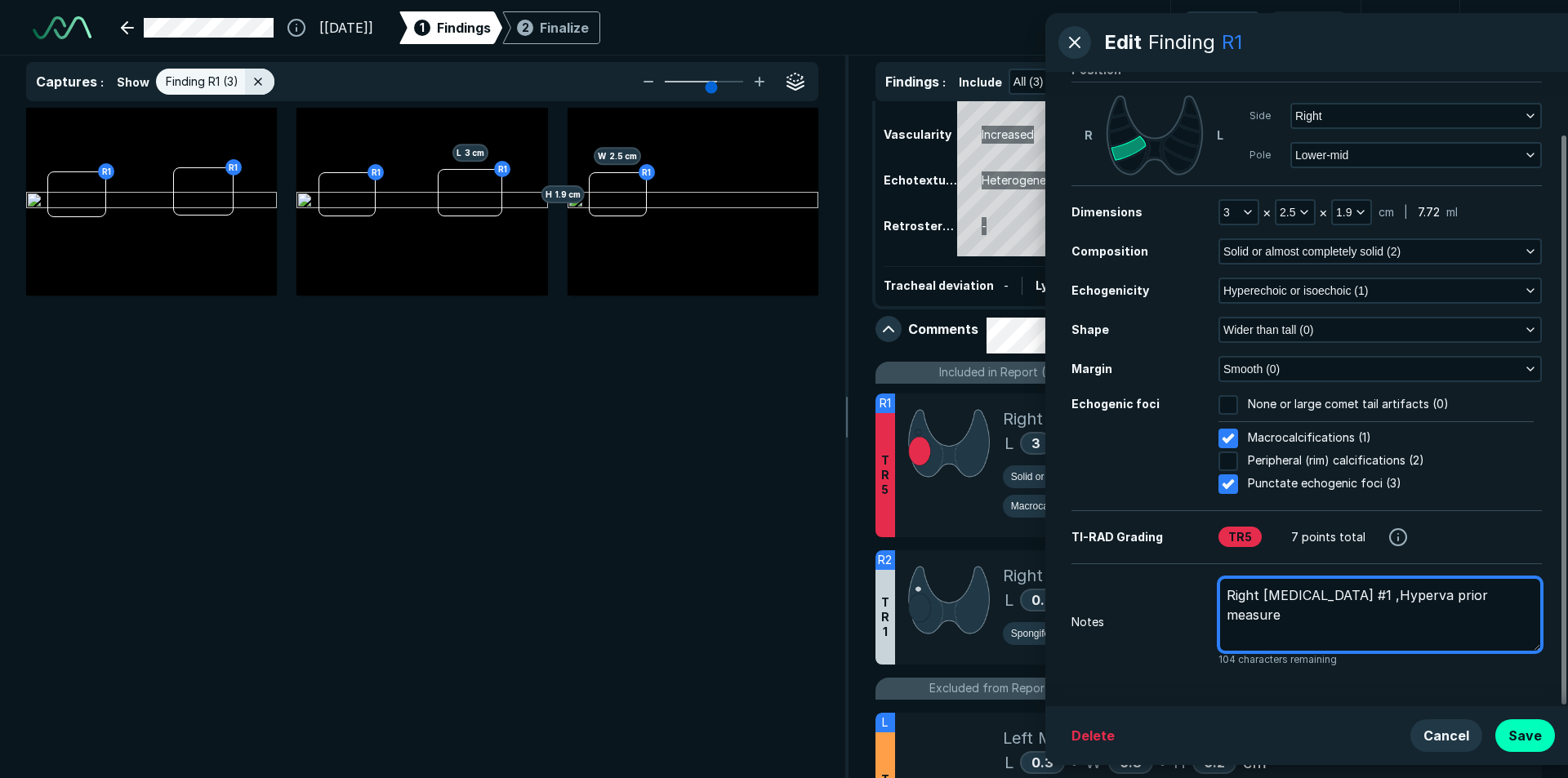
type textarea "x"
type textarea "Right [MEDICAL_DATA] #1 ,Hypervas prior measure"
type textarea "x"
type textarea "Right [MEDICAL_DATA] #1 ,Hypervasc prior measure"
type textarea "x"
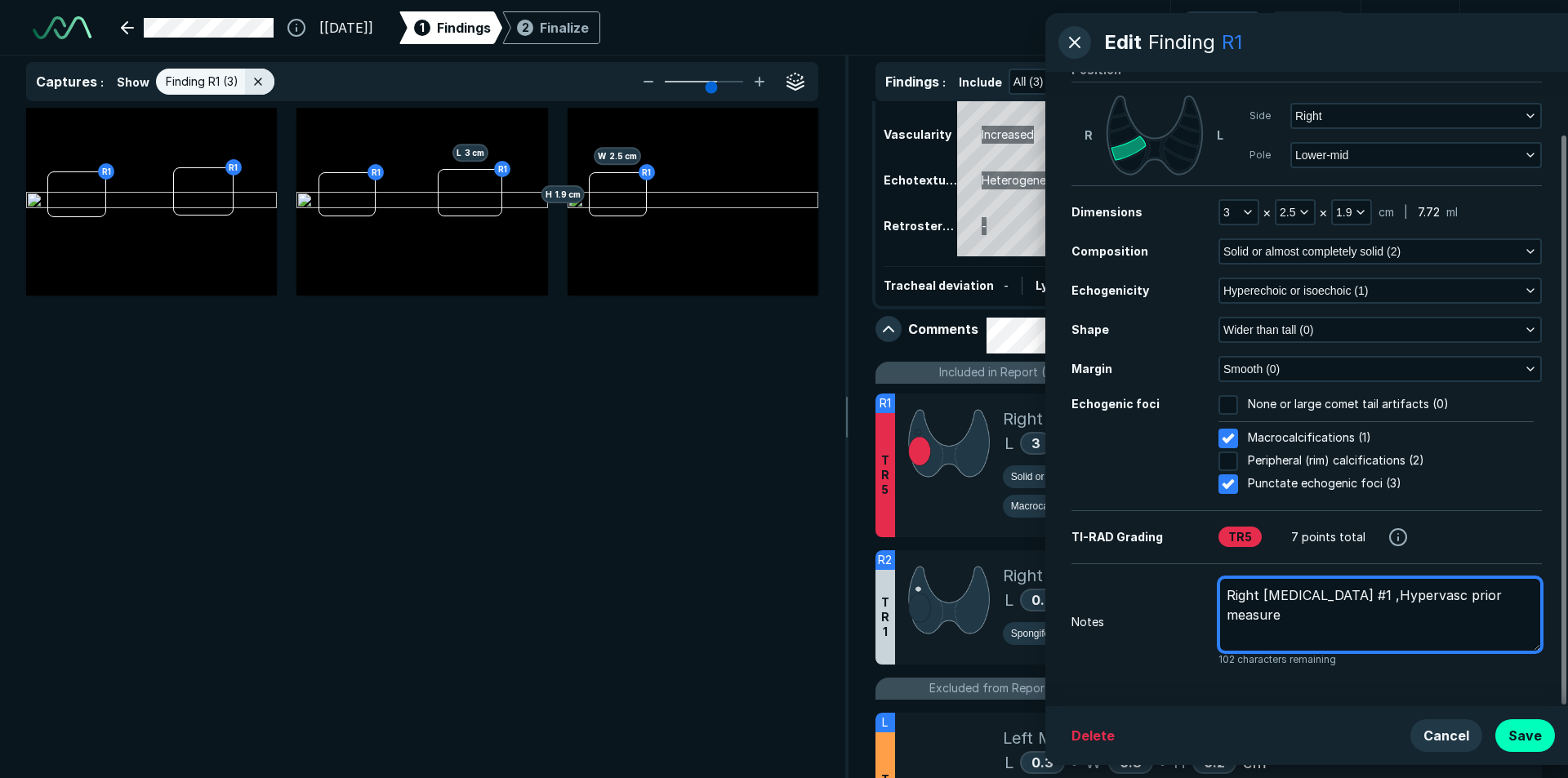
type textarea "Right [MEDICAL_DATA] #1 ,Hypervascu prior measure"
type textarea "x"
type textarea "Right [MEDICAL_DATA] #1 ,Hypervascul prior measure"
type textarea "x"
type textarea "Right [MEDICAL_DATA] #1 ,Hypervascula prior measure"
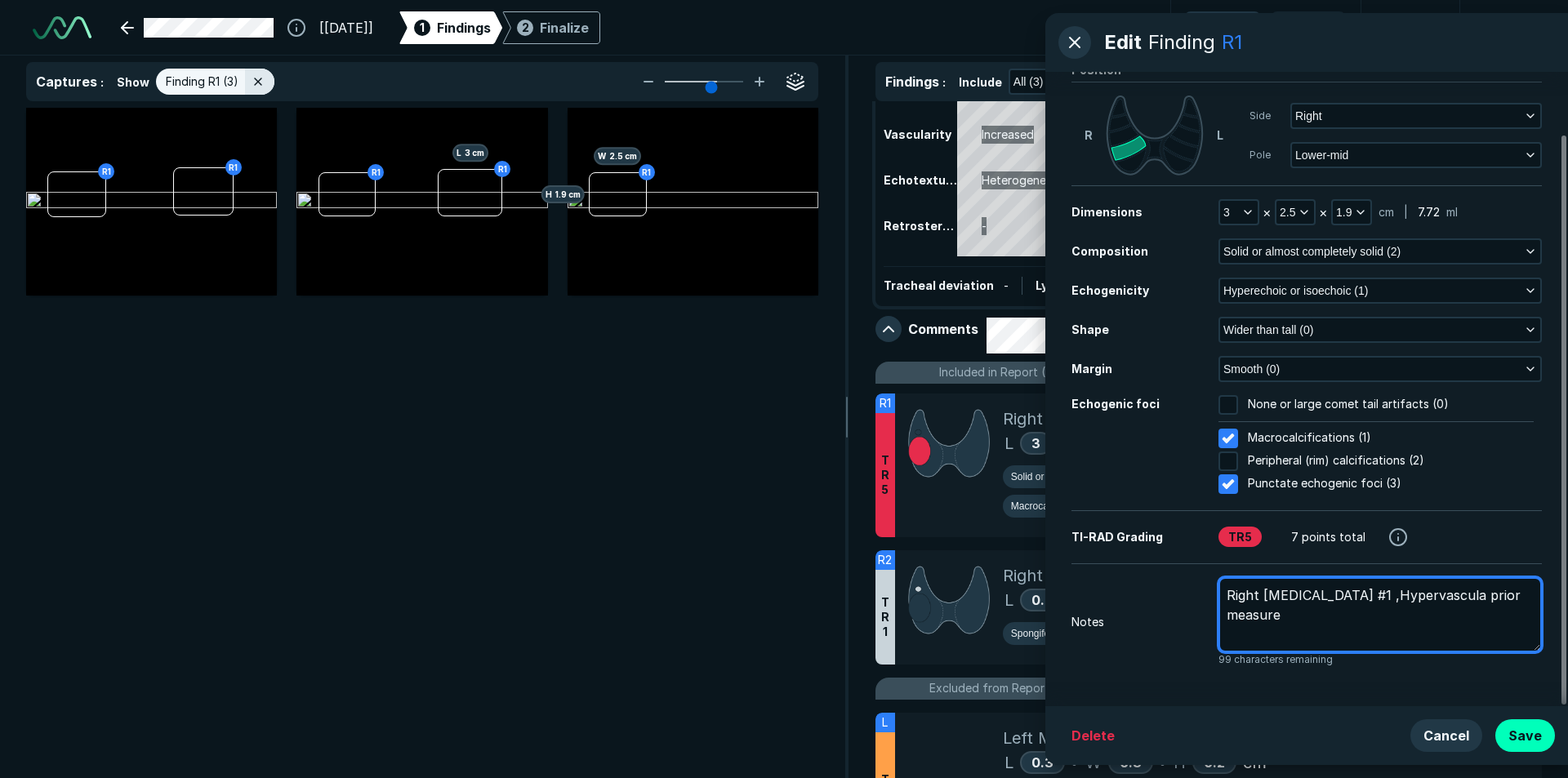
type textarea "x"
type textarea "Right [MEDICAL_DATA] #1 ,Hypervascular prior measure"
type textarea "x"
type textarea "Right [MEDICAL_DATA] #1 ,Hypervascular, prior measure"
type textarea "x"
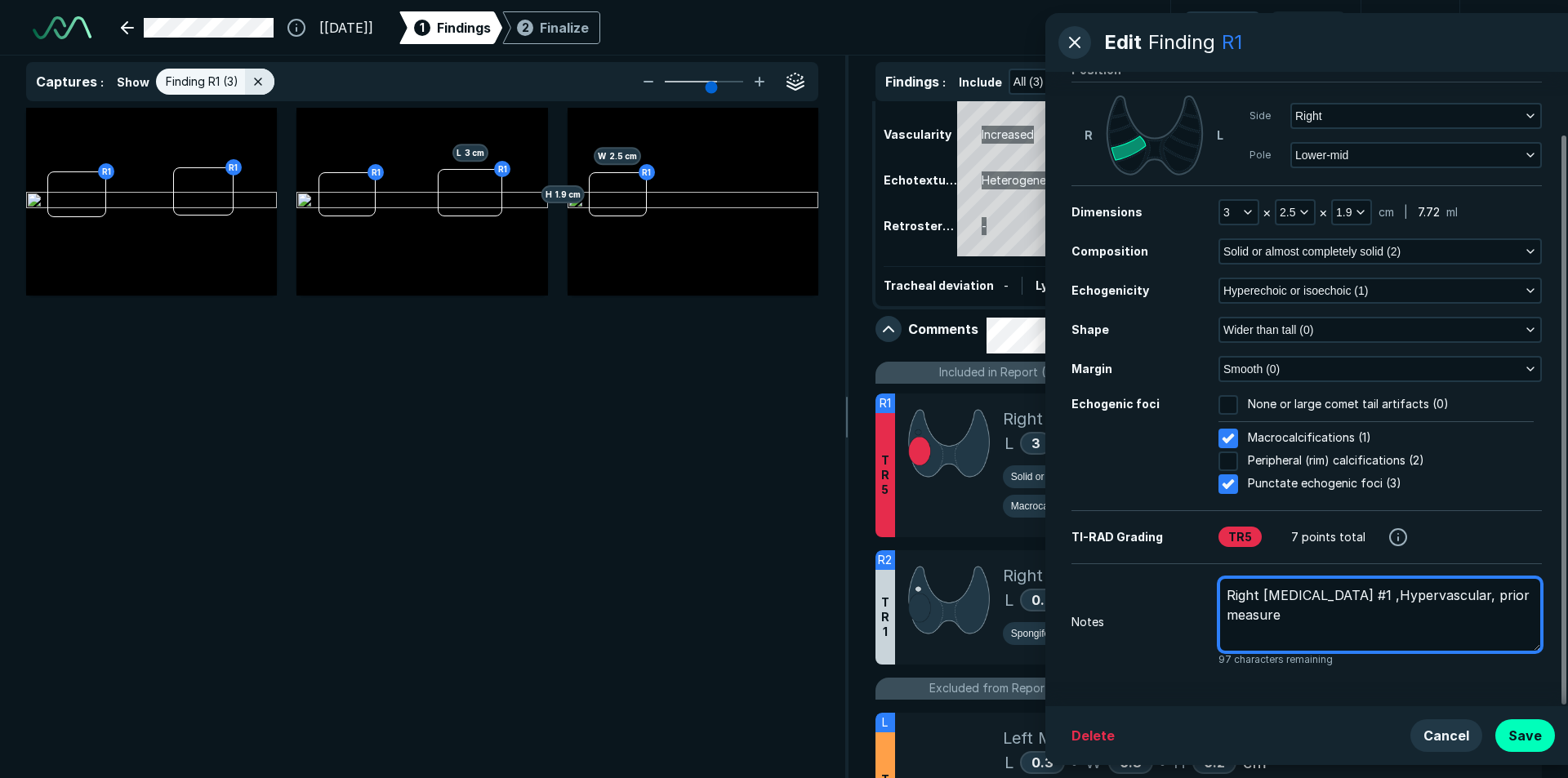
type textarea "Right [MEDICAL_DATA] #1 ,Hypervascular, prior measure"
type textarea "x"
type textarea "Right [MEDICAL_DATA] #1 ,Hypervascularity, prior measure"
click at [1296, 621] on textarea "Right [MEDICAL_DATA] #1 ,Hypervascularity, prior measure" at bounding box center [1380, 615] width 323 height 75
type textarea "x"
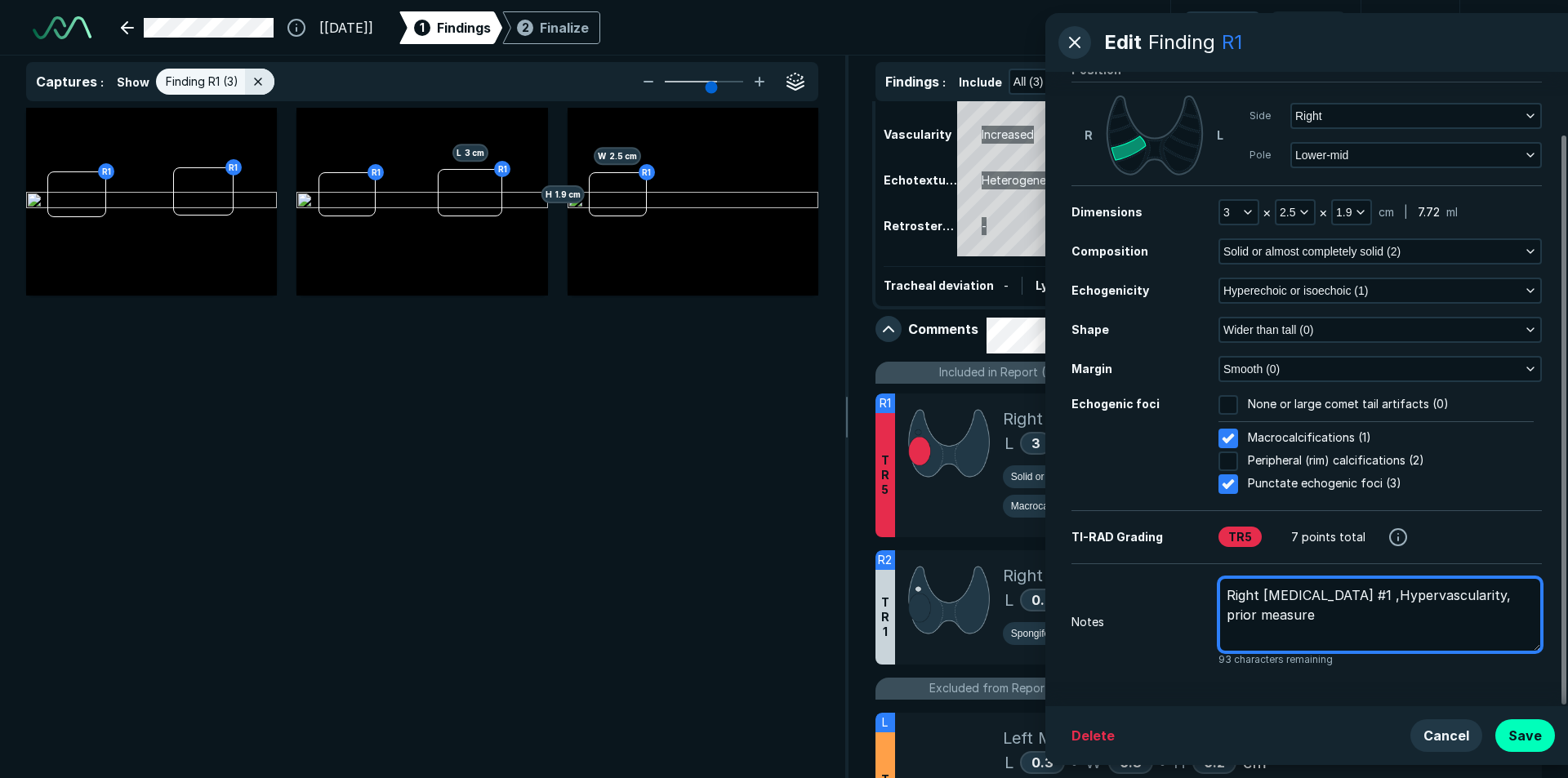
type textarea "Right [MEDICAL_DATA] #1 ,Hypervascularity, prior measure:"
type textarea "x"
type textarea "Right [MEDICAL_DATA] #1 ,Hypervascularity, prior measure:3"
type textarea "x"
type textarea "Right [MEDICAL_DATA] #1 ,Hypervascularity, prior measure:3."
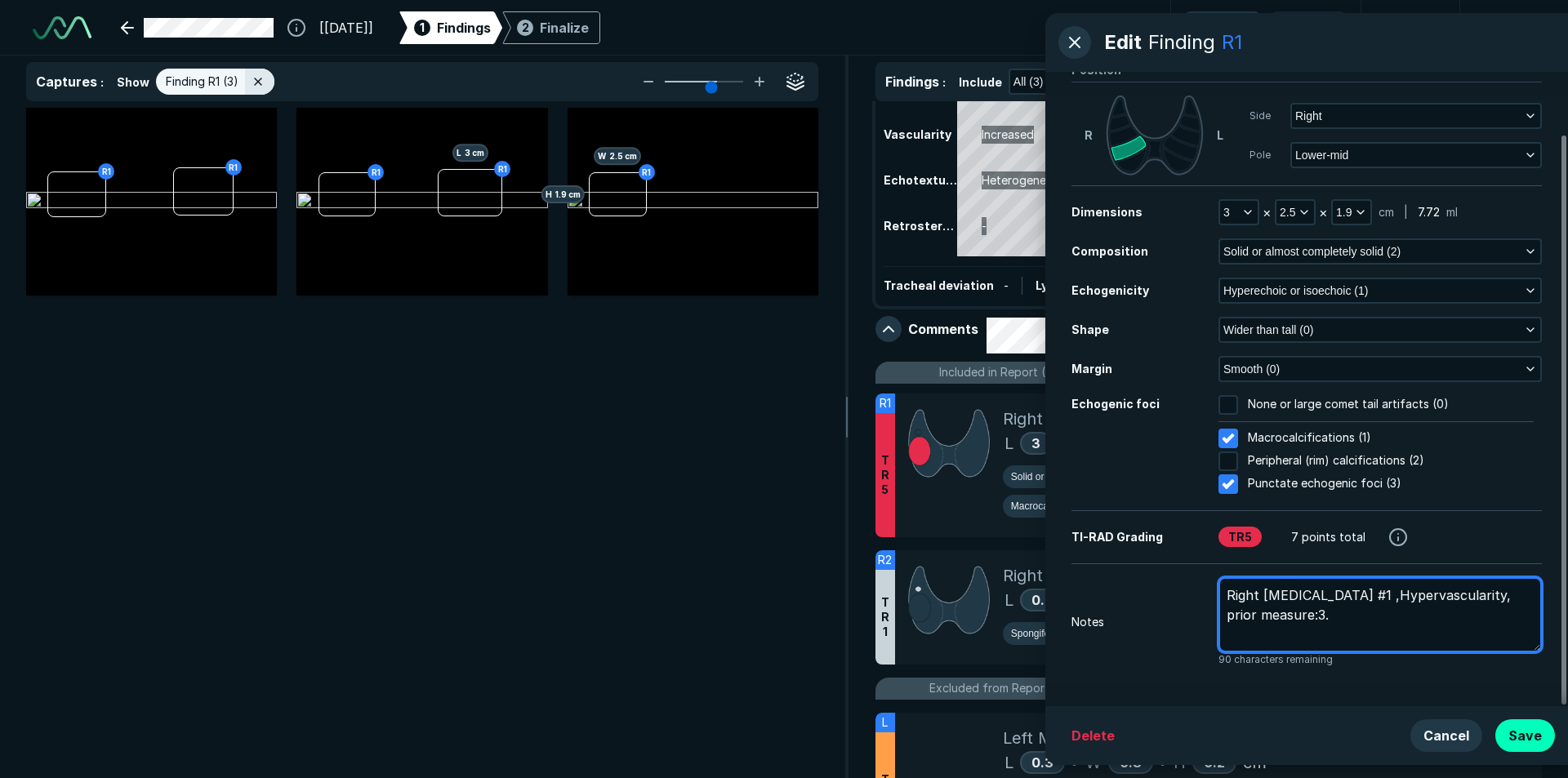
type textarea "x"
type textarea "Right [MEDICAL_DATA] #1 ,Hypervascularity, prior measure:3.1"
type textarea "x"
type textarea "Right [MEDICAL_DATA] #1 ,Hypervascularity, prior measure:3.1x"
type textarea "x"
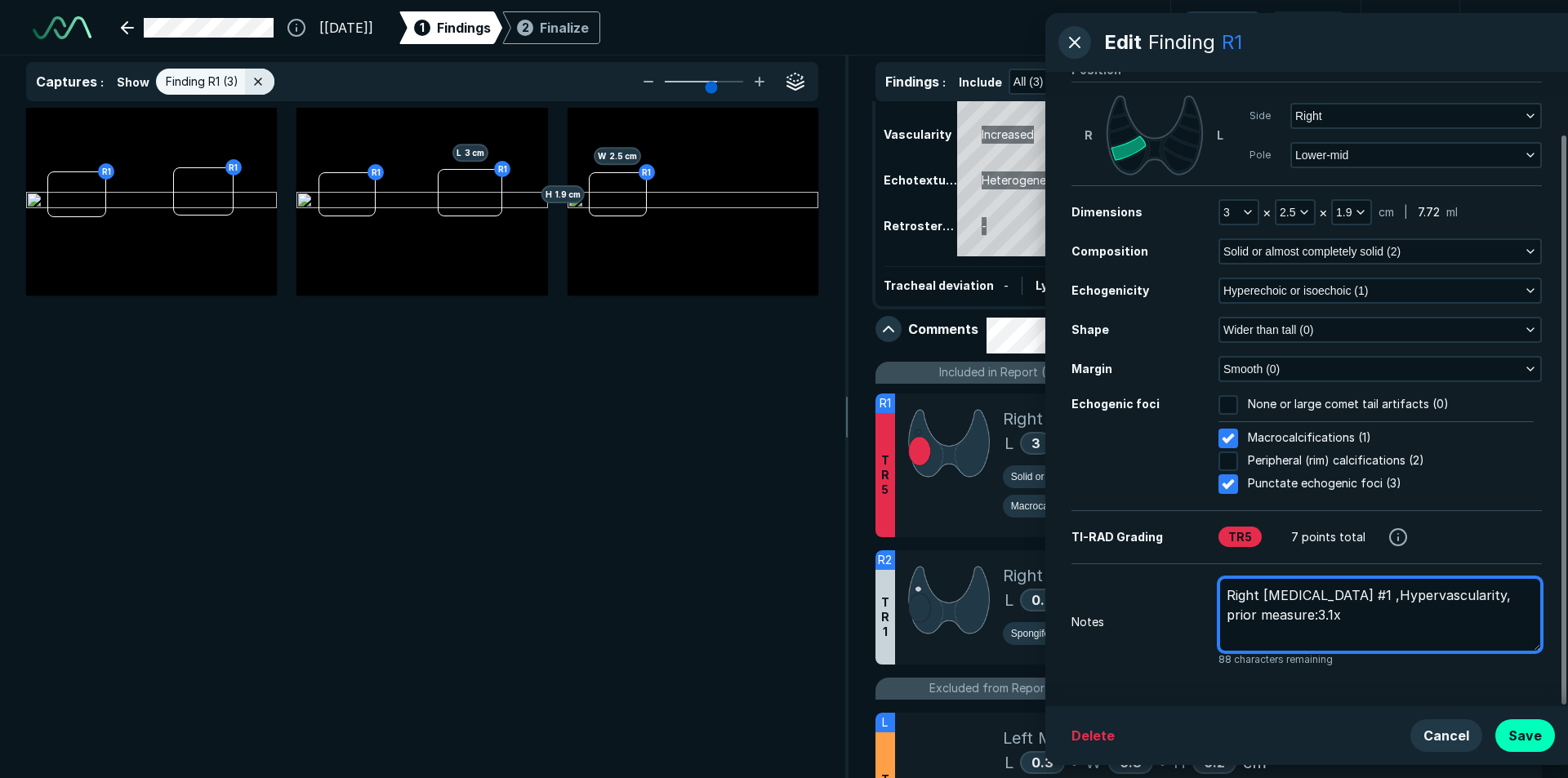
type textarea "Right [MEDICAL_DATA] #1 ,Hypervascularity, prior measure:3.1x2"
type textarea "x"
type textarea "Right [MEDICAL_DATA] #1 ,Hypervascularity, prior measure:3.1x2."
type textarea "x"
type textarea "Right [MEDICAL_DATA] #1 ,Hypervascularity, prior measure:3.1x2.9"
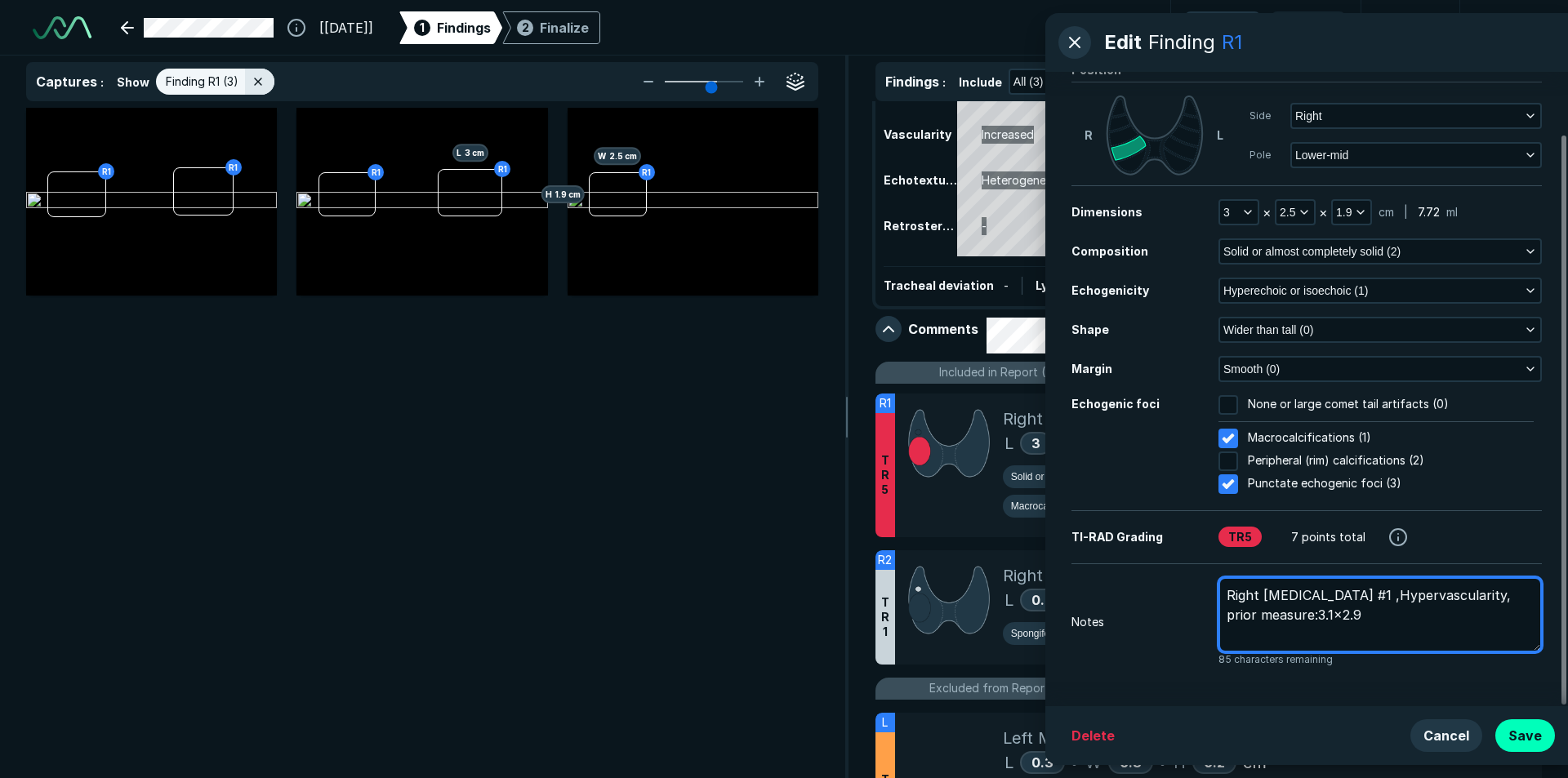
type textarea "x"
type textarea "Right [MEDICAL_DATA] #1 ,Hypervascularity, prior measure:3.1x2.9x"
type textarea "x"
type textarea "Right [MEDICAL_DATA] #1 ,Hypervascularity, prior measure:3.1x2.9x1"
type textarea "x"
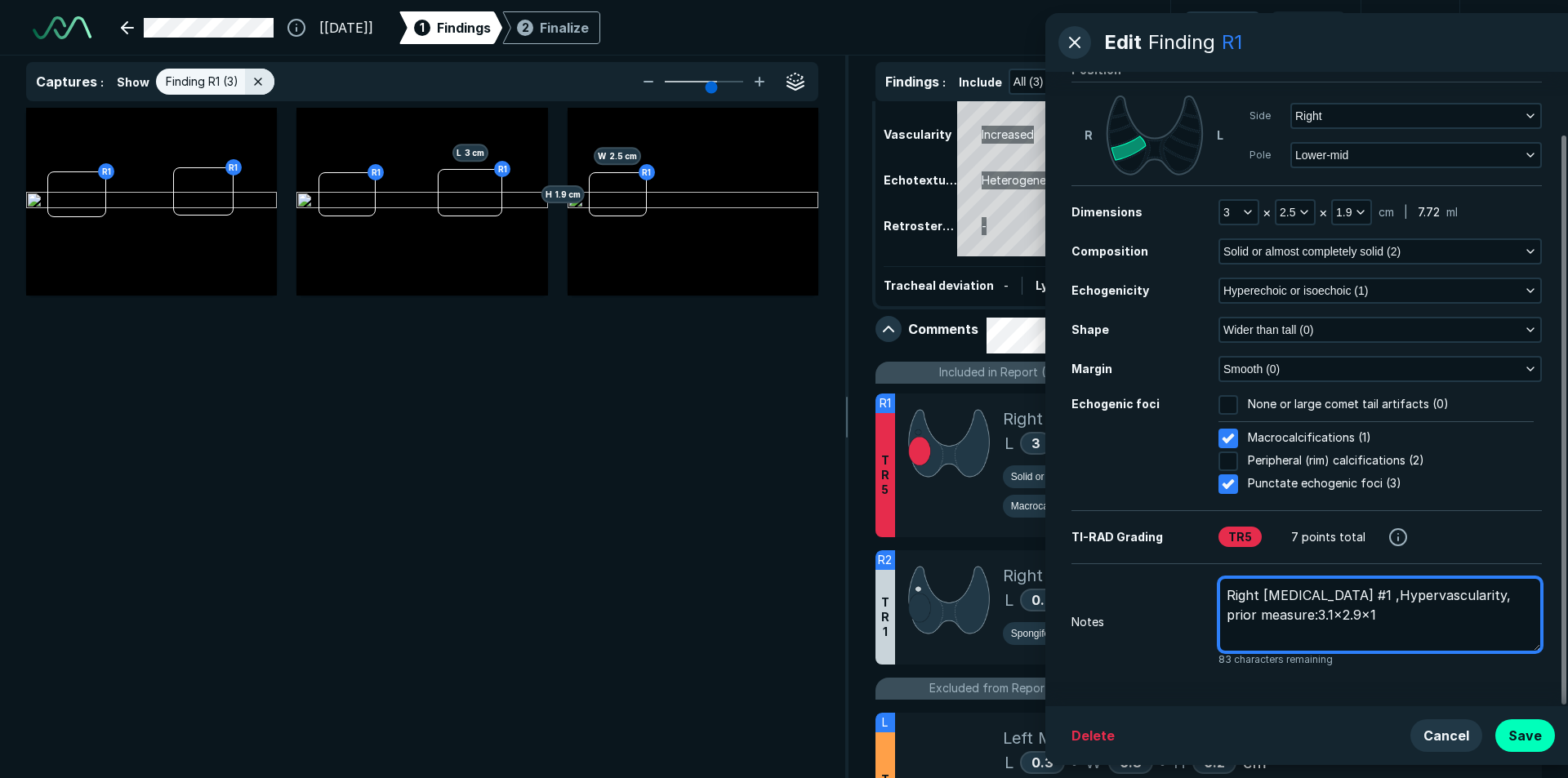
type textarea "Right [MEDICAL_DATA] #1 ,Hypervascularity, prior measure:3.1x2.9x1."
type textarea "x"
type textarea "Right [MEDICAL_DATA] #1 ,Hypervascularity, prior measure:3.1x2.9x1.9"
type textarea "x"
type textarea "Right [MEDICAL_DATA] #1 ,Hypervascularity, prior measure:3.1x2.9x1.9c"
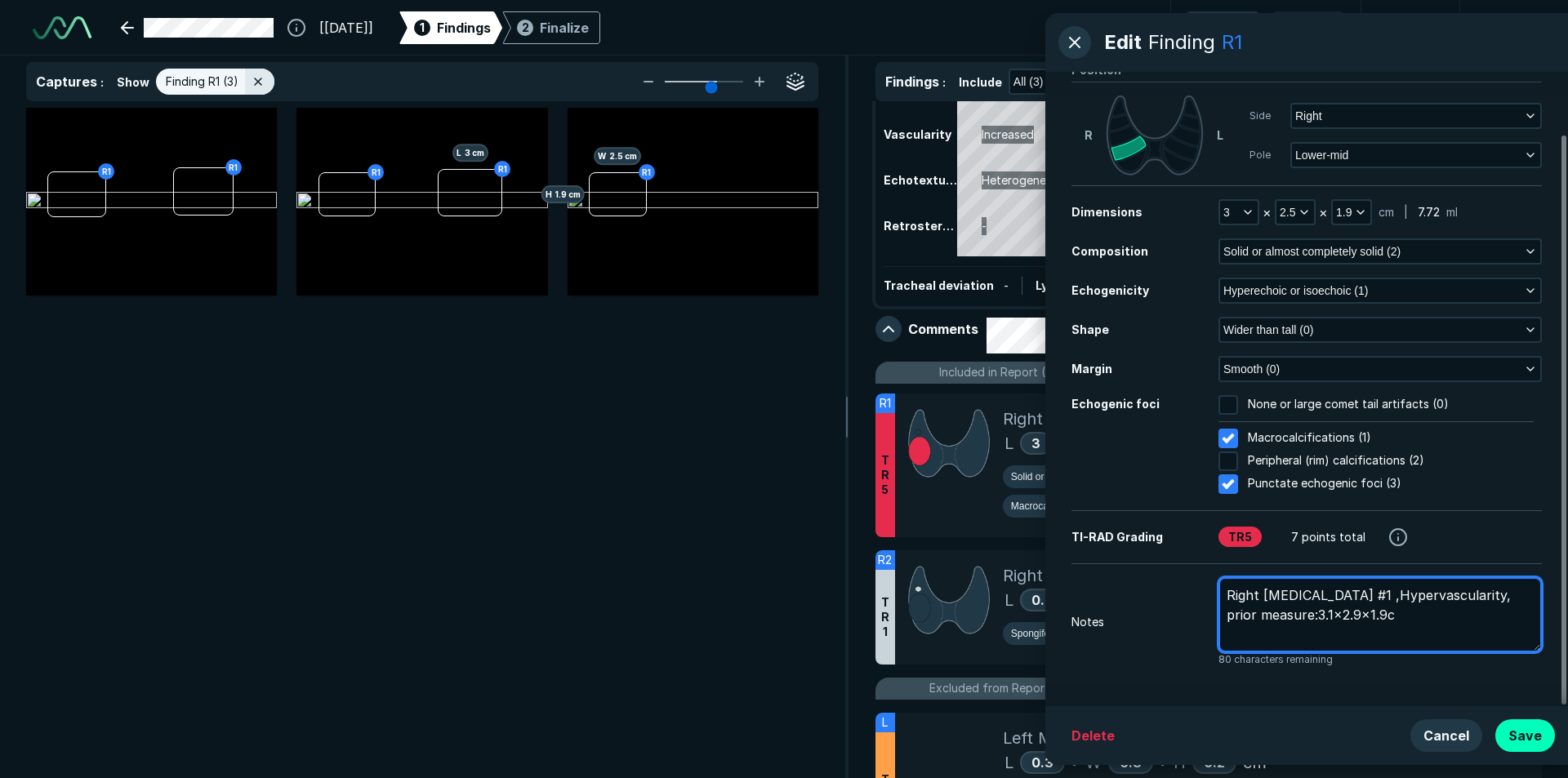
type textarea "x"
type textarea "Right [MEDICAL_DATA] #1 ,Hypervascularity, prior measure:3.1x2.9x1.9cm"
type textarea "x"
type textarea "Right [MEDICAL_DATA] #1 ,Hypervascularity, prior measure:3.1x2.9x1.9cm"
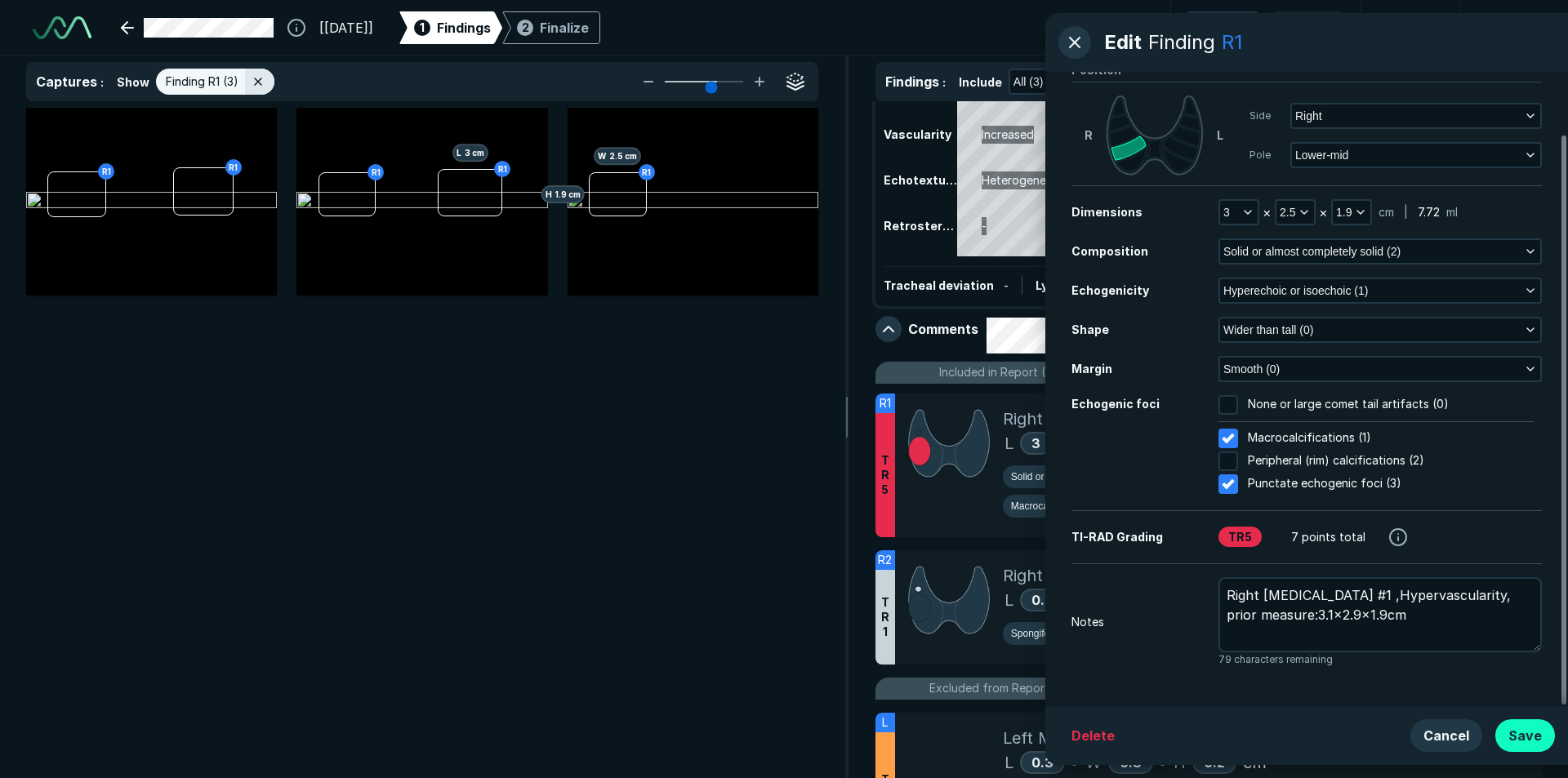
click at [1514, 735] on button "Save" at bounding box center [1526, 736] width 60 height 33
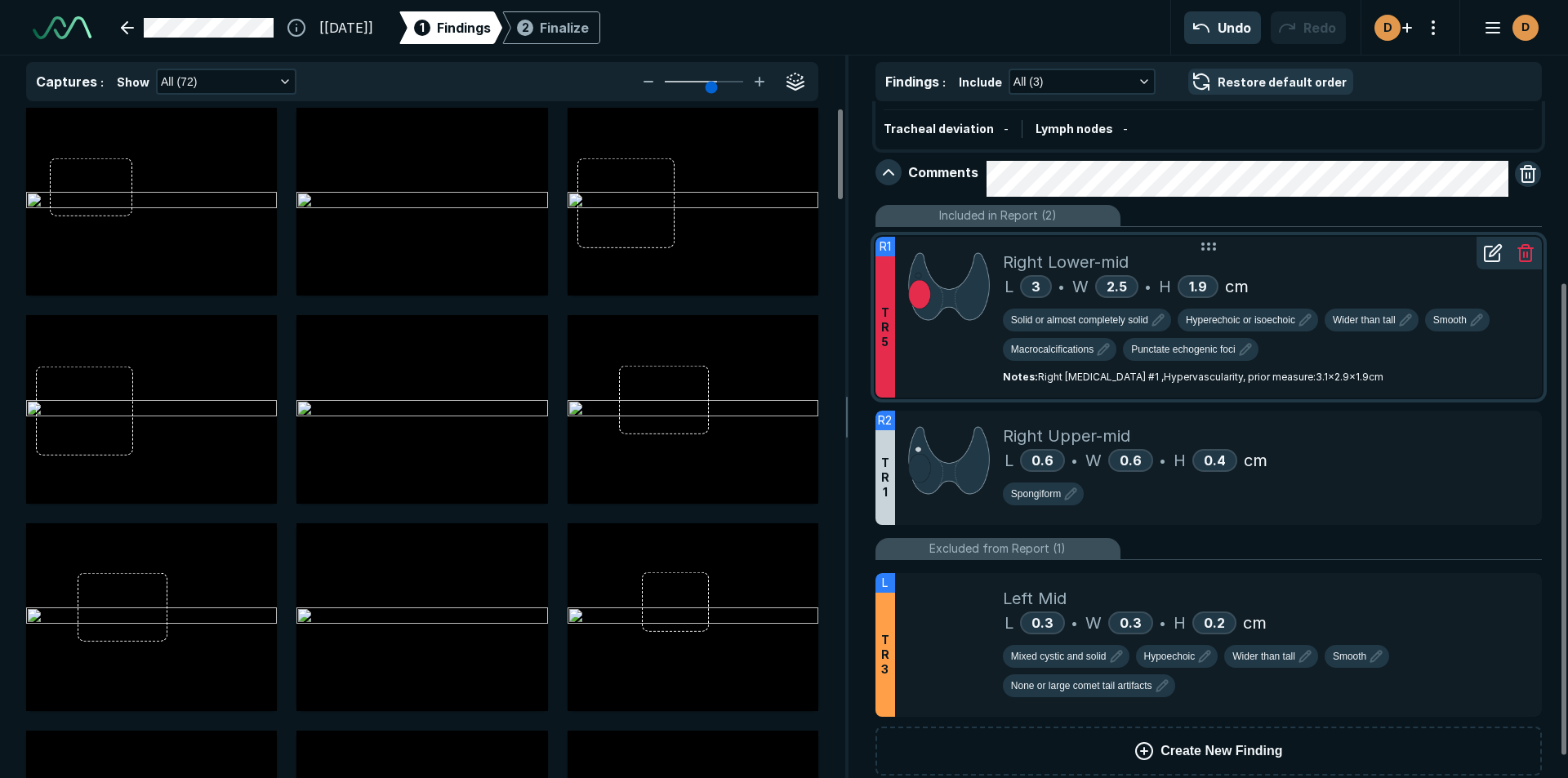
scroll to position [273, 0]
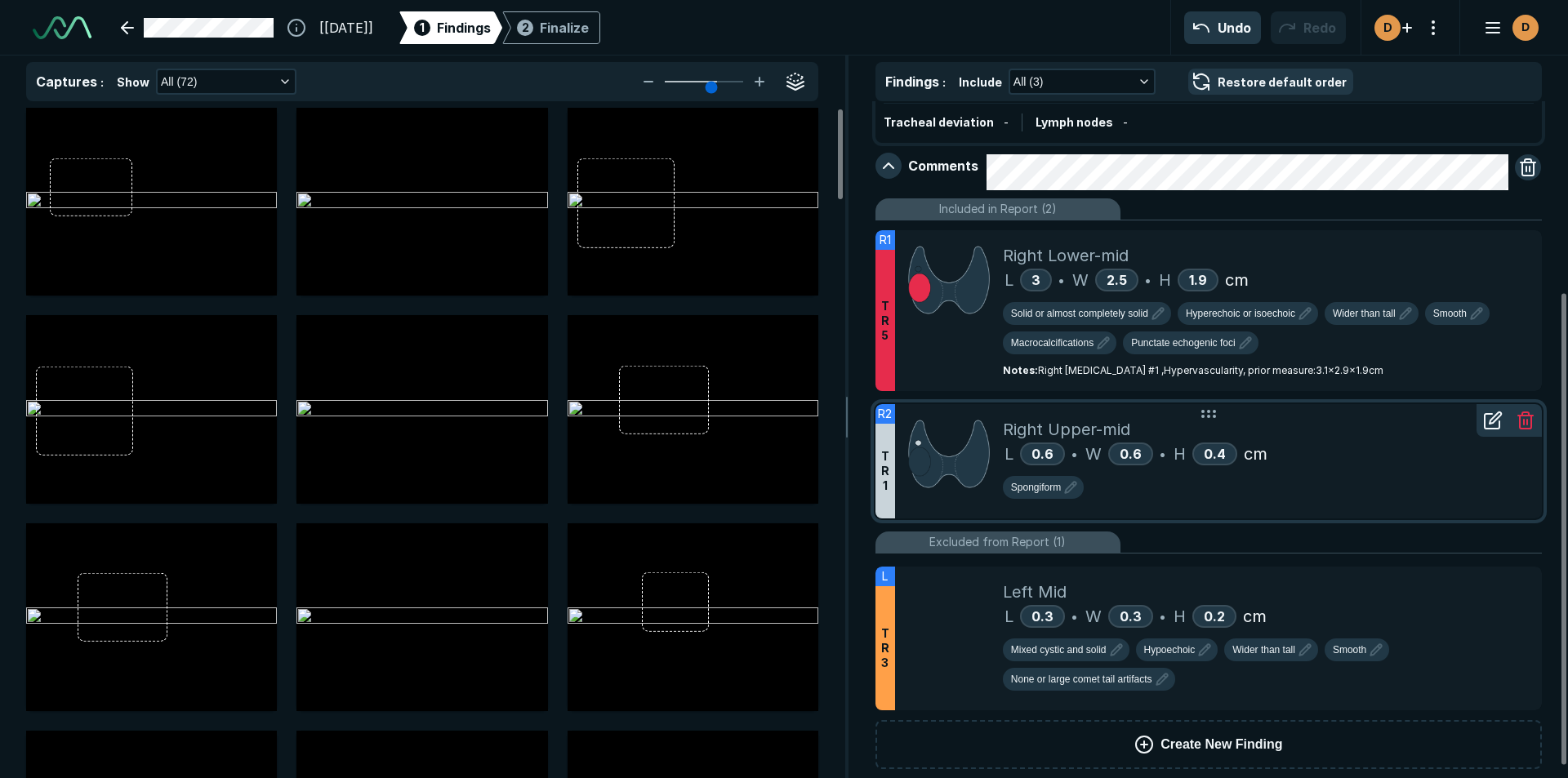
click at [1490, 419] on icon at bounding box center [1493, 420] width 19 height 19
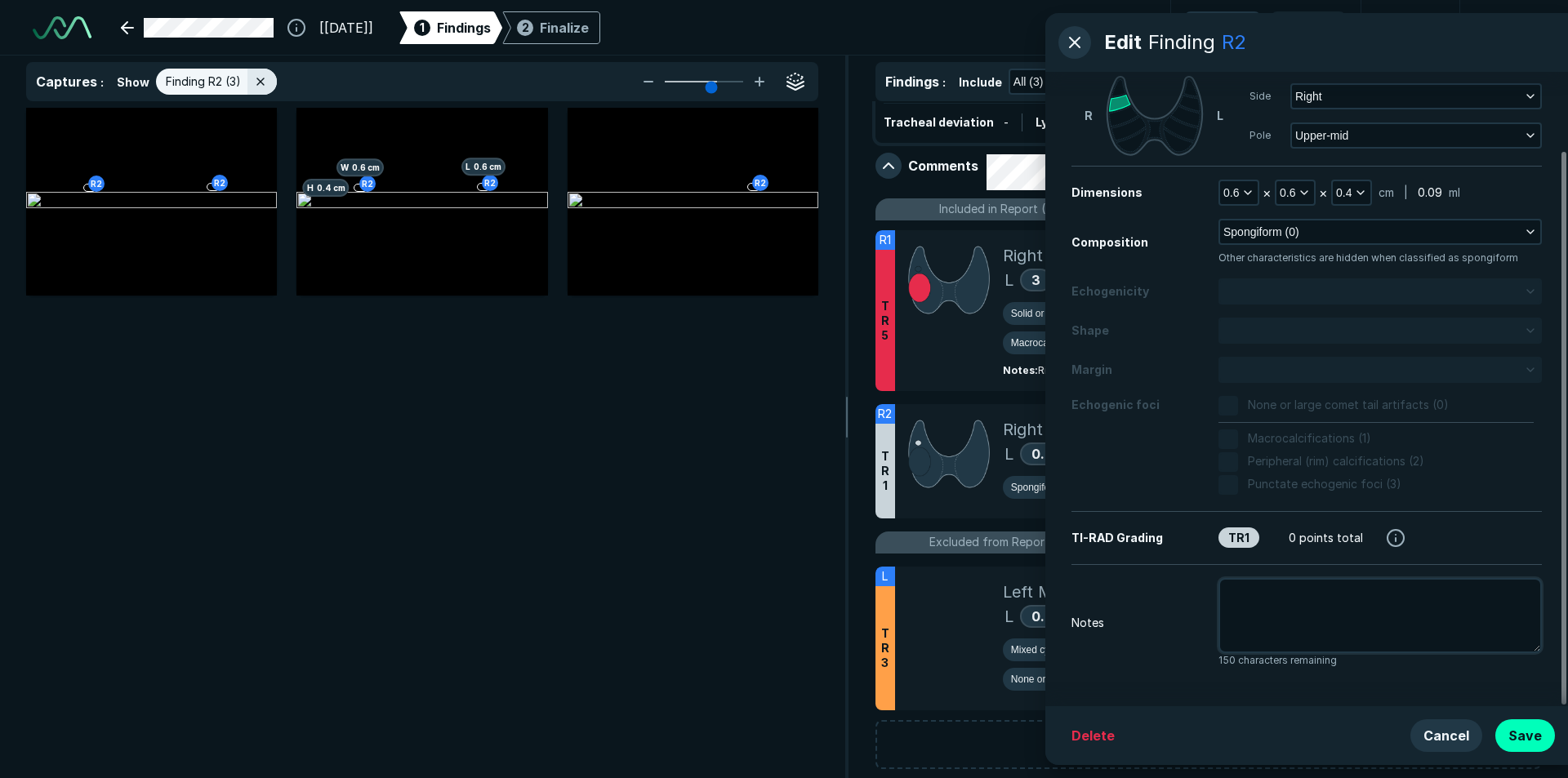
scroll to position [89, 0]
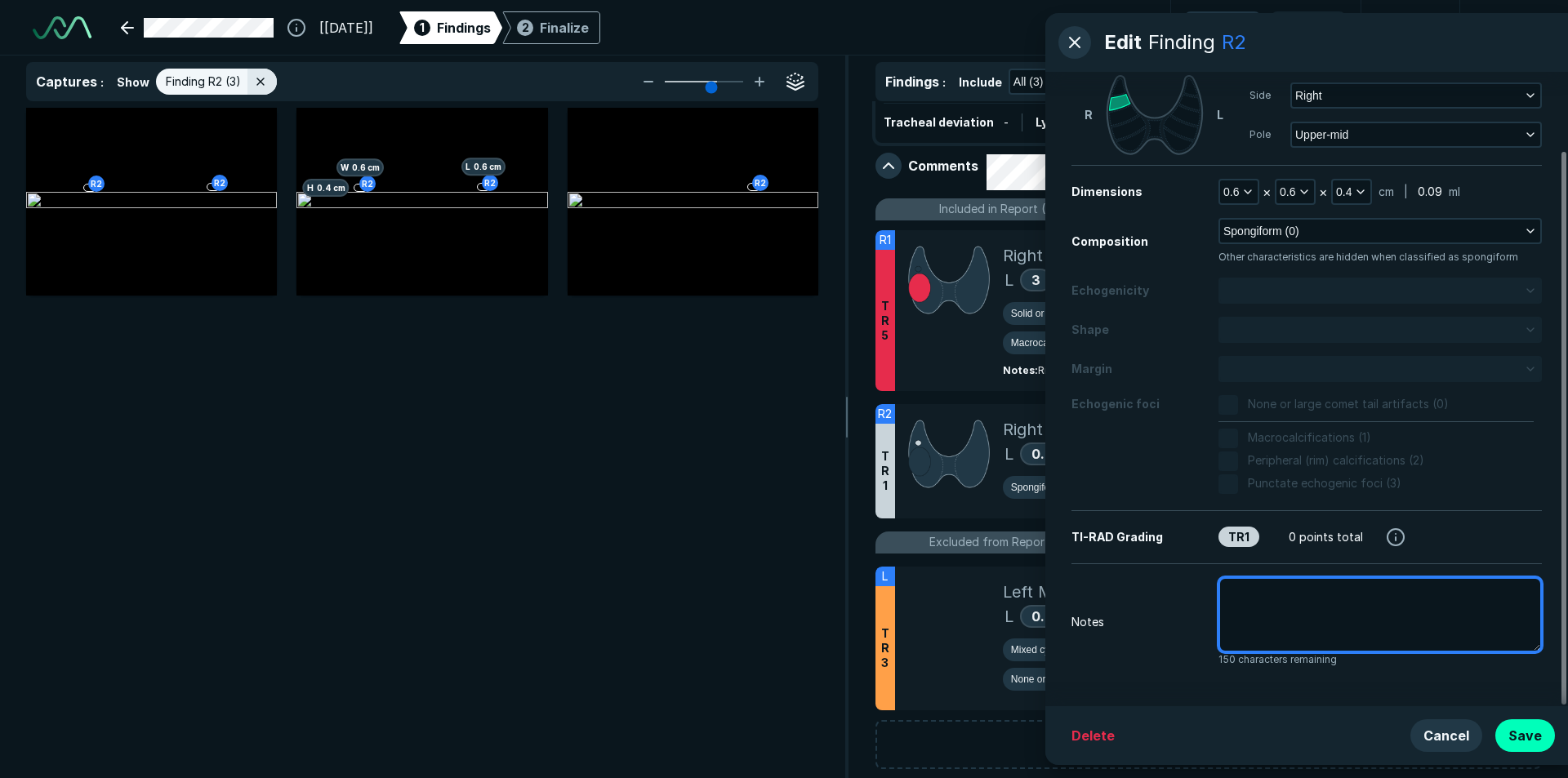
click at [1275, 607] on textarea at bounding box center [1380, 615] width 323 height 75
type textarea "x"
type textarea "r"
type textarea "x"
type textarea "ri"
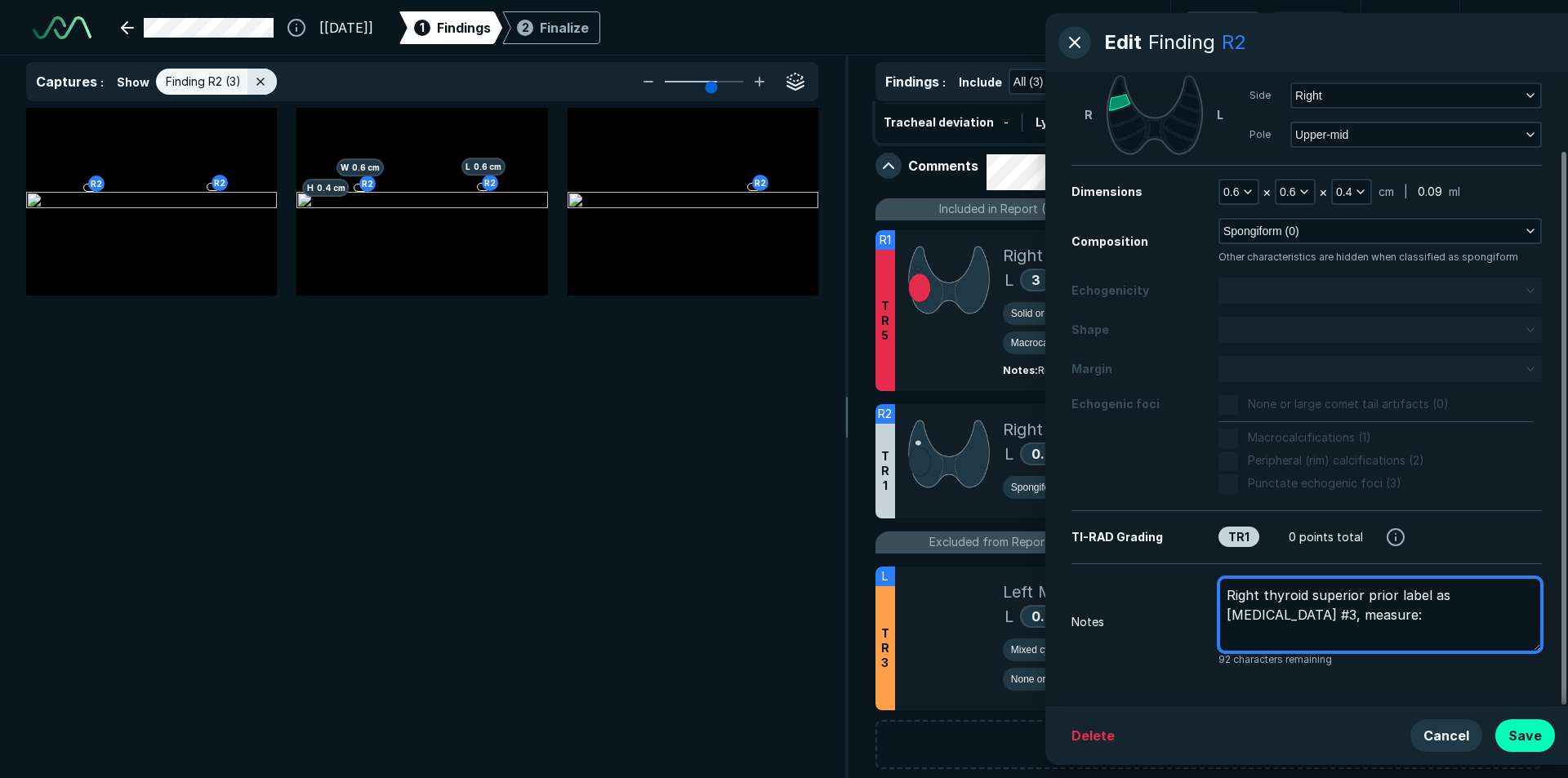
click at [1297, 616] on textarea "Right thyroid superior prior label as [MEDICAL_DATA] #3, measure:" at bounding box center [1380, 615] width 323 height 75
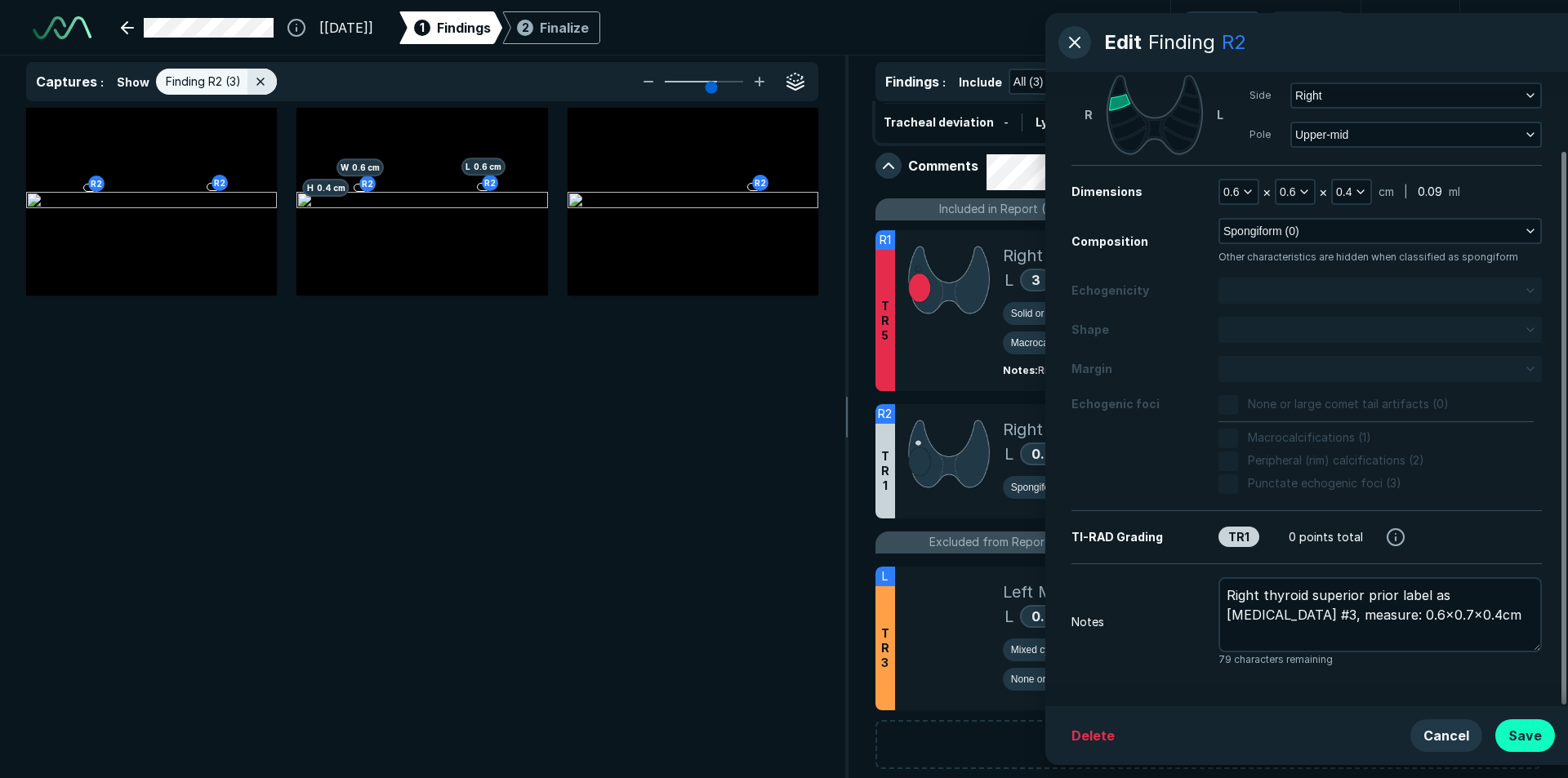
click at [1530, 733] on button "Save" at bounding box center [1526, 736] width 60 height 33
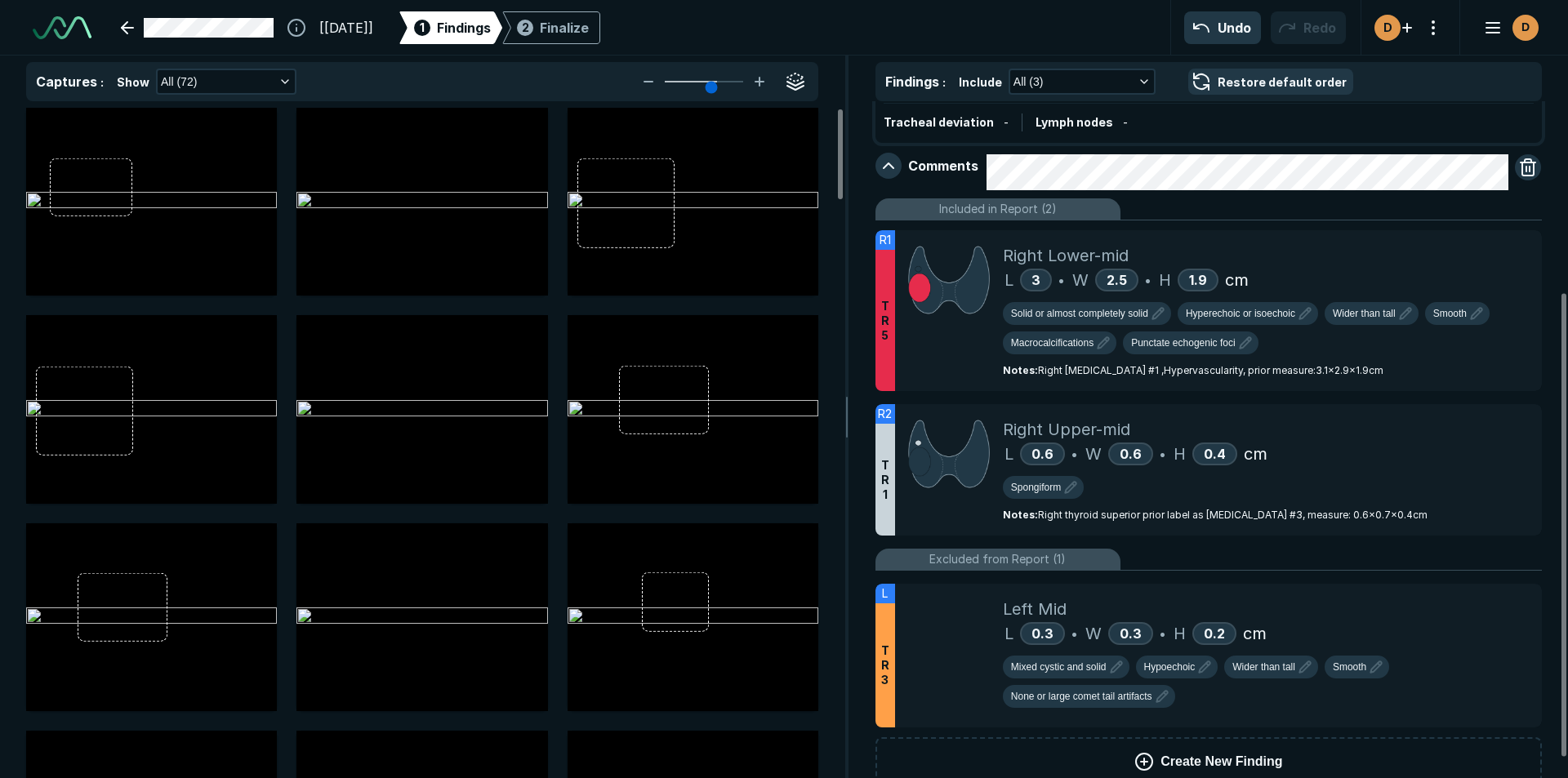
scroll to position [308, 0]
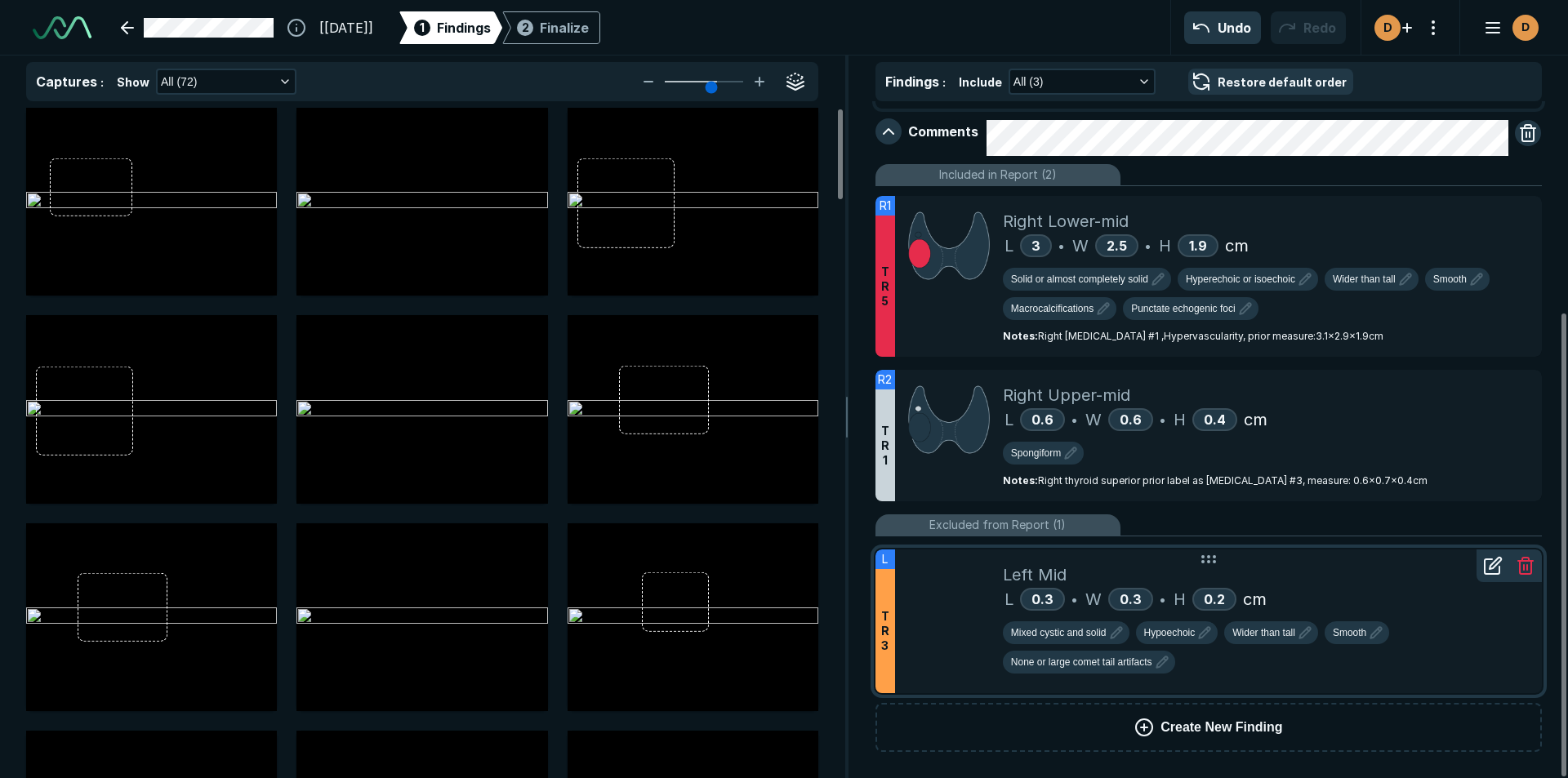
click at [1488, 565] on icon at bounding box center [1493, 565] width 19 height 19
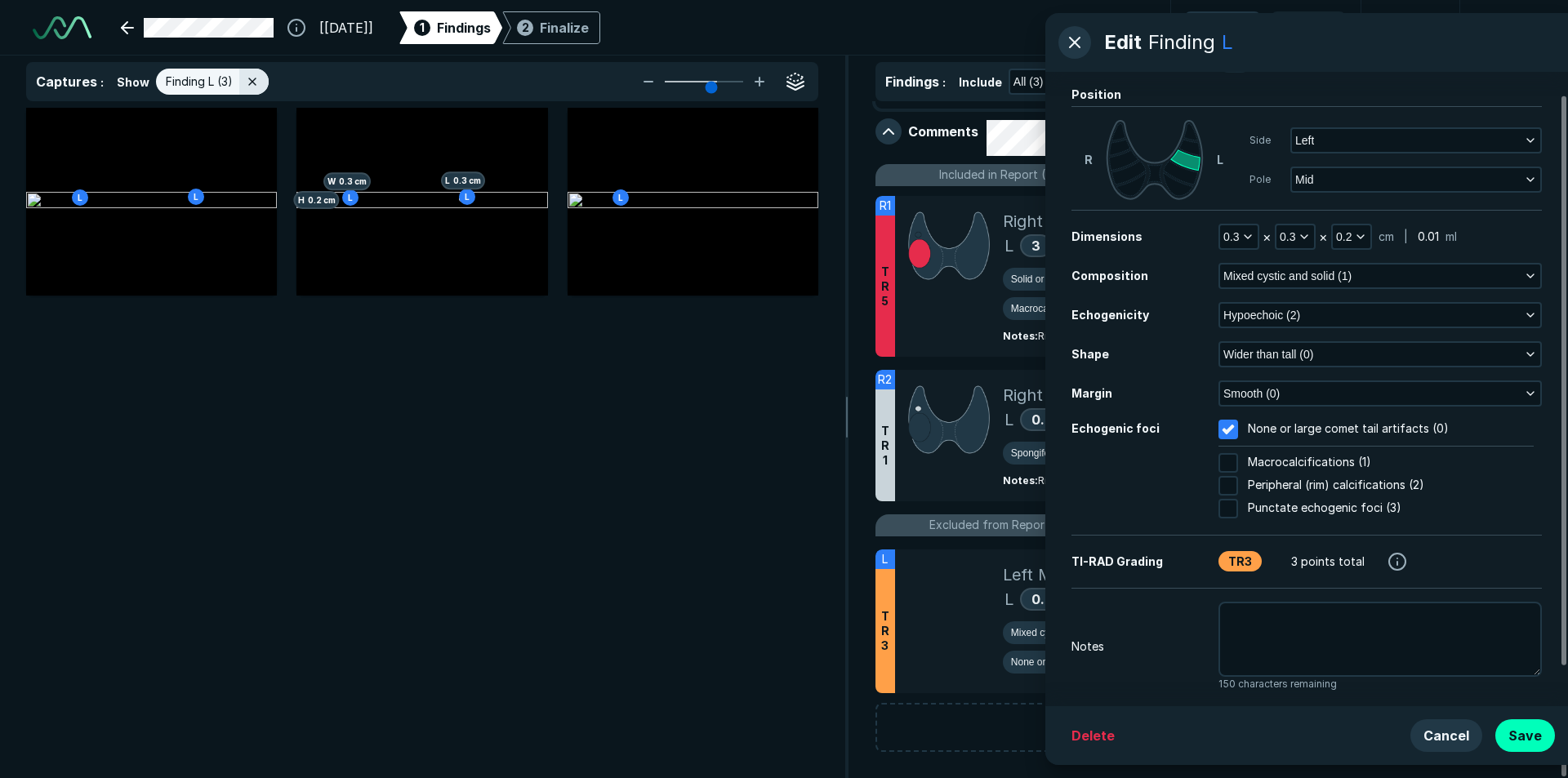
scroll to position [69, 0]
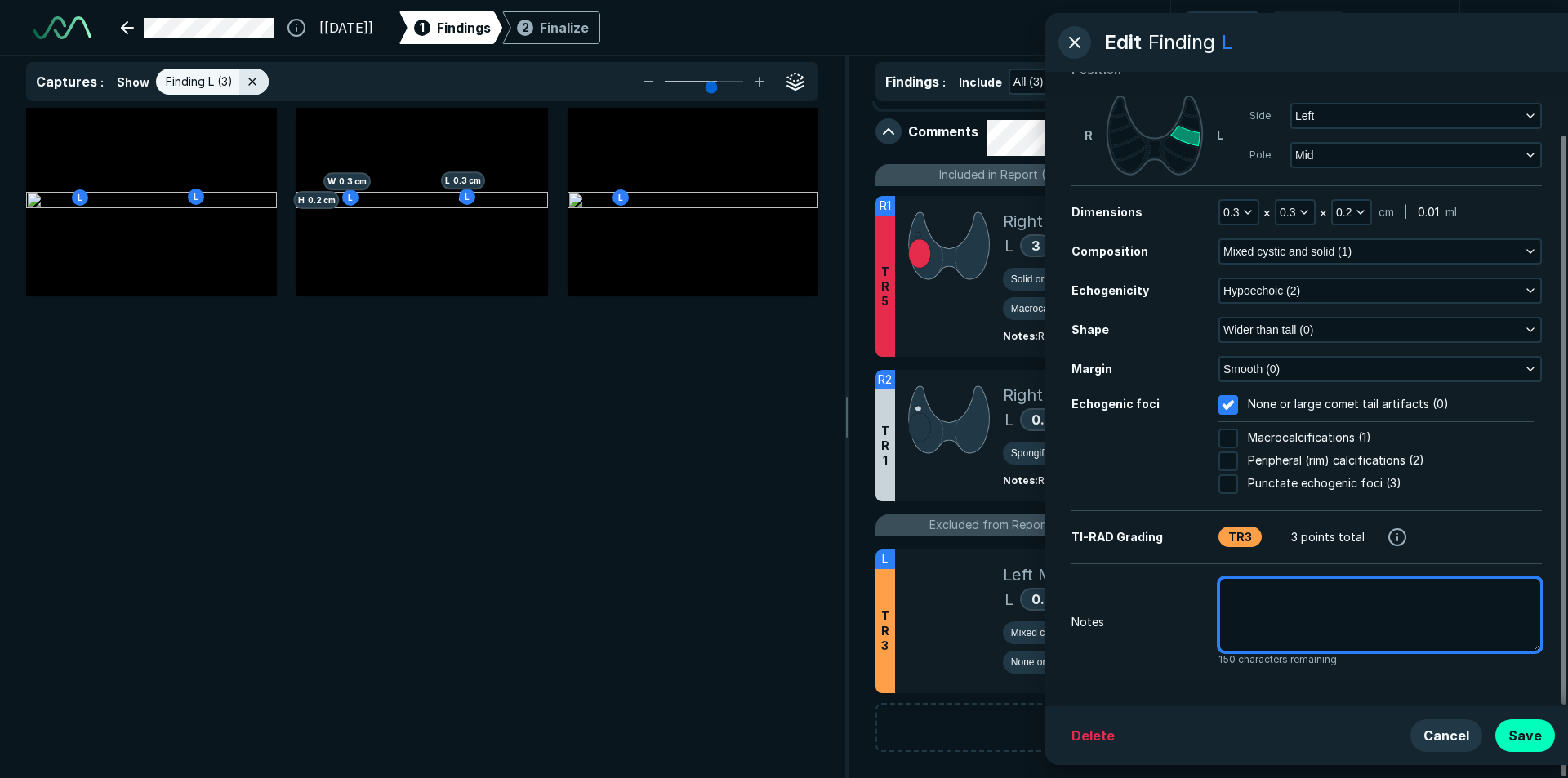
click at [1252, 609] on textarea at bounding box center [1380, 615] width 323 height 75
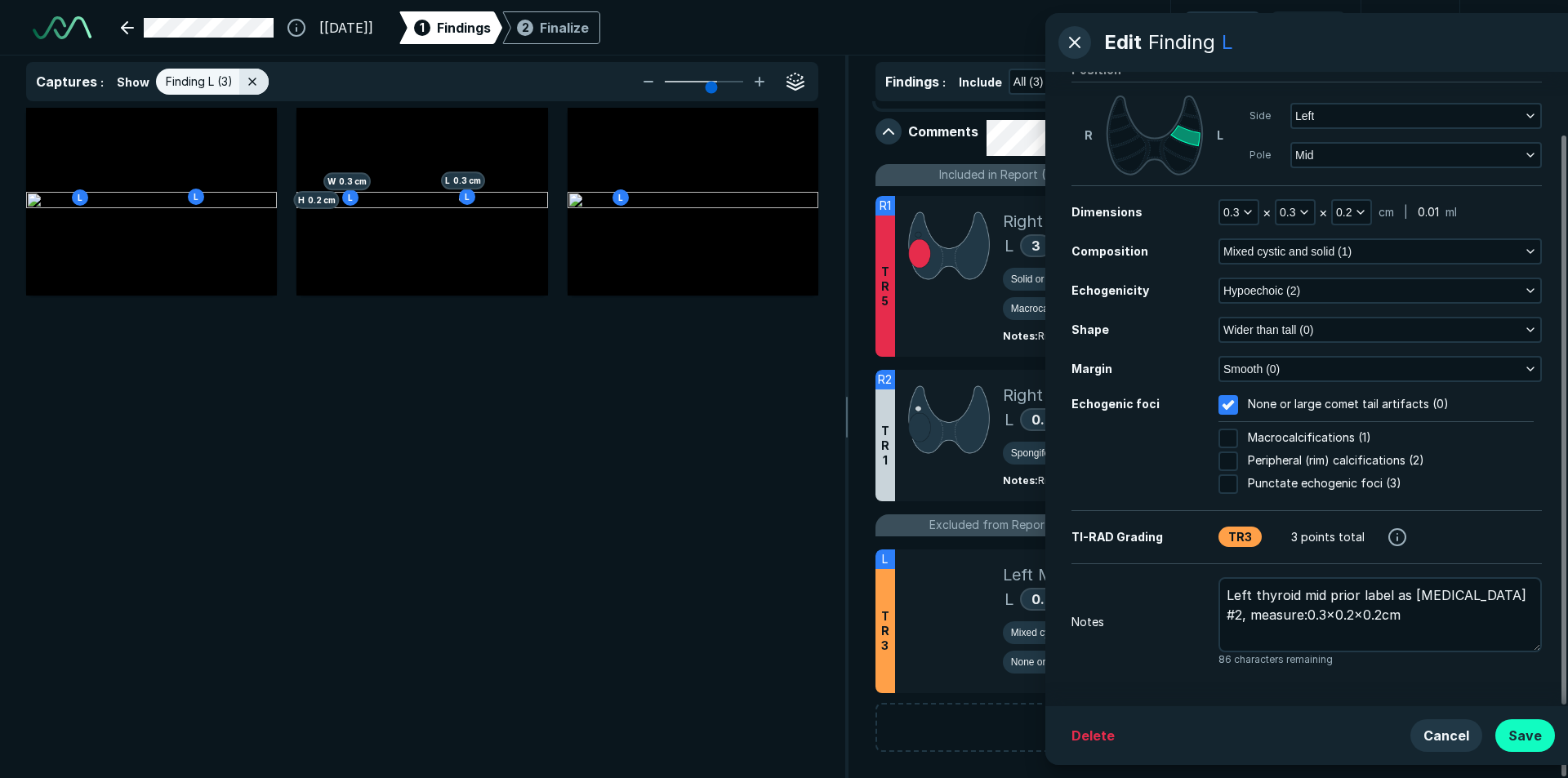
click at [1532, 733] on button "Save" at bounding box center [1526, 736] width 60 height 33
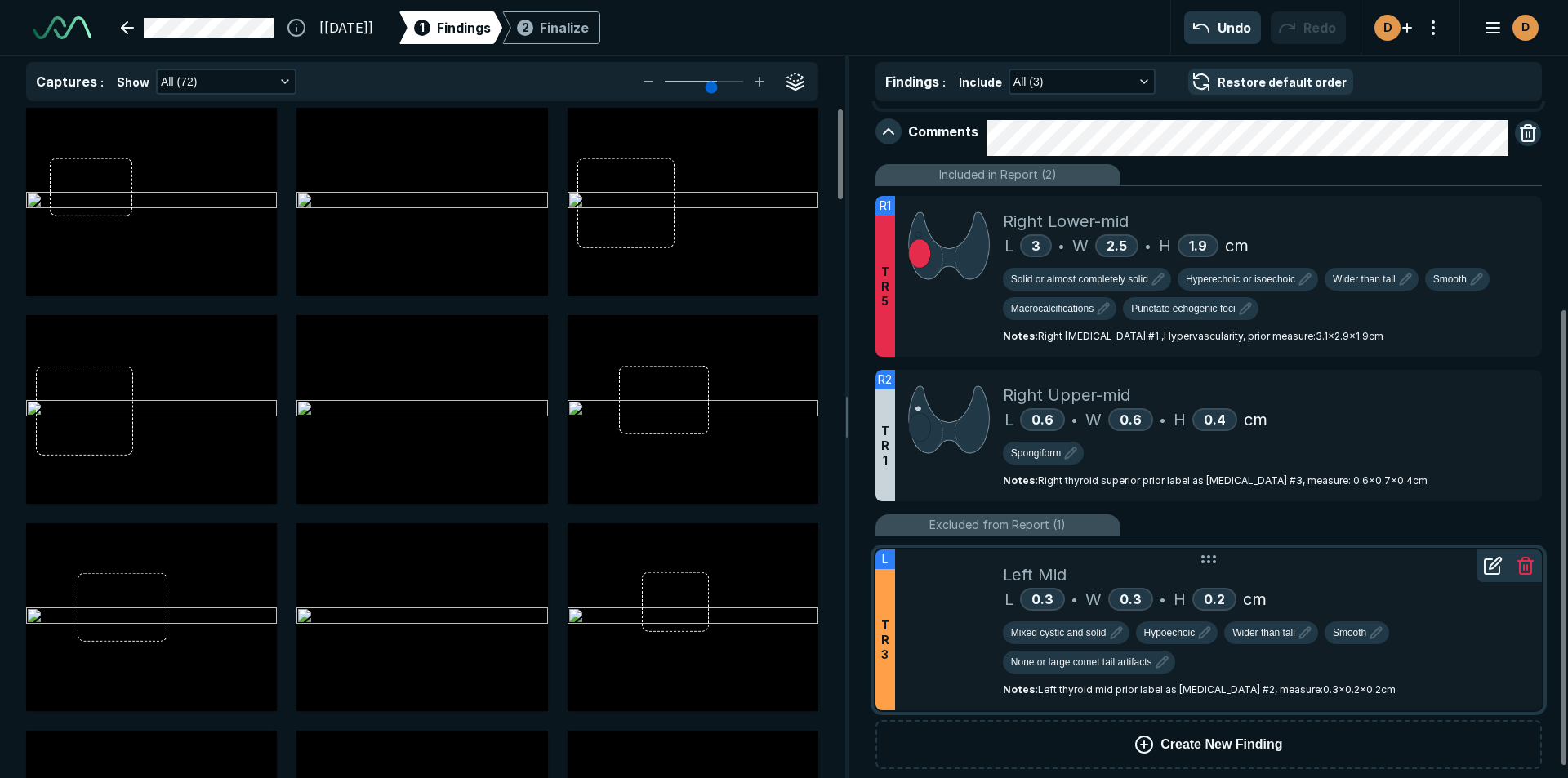
scroll to position [325, 0]
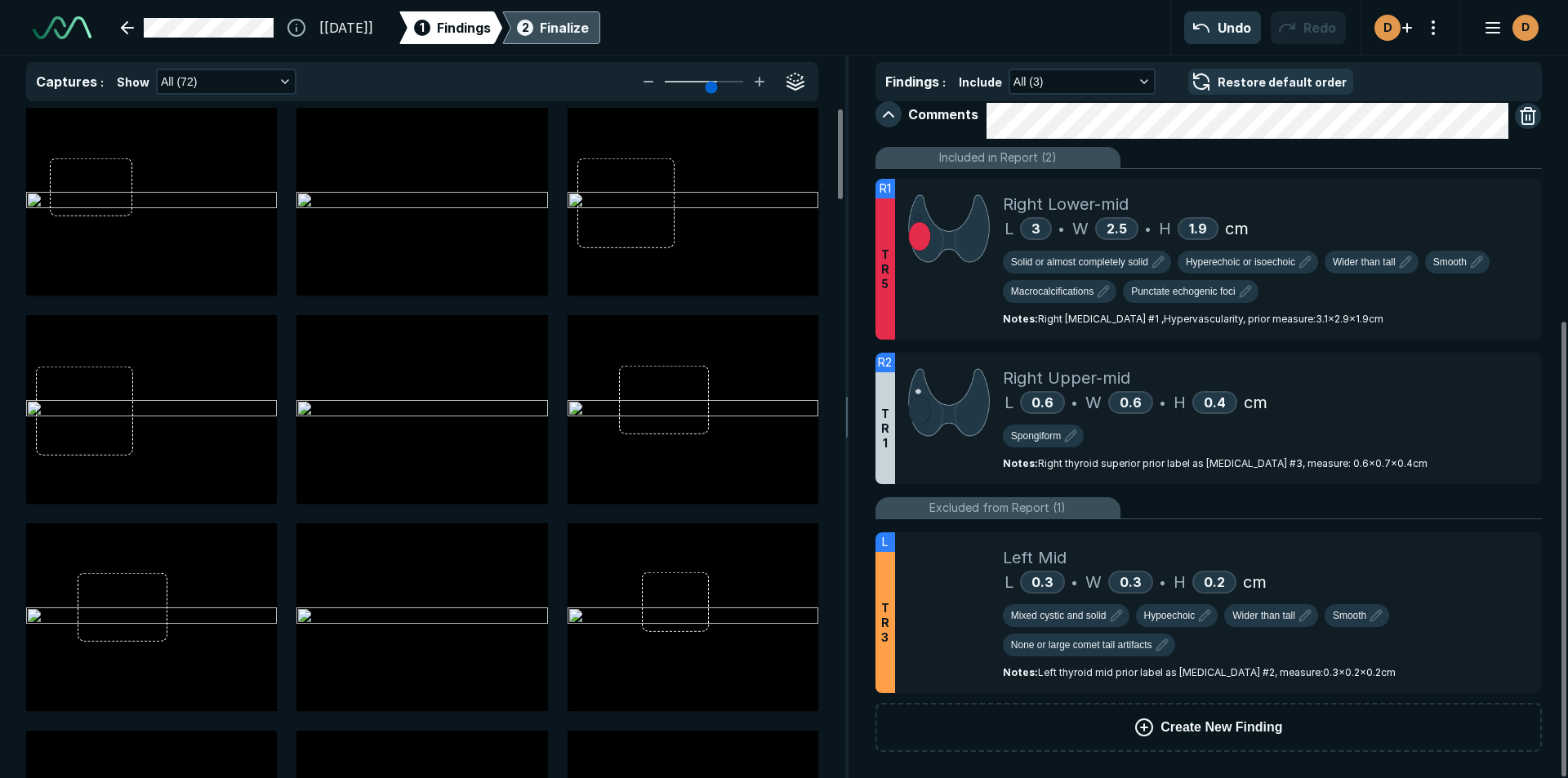
click at [589, 30] on div "Finalize" at bounding box center [564, 28] width 49 height 19
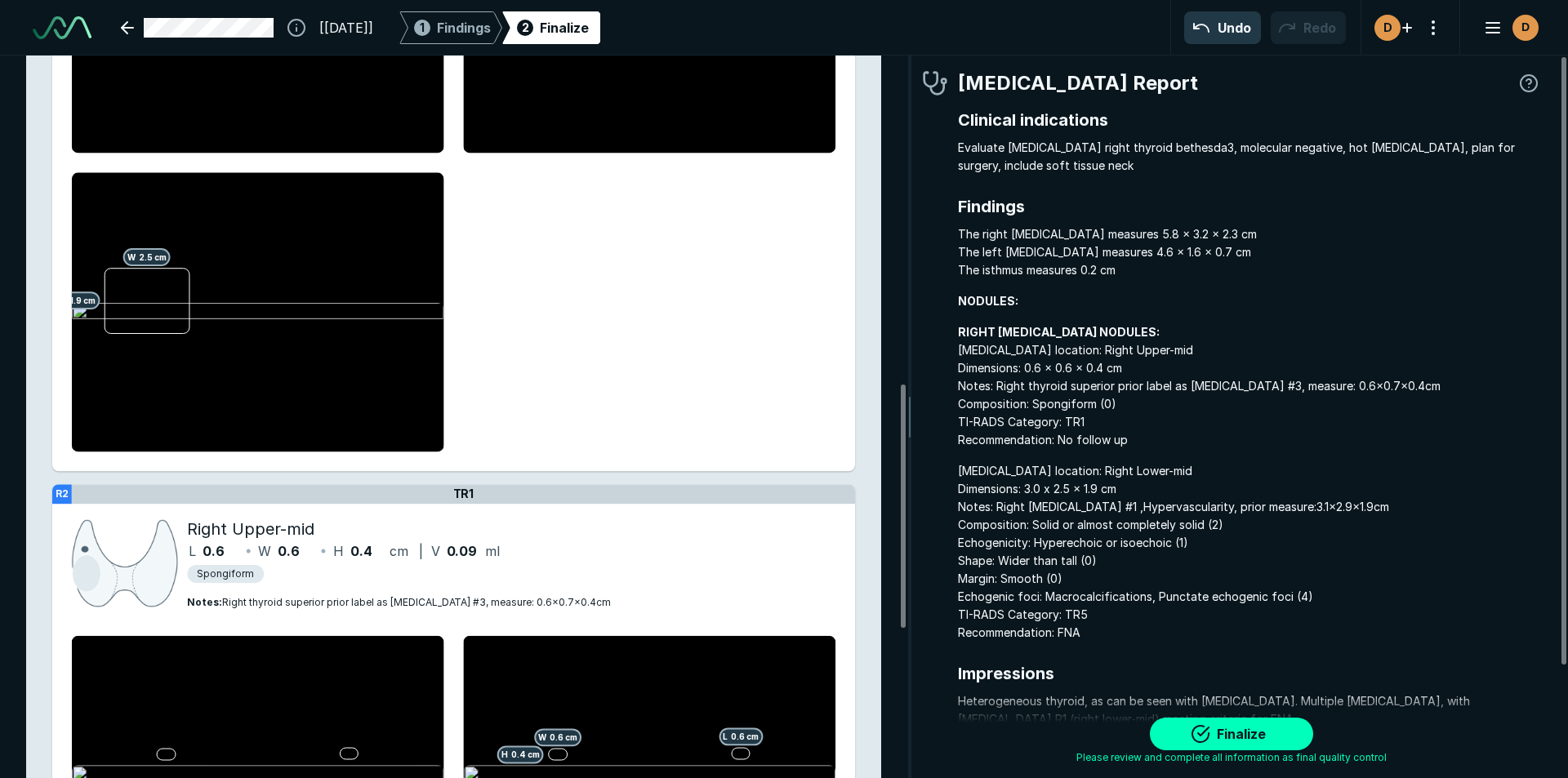
scroll to position [927, 0]
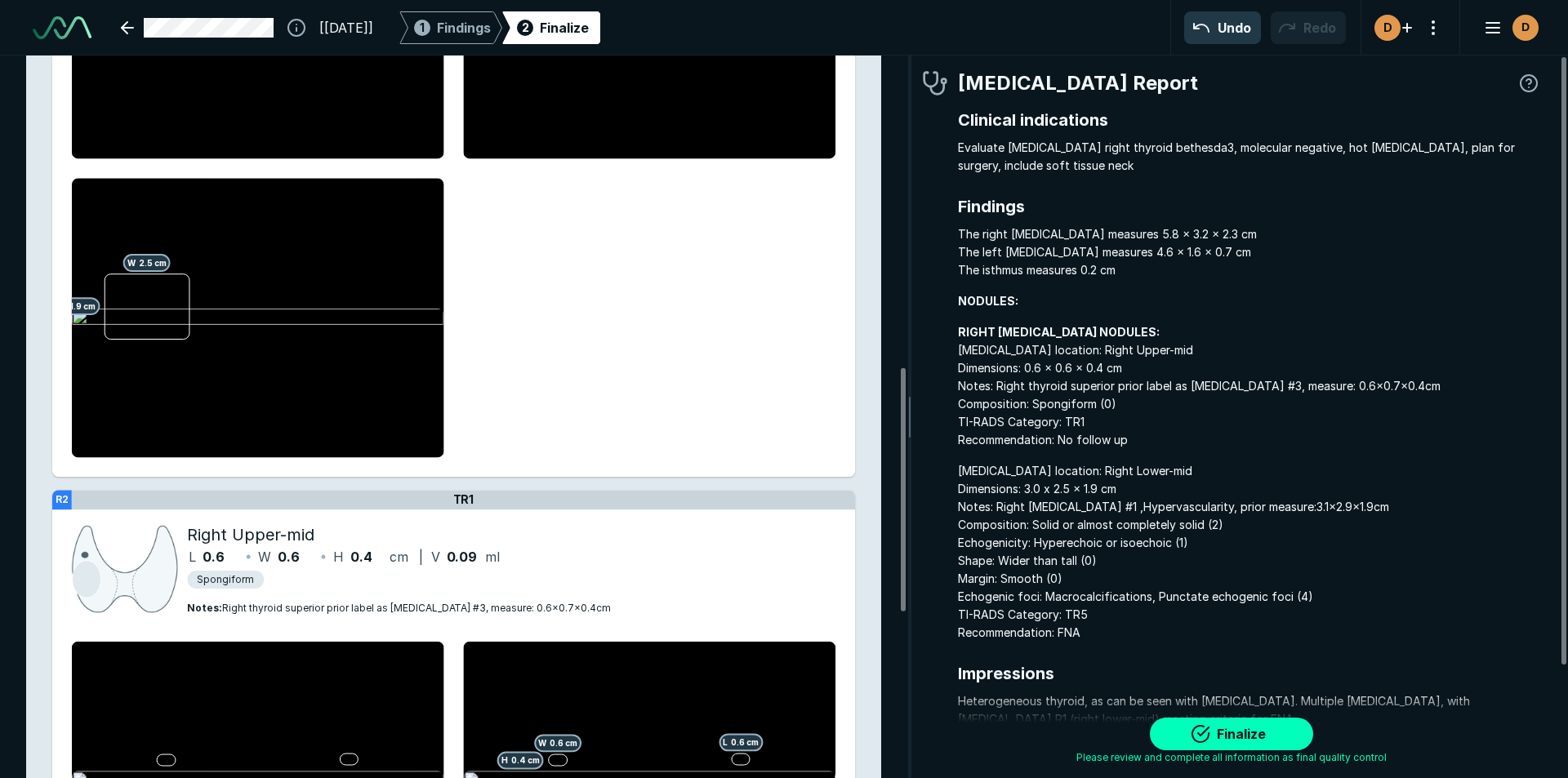
click at [589, 27] on div "Finalize" at bounding box center [564, 28] width 49 height 19
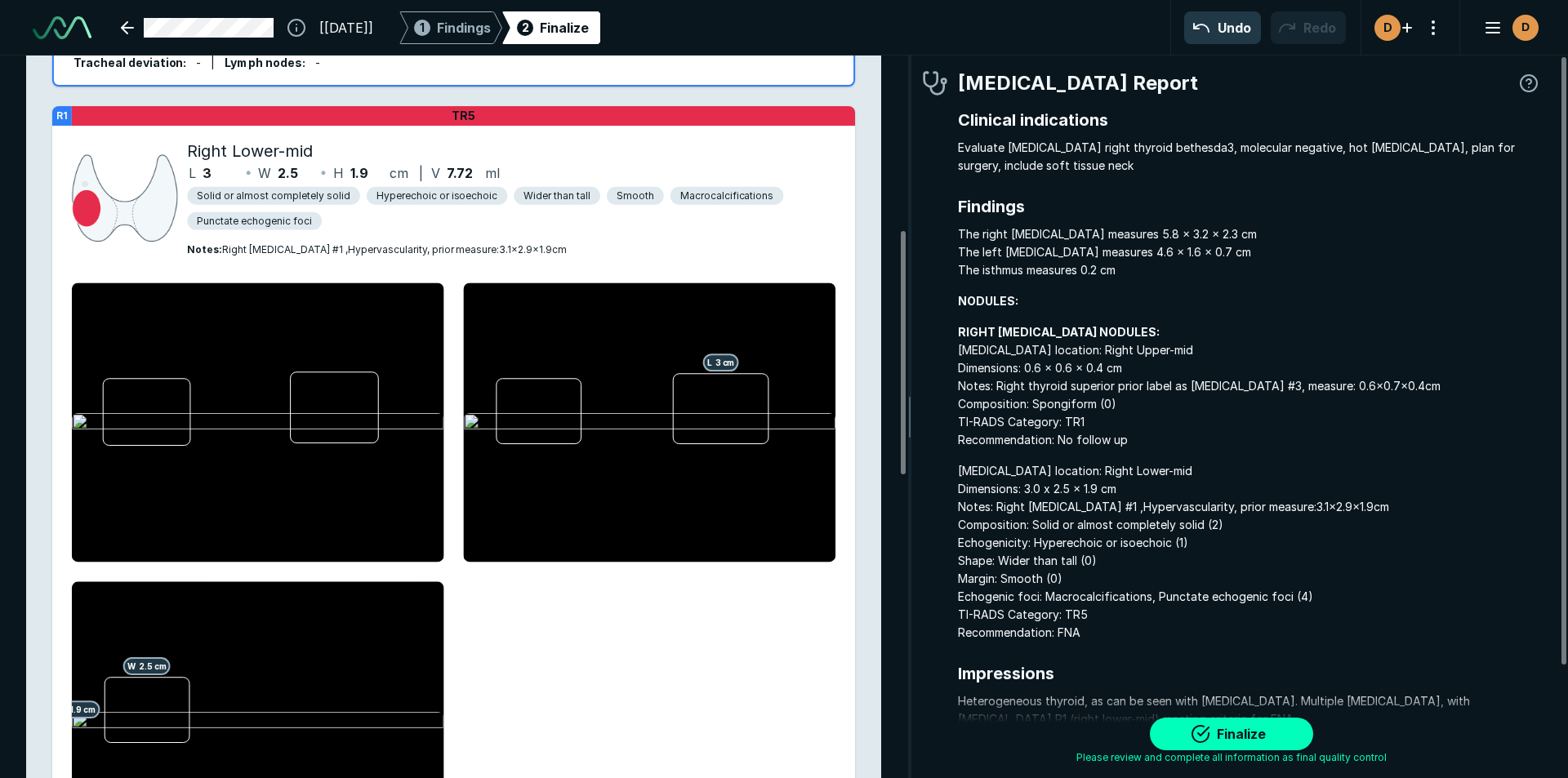
scroll to position [518, 0]
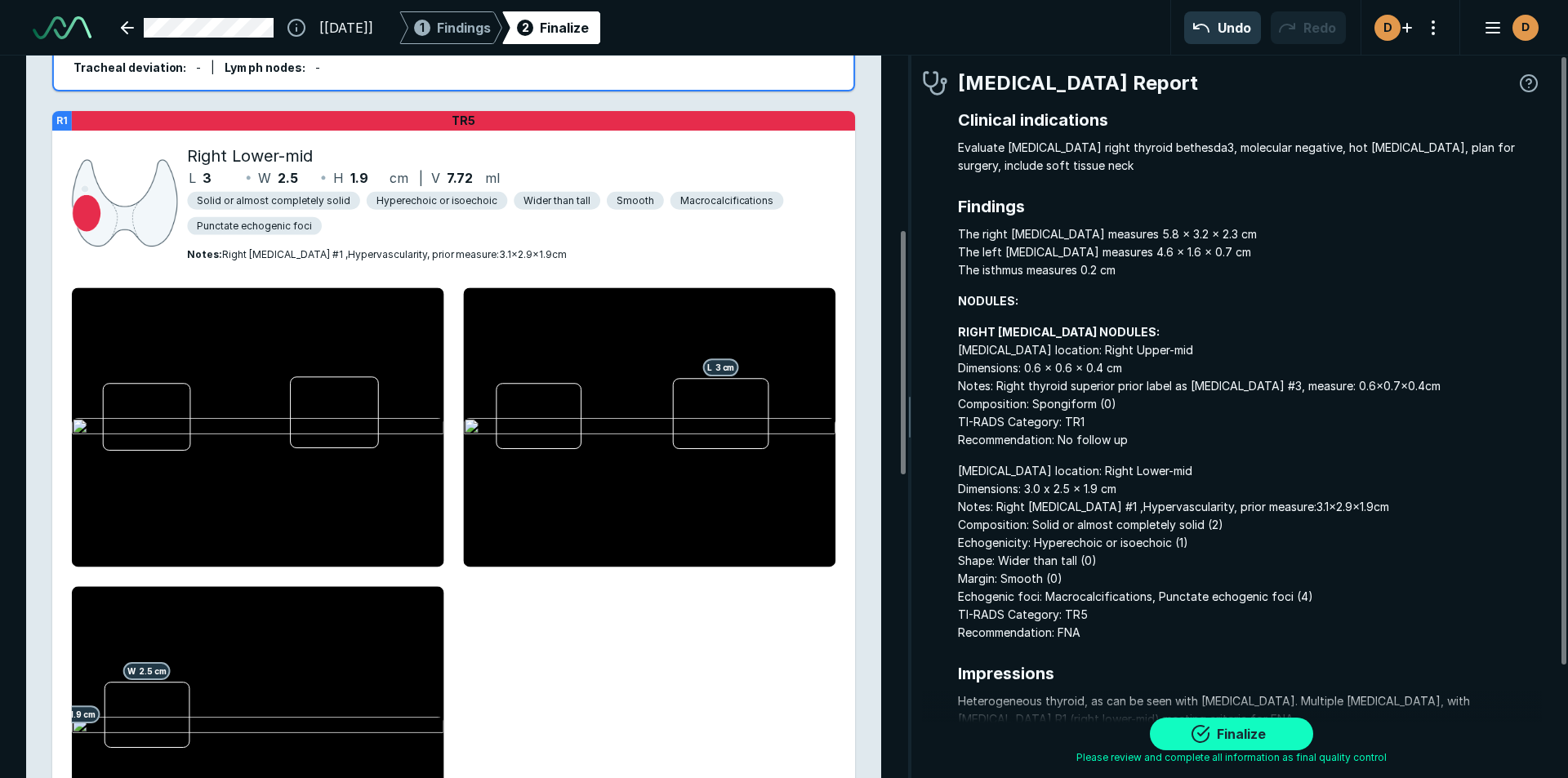
click at [1195, 732] on button "Finalize" at bounding box center [1231, 734] width 164 height 33
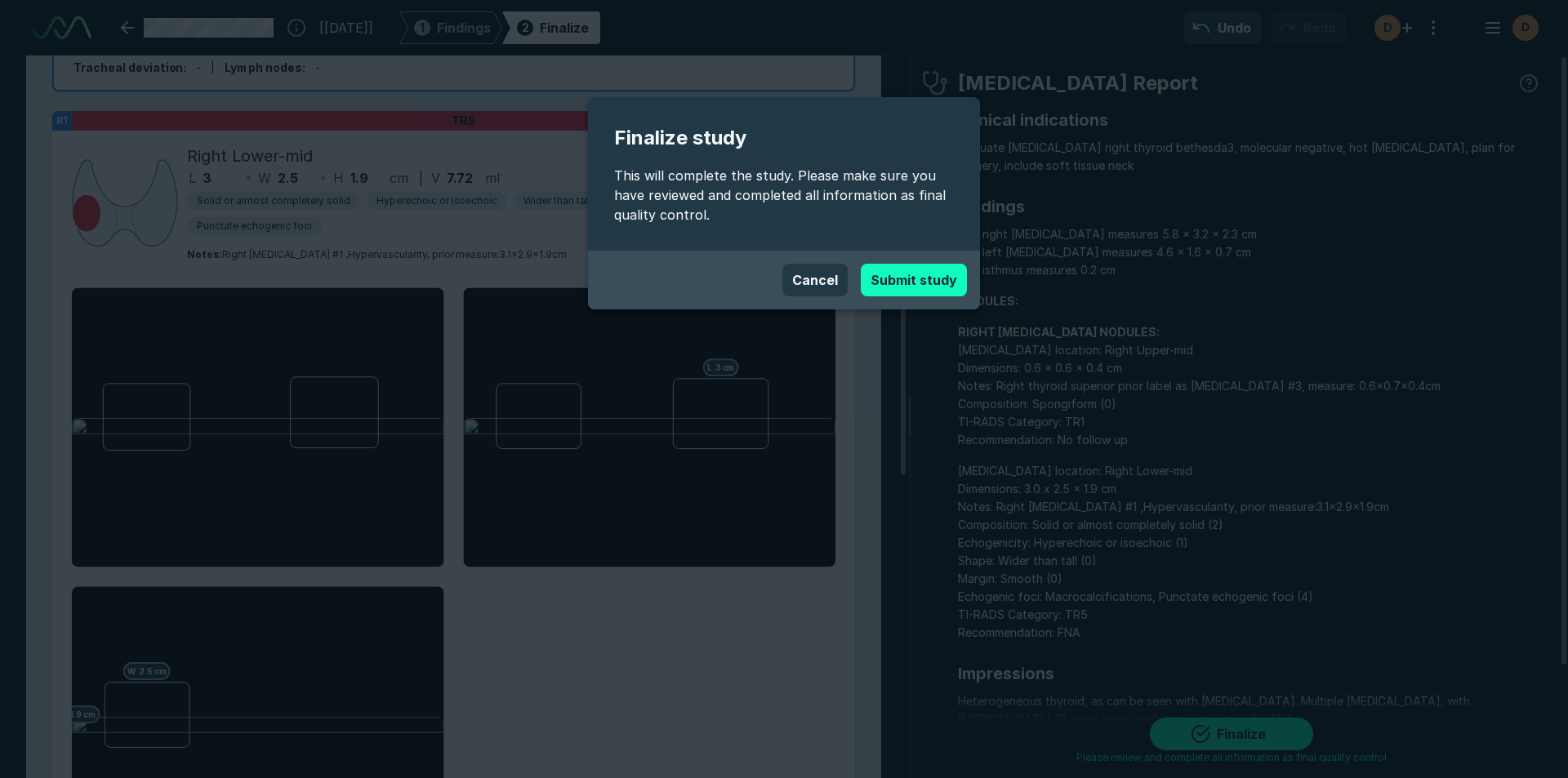
click at [912, 279] on button "Submit study" at bounding box center [914, 280] width 106 height 33
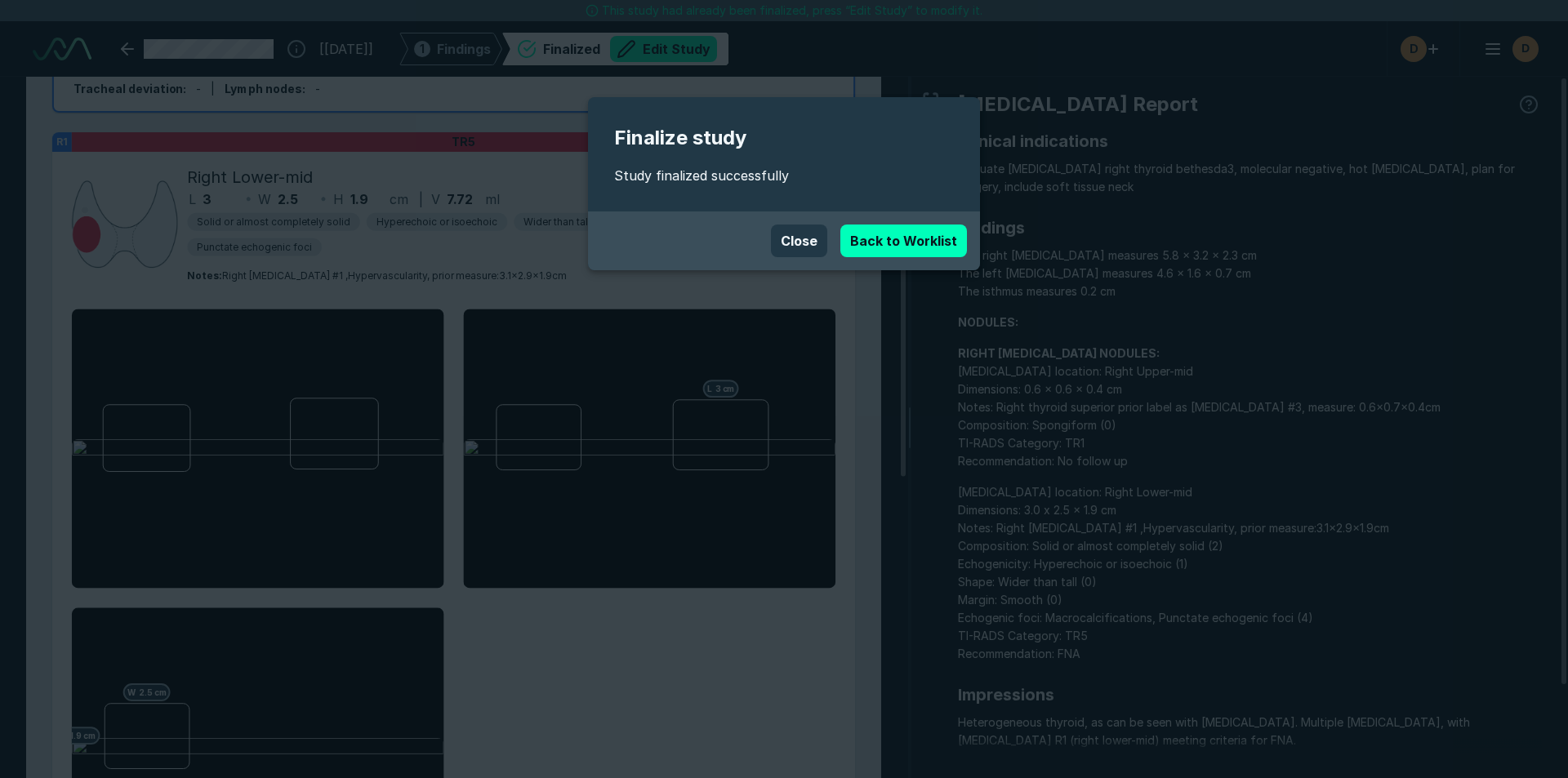
scroll to position [5220, 9156]
click at [796, 237] on button "Close" at bounding box center [798, 240] width 57 height 33
